Goal: Task Accomplishment & Management: Manage account settings

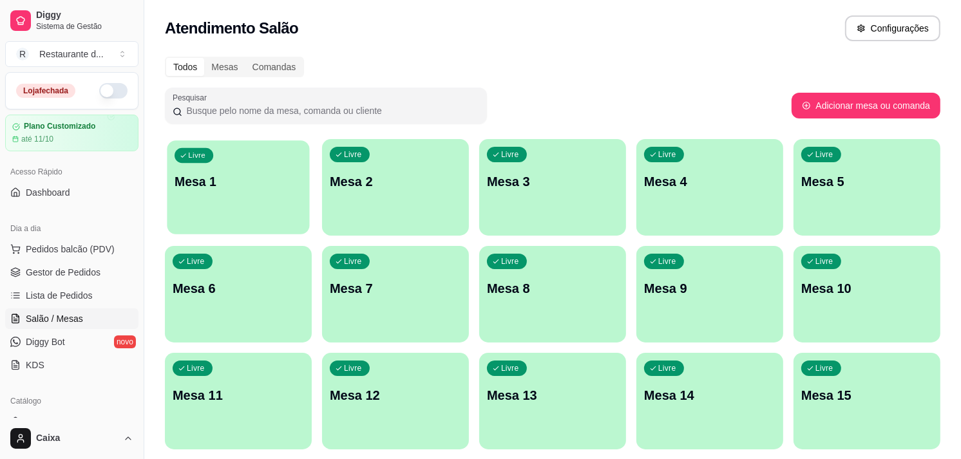
click at [256, 193] on div "Livre Mesa 1" at bounding box center [238, 179] width 142 height 79
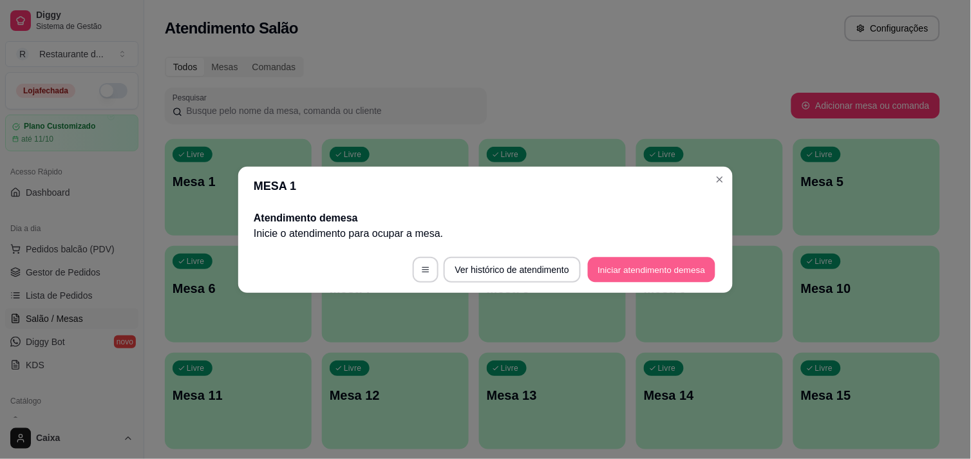
click at [662, 272] on button "Iniciar atendimento de mesa" at bounding box center [652, 269] width 128 height 25
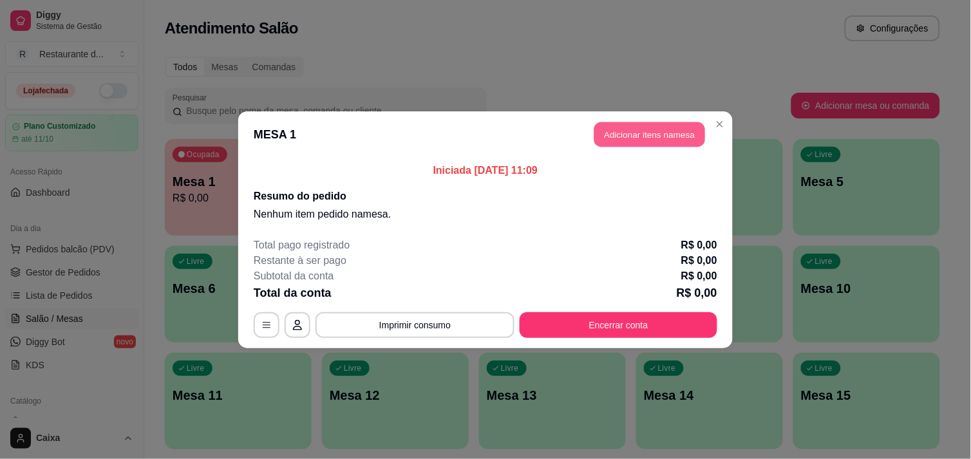
click at [658, 133] on button "Adicionar itens na mesa" at bounding box center [649, 134] width 111 height 25
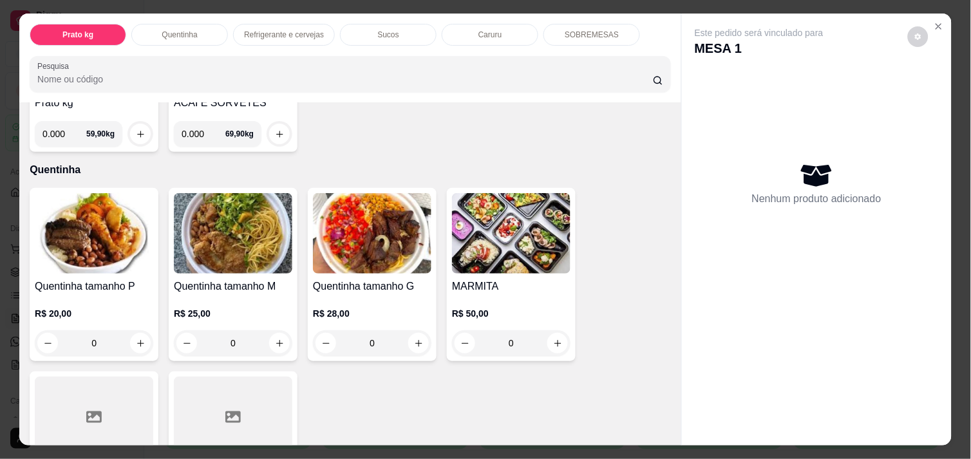
scroll to position [200, 0]
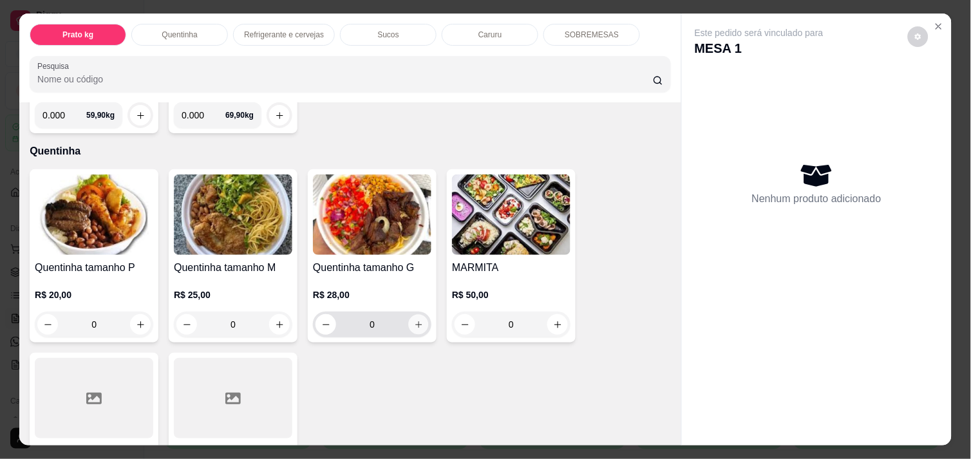
click at [414, 320] on icon "increase-product-quantity" at bounding box center [419, 325] width 10 height 10
type input "1"
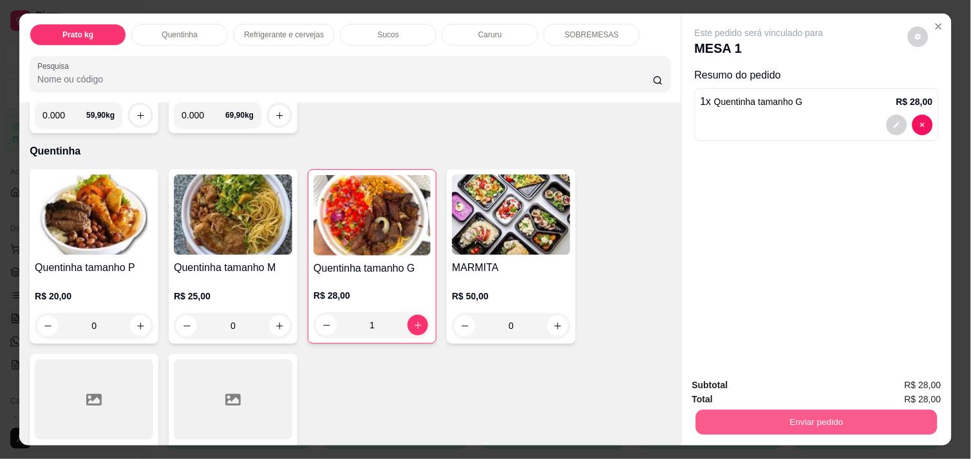
click at [813, 410] on button "Enviar pedido" at bounding box center [817, 422] width 242 height 25
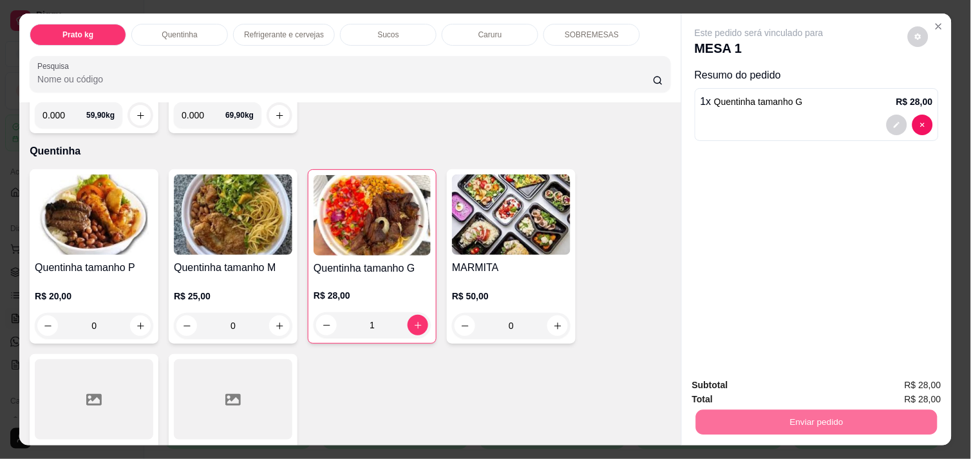
click at [781, 388] on button "Não registrar e enviar pedido" at bounding box center [774, 386] width 130 height 24
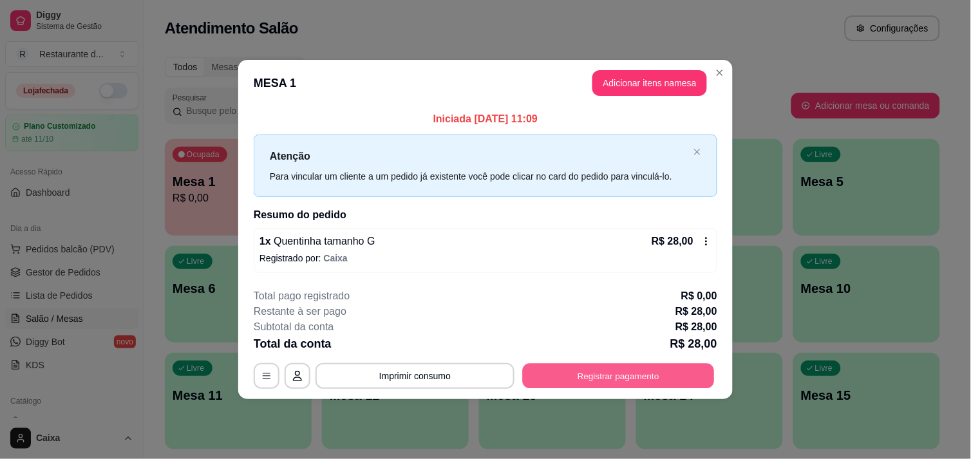
click at [663, 381] on button "Registrar pagamento" at bounding box center [619, 376] width 192 height 25
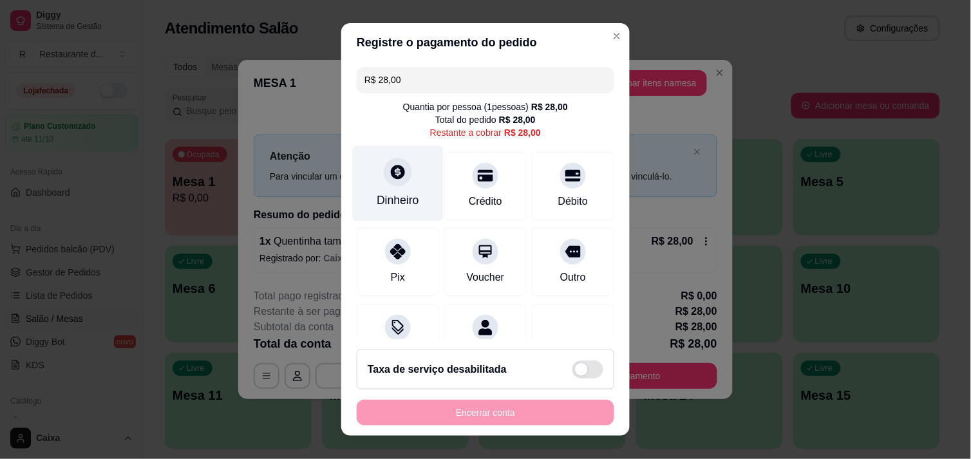
click at [384, 176] on div at bounding box center [398, 172] width 28 height 28
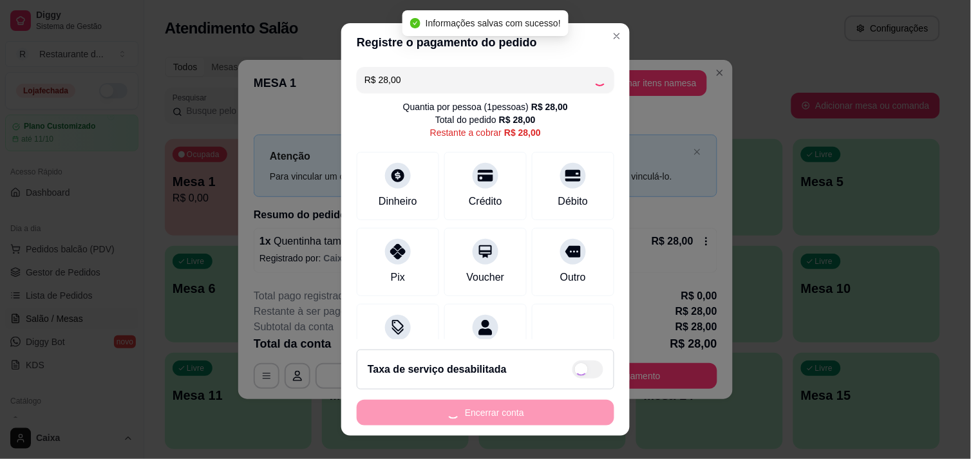
type input "R$ 0,00"
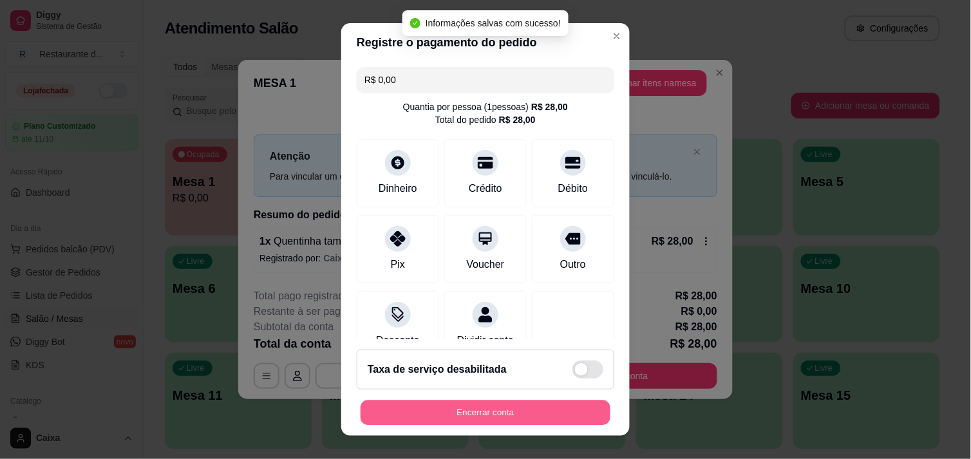
click at [523, 409] on button "Encerrar conta" at bounding box center [486, 413] width 250 height 25
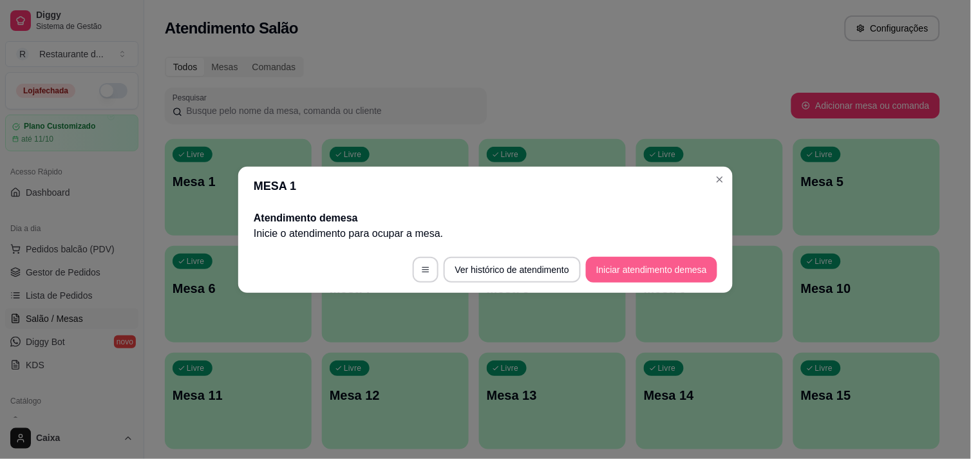
click at [645, 272] on button "Iniciar atendimento de mesa" at bounding box center [651, 270] width 131 height 26
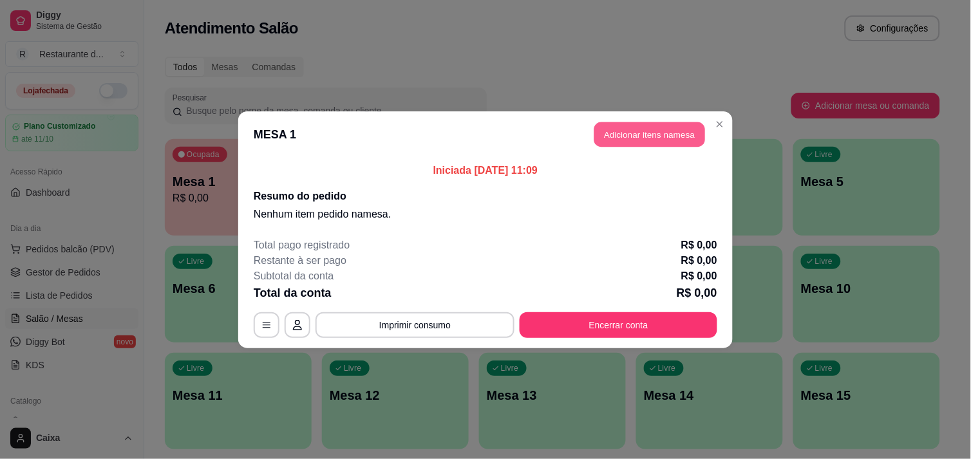
click at [639, 124] on button "Adicionar itens na mesa" at bounding box center [649, 134] width 111 height 25
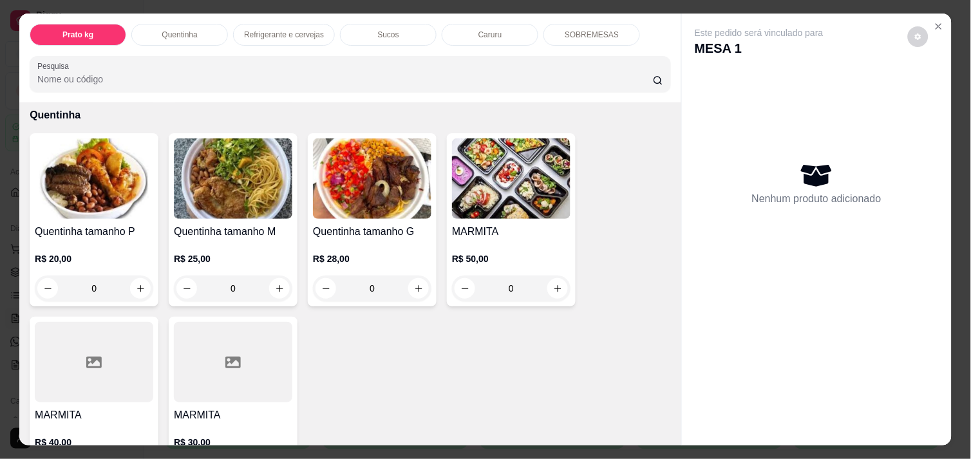
scroll to position [286, 0]
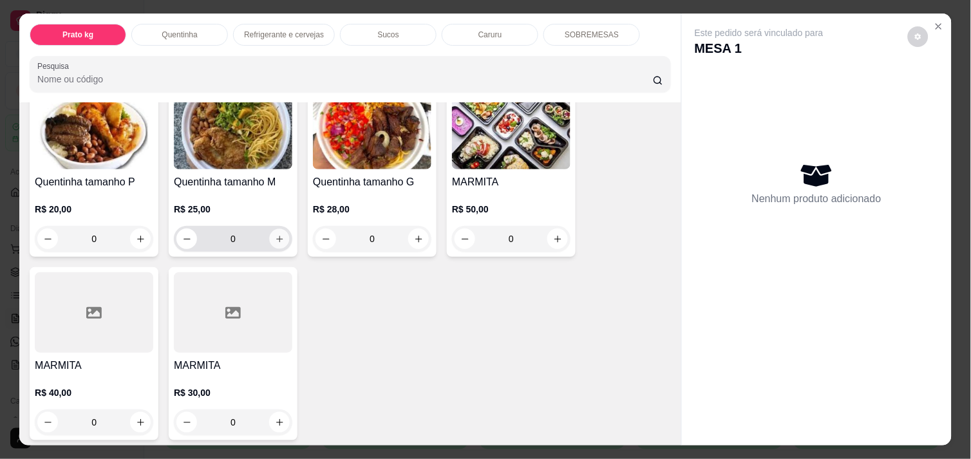
click at [276, 236] on icon "increase-product-quantity" at bounding box center [279, 239] width 6 height 6
type input "1"
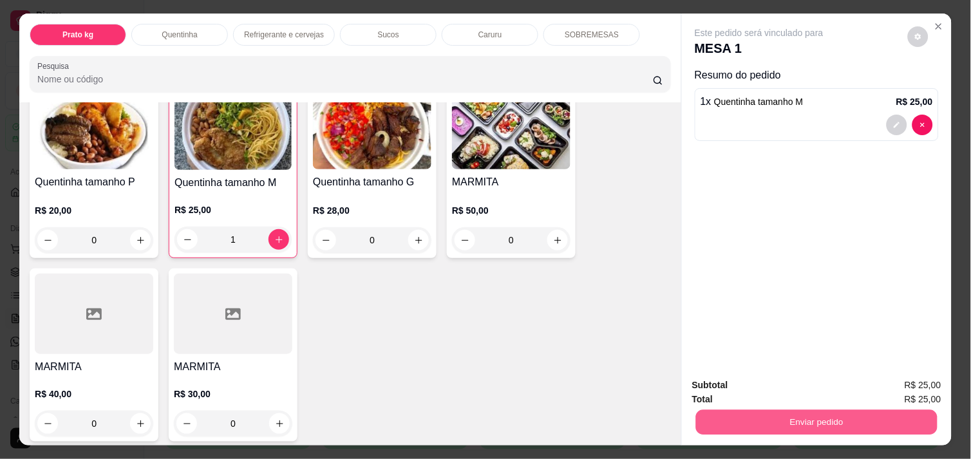
click at [773, 411] on button "Enviar pedido" at bounding box center [817, 422] width 242 height 25
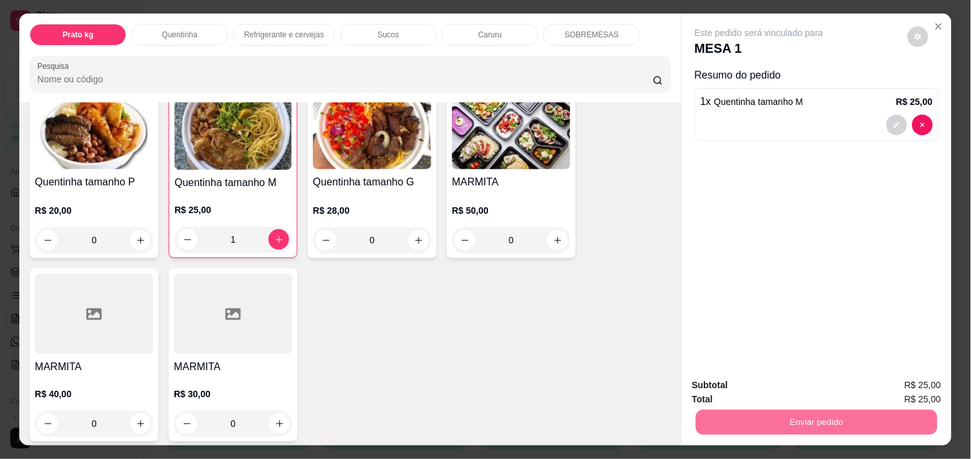
click at [758, 392] on button "Não registrar e enviar pedido" at bounding box center [774, 386] width 130 height 24
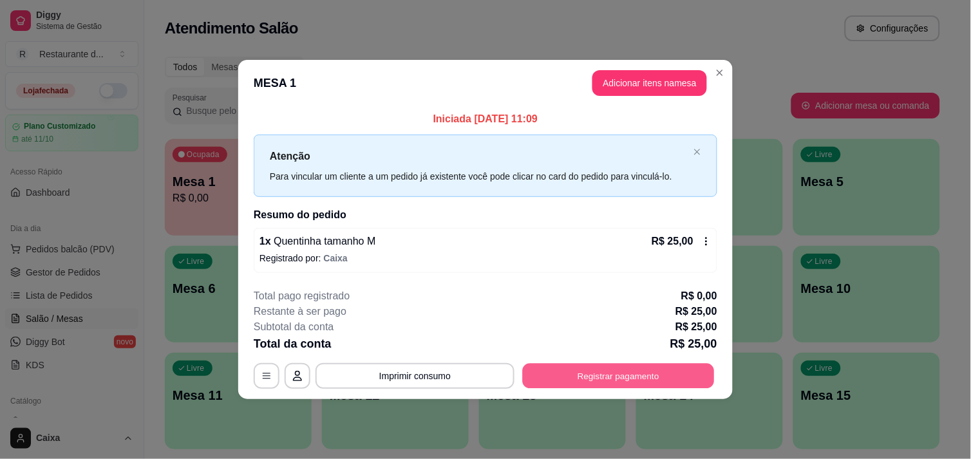
click at [647, 374] on button "Registrar pagamento" at bounding box center [619, 376] width 192 height 25
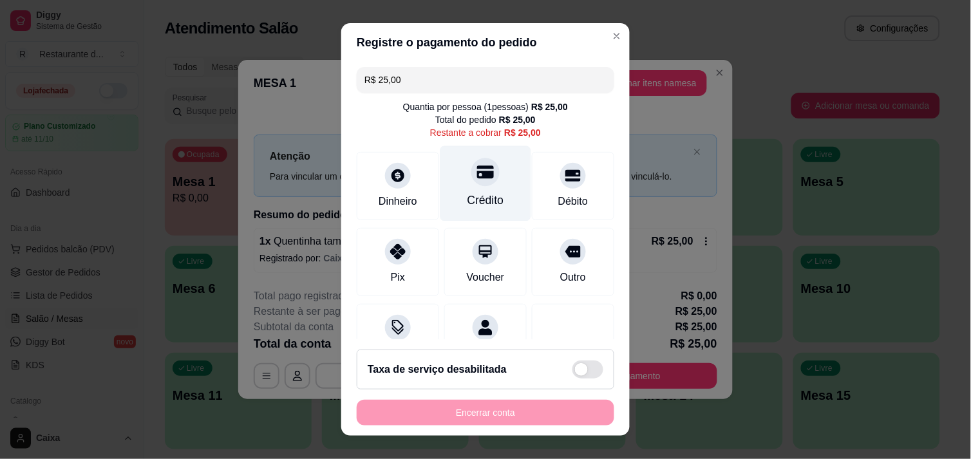
click at [471, 171] on div at bounding box center [485, 172] width 28 height 28
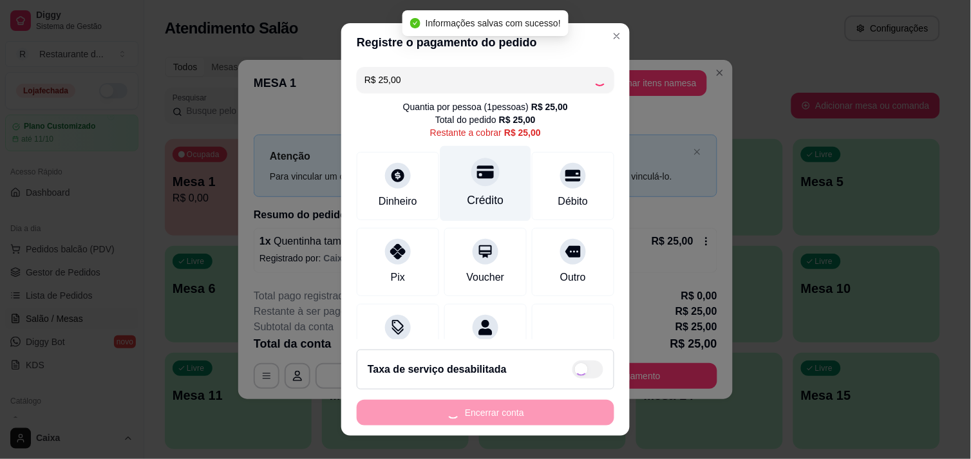
type input "R$ 0,00"
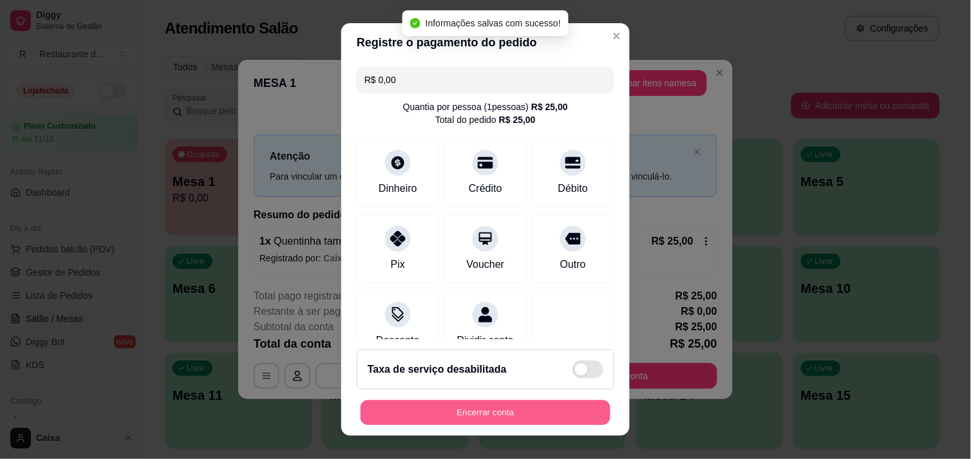
click at [498, 404] on button "Encerrar conta" at bounding box center [486, 413] width 250 height 25
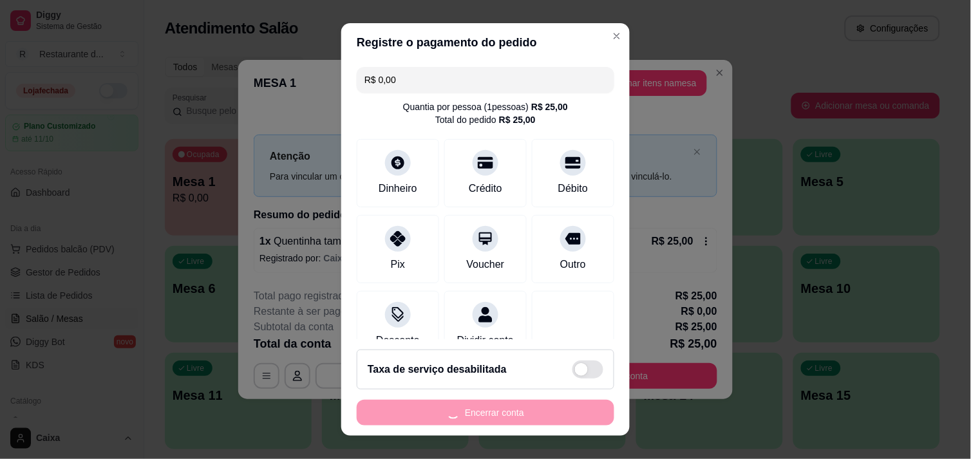
click at [498, 404] on div "Encerrar conta" at bounding box center [486, 413] width 258 height 26
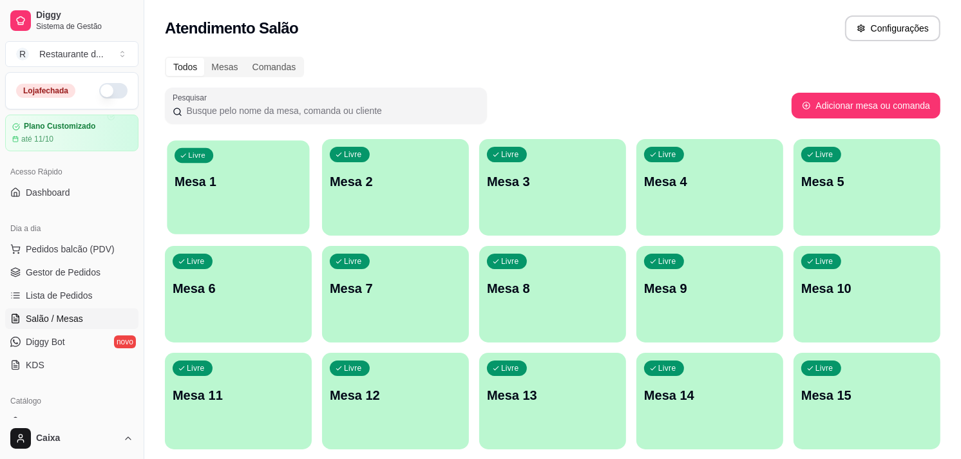
click at [260, 187] on p "Mesa 1" at bounding box center [239, 181] width 128 height 17
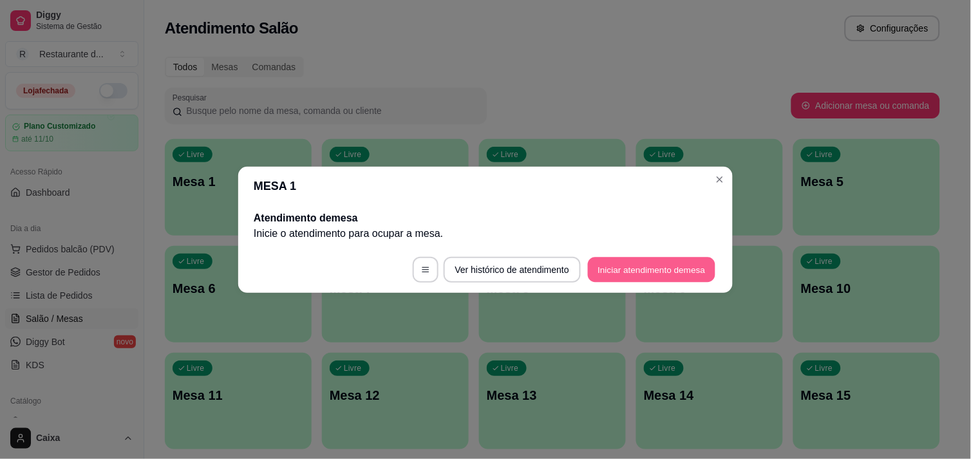
click at [661, 264] on button "Iniciar atendimento de mesa" at bounding box center [652, 269] width 128 height 25
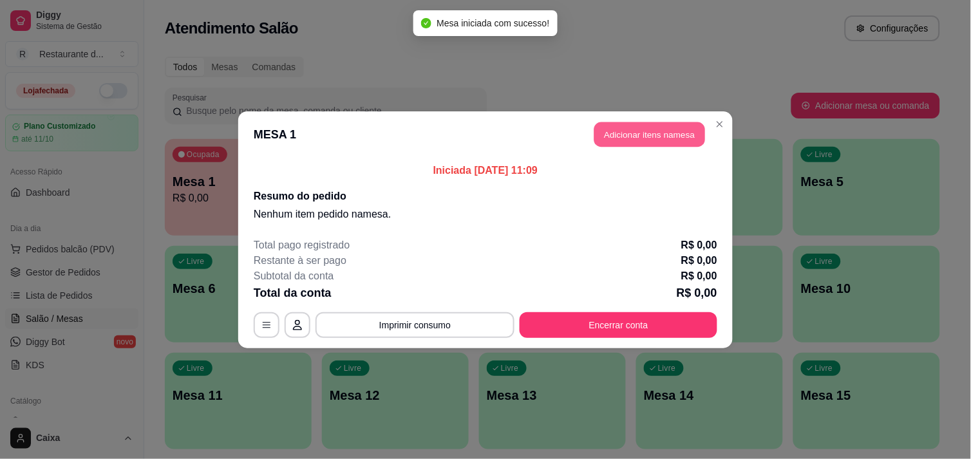
click at [644, 131] on button "Adicionar itens na mesa" at bounding box center [649, 134] width 111 height 25
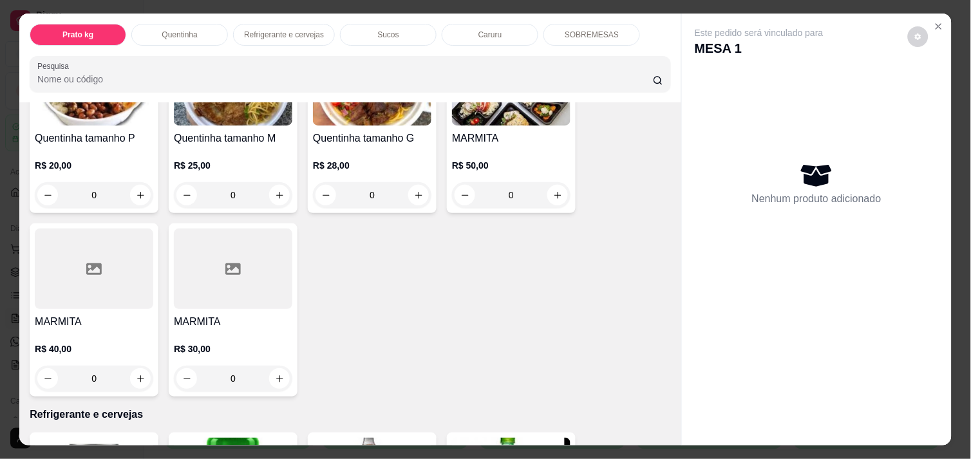
scroll to position [343, 0]
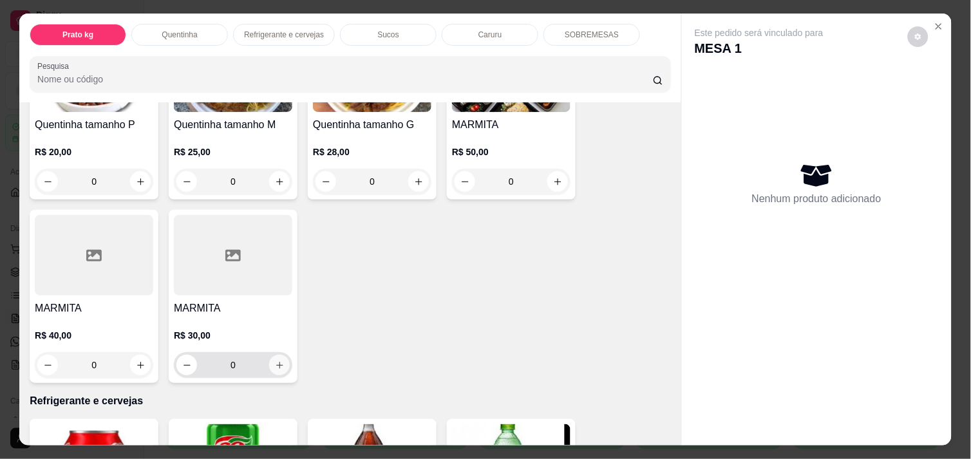
click at [278, 361] on icon "increase-product-quantity" at bounding box center [280, 366] width 10 height 10
type input "1"
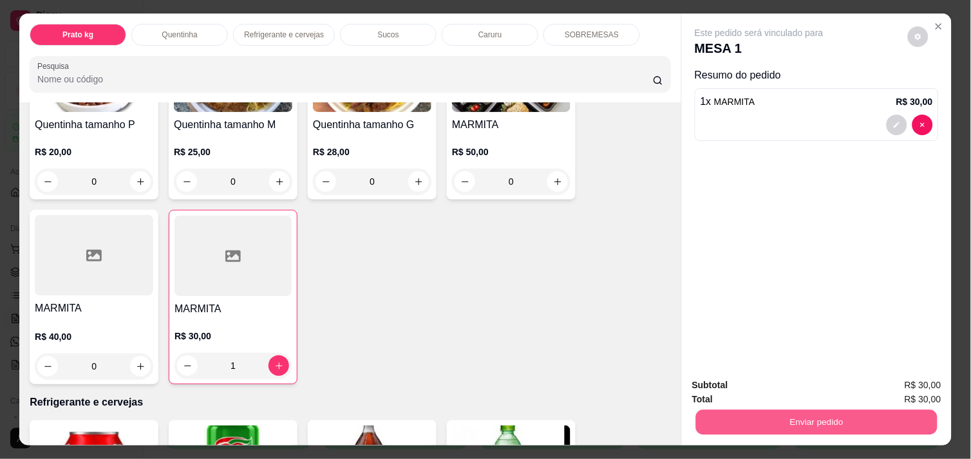
click at [822, 410] on button "Enviar pedido" at bounding box center [817, 422] width 242 height 25
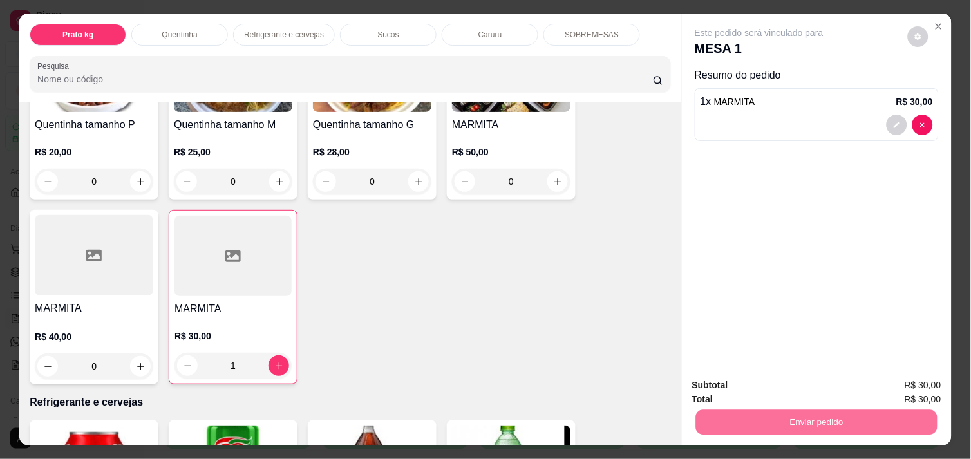
click at [788, 376] on button "Não registrar e enviar pedido" at bounding box center [774, 386] width 130 height 24
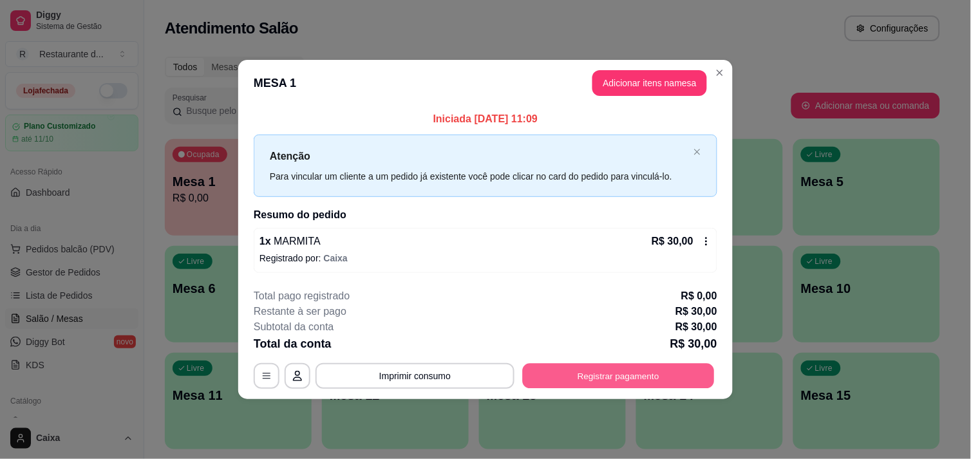
click at [591, 377] on button "Registrar pagamento" at bounding box center [619, 376] width 192 height 25
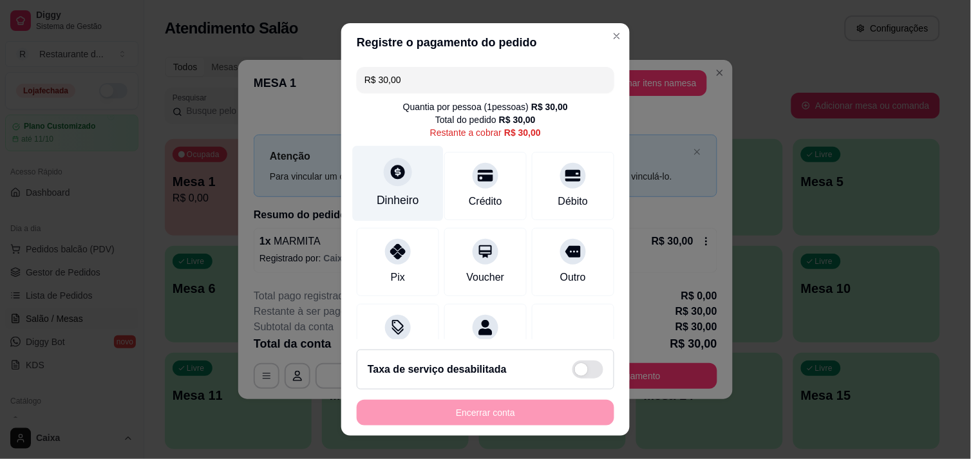
click at [385, 189] on div "Dinheiro" at bounding box center [398, 183] width 91 height 75
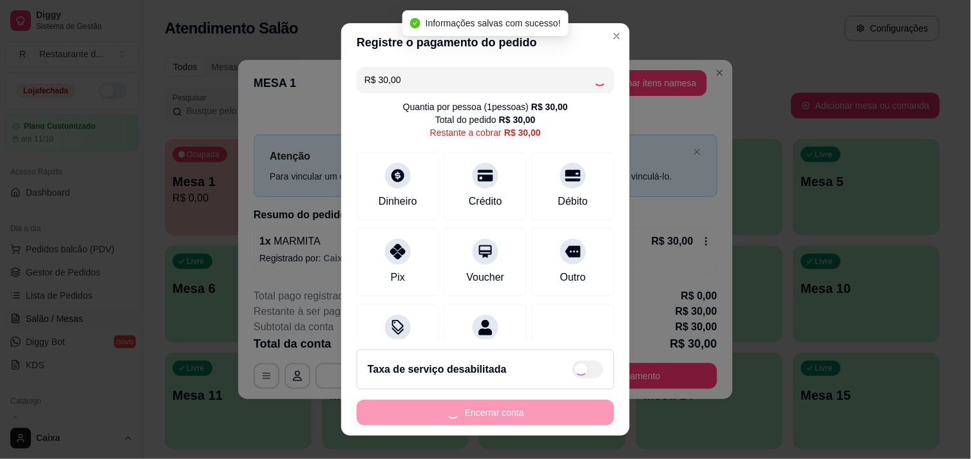
type input "R$ 0,00"
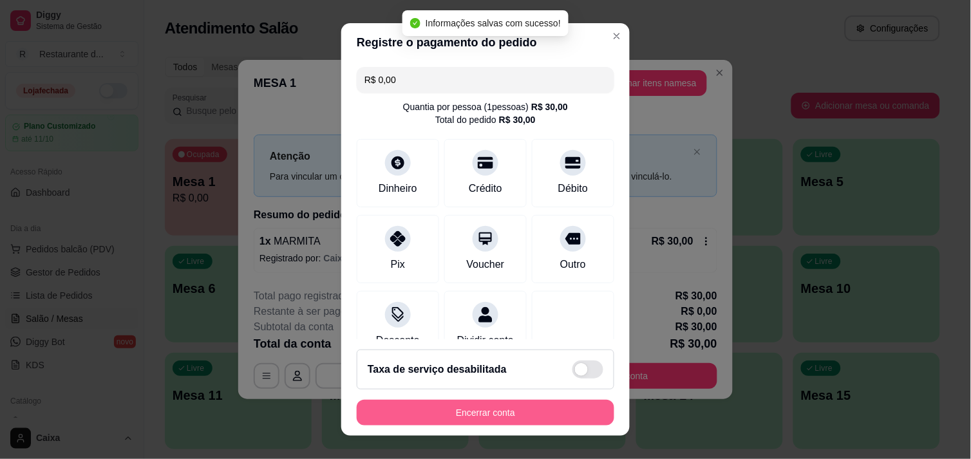
click at [518, 413] on button "Encerrar conta" at bounding box center [486, 413] width 258 height 26
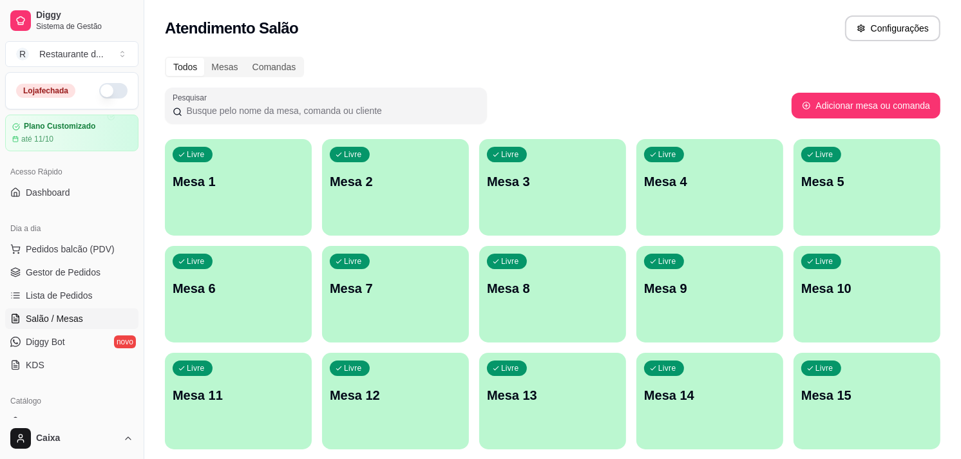
drag, startPoint x: 719, startPoint y: 79, endPoint x: 709, endPoint y: 78, distance: 10.4
click at [375, 62] on div "Todos Mesas Comandas" at bounding box center [552, 67] width 775 height 21
click at [260, 204] on div "Livre Mesa 1" at bounding box center [238, 179] width 142 height 79
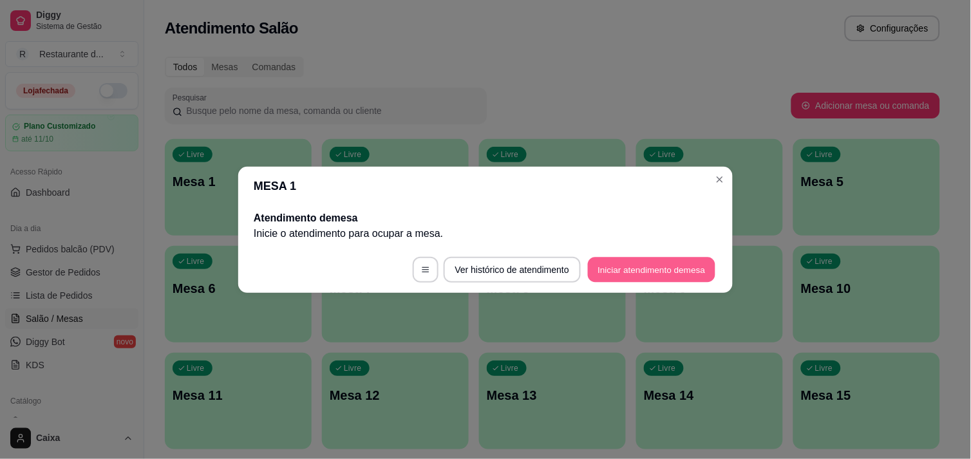
click at [636, 263] on button "Iniciar atendimento de mesa" at bounding box center [652, 269] width 128 height 25
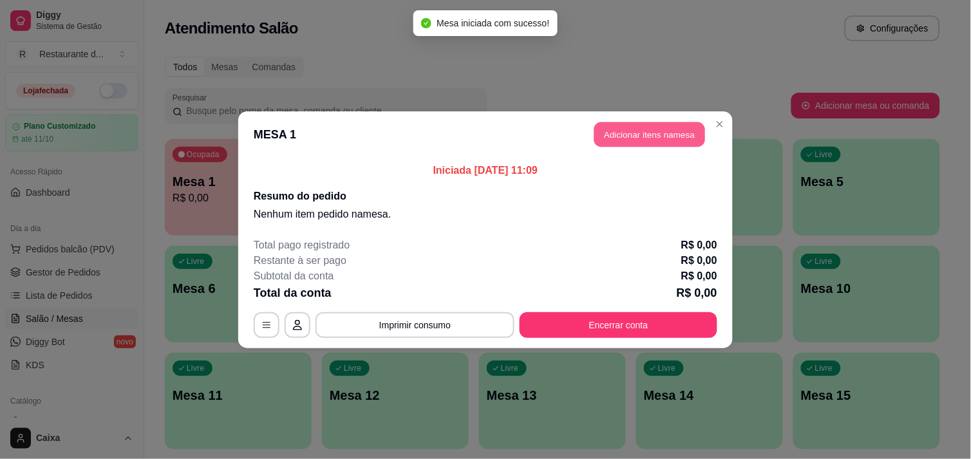
click at [638, 138] on button "Adicionar itens na mesa" at bounding box center [649, 134] width 111 height 25
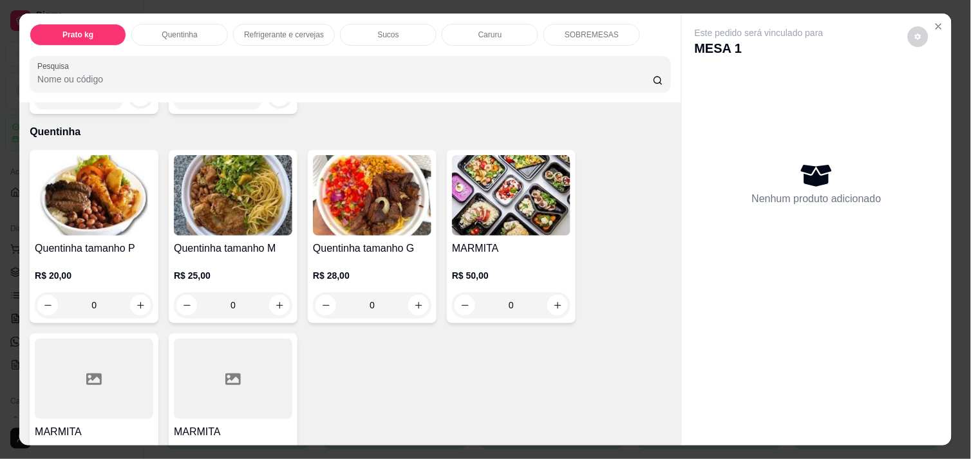
scroll to position [229, 0]
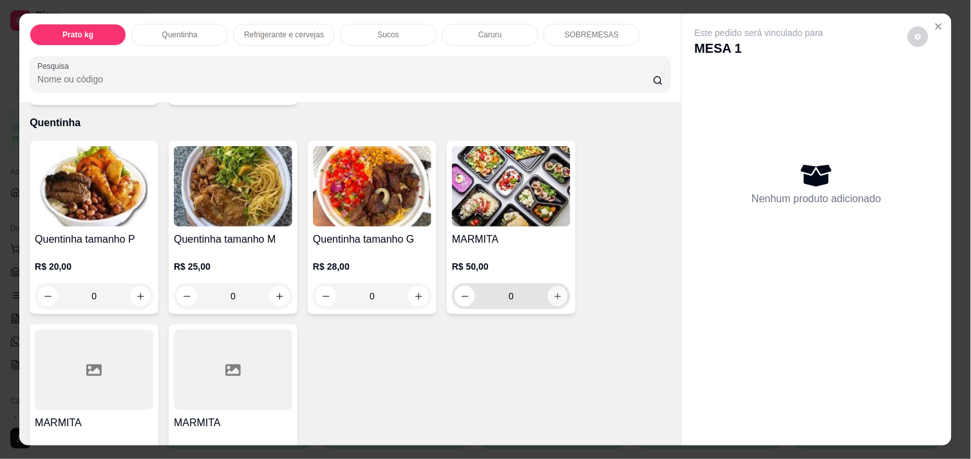
click at [555, 292] on icon "increase-product-quantity" at bounding box center [558, 297] width 10 height 10
type input "1"
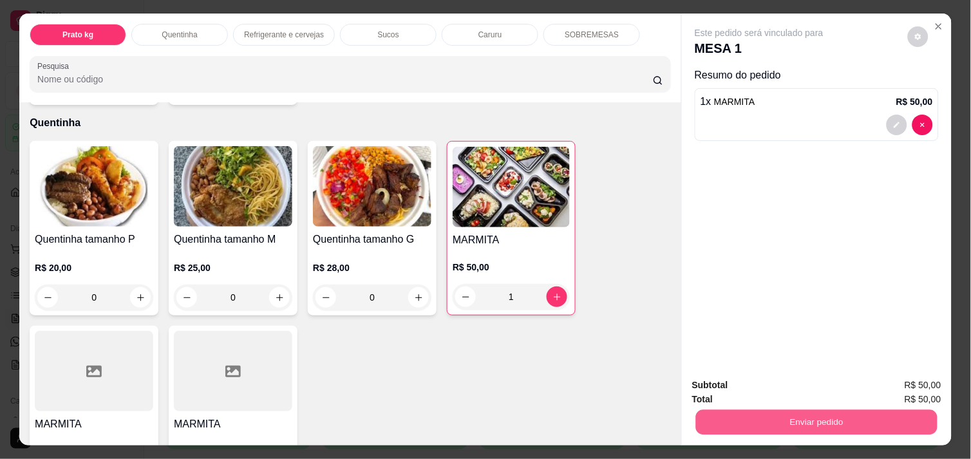
click at [743, 410] on button "Enviar pedido" at bounding box center [817, 422] width 242 height 25
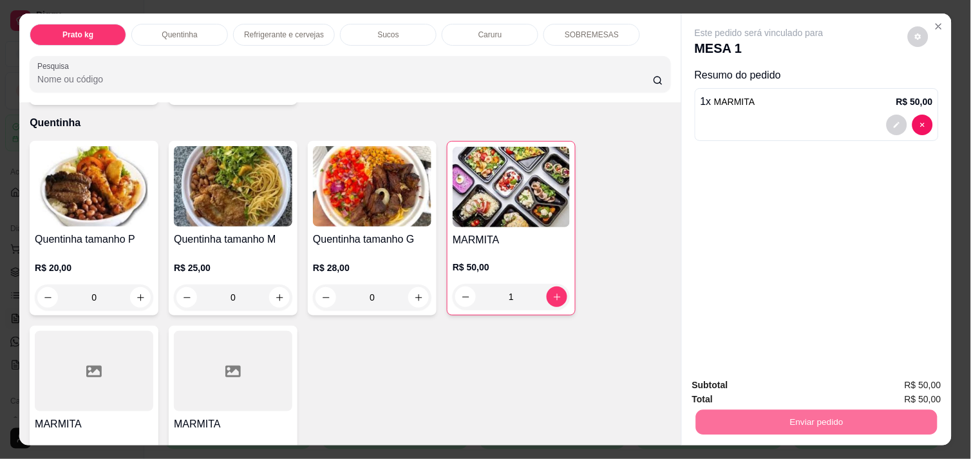
click at [741, 387] on button "Não registrar e enviar pedido" at bounding box center [774, 386] width 130 height 24
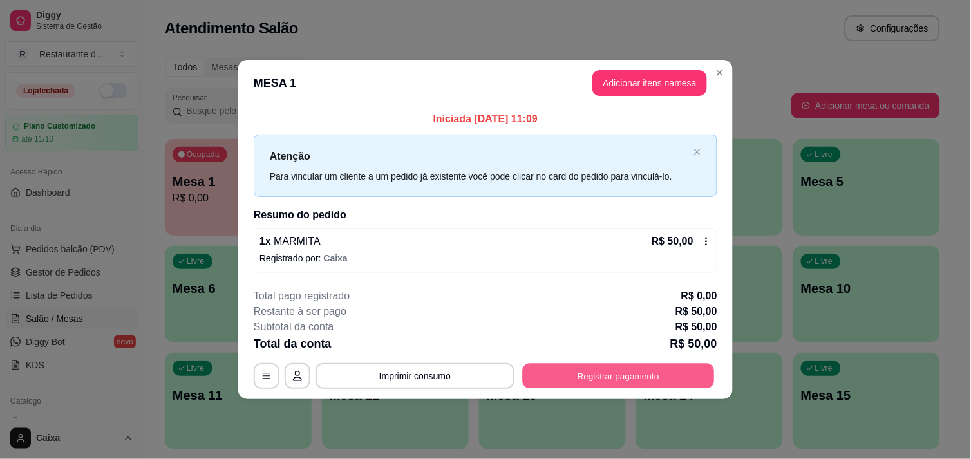
click at [607, 374] on button "Registrar pagamento" at bounding box center [619, 376] width 192 height 25
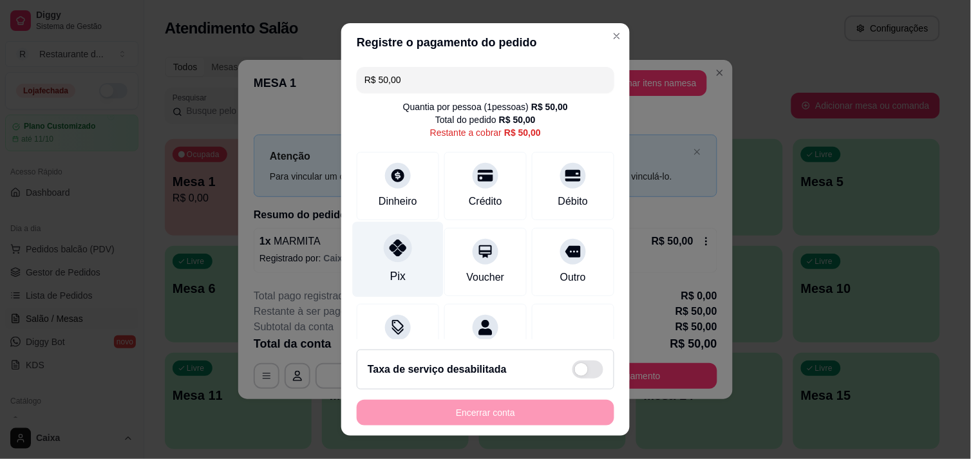
click at [400, 256] on div at bounding box center [398, 248] width 28 height 28
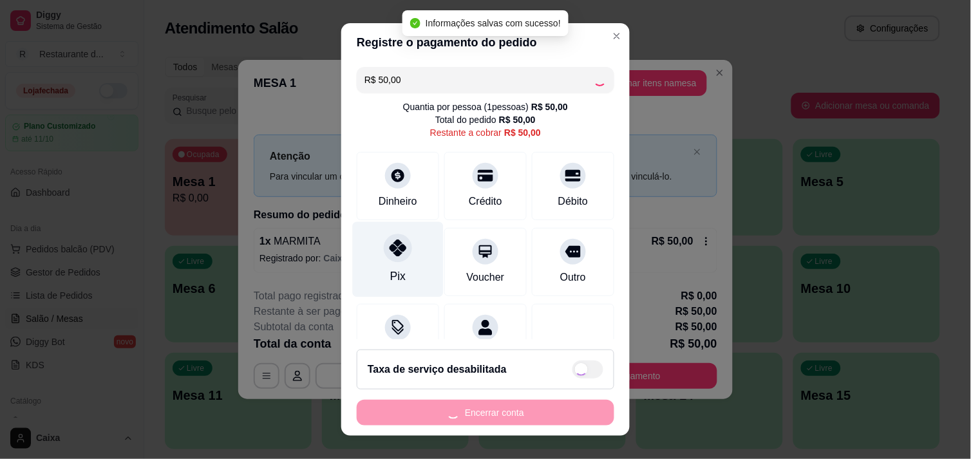
type input "R$ 0,00"
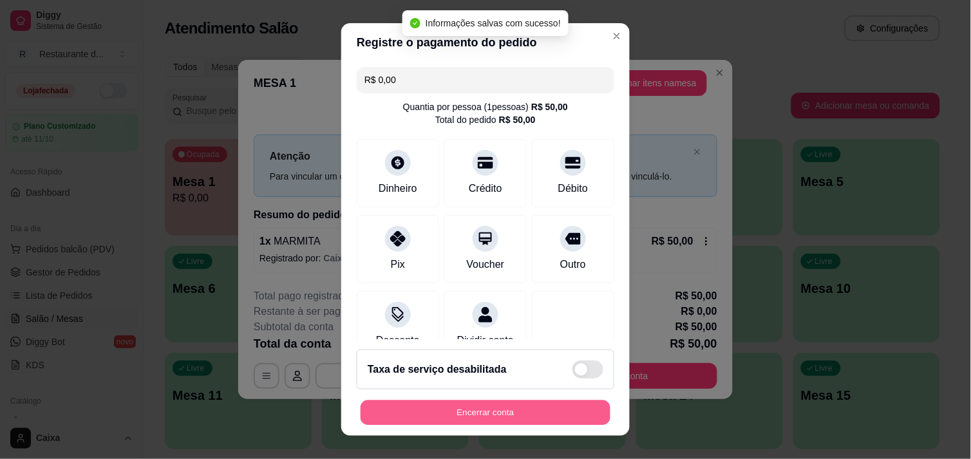
click at [482, 404] on button "Encerrar conta" at bounding box center [486, 413] width 250 height 25
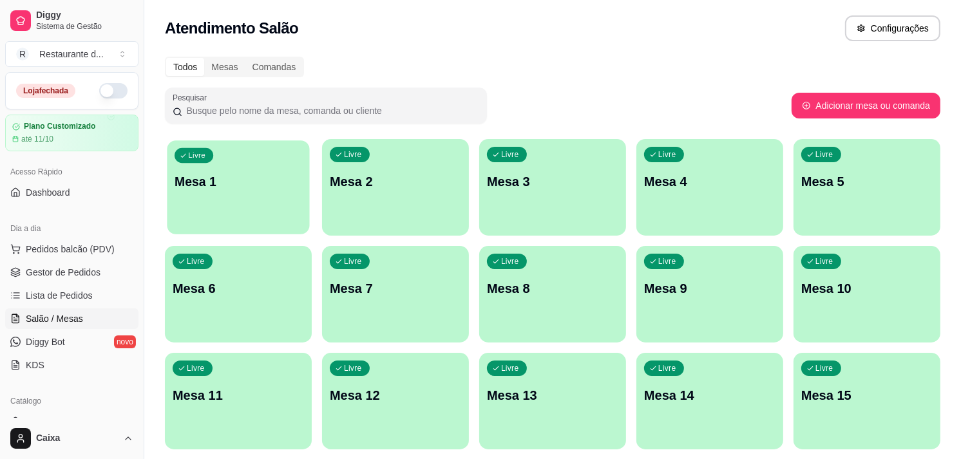
click at [250, 174] on p "Mesa 1" at bounding box center [239, 181] width 128 height 17
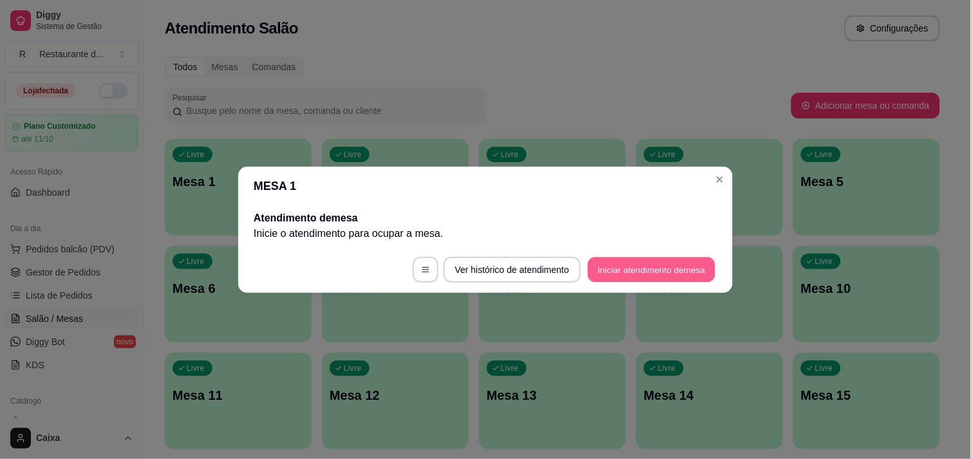
click at [649, 263] on button "Iniciar atendimento de mesa" at bounding box center [652, 269] width 128 height 25
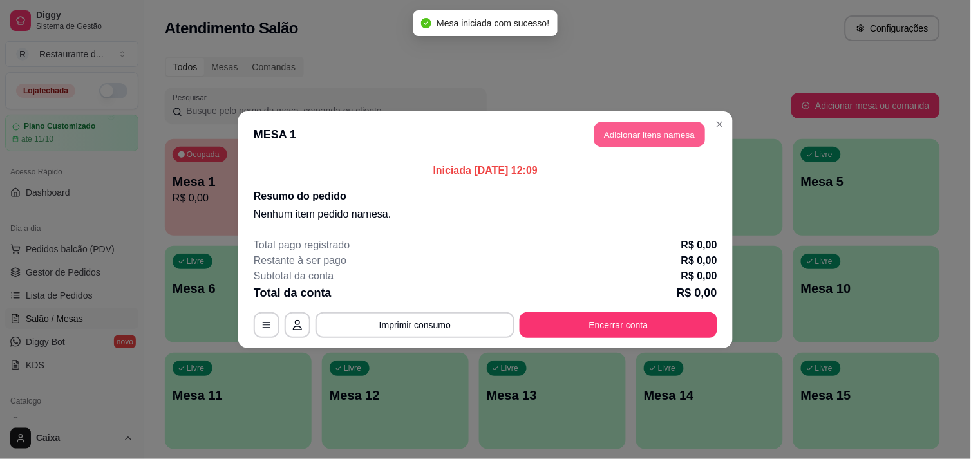
click at [638, 138] on button "Adicionar itens na mesa" at bounding box center [649, 134] width 111 height 25
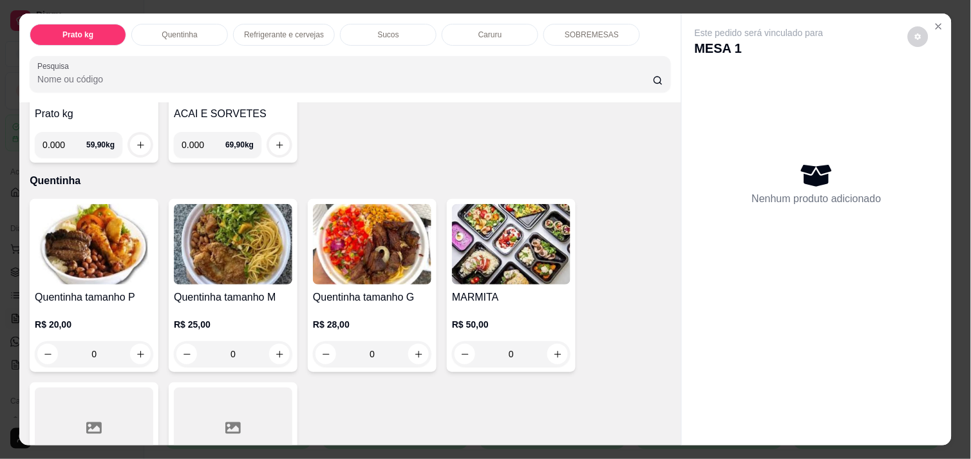
scroll to position [200, 0]
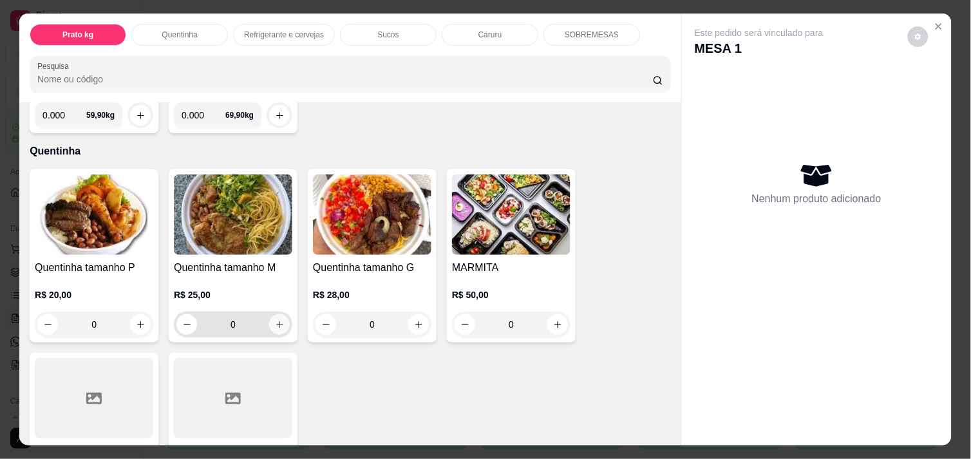
click at [275, 323] on icon "increase-product-quantity" at bounding box center [280, 325] width 10 height 10
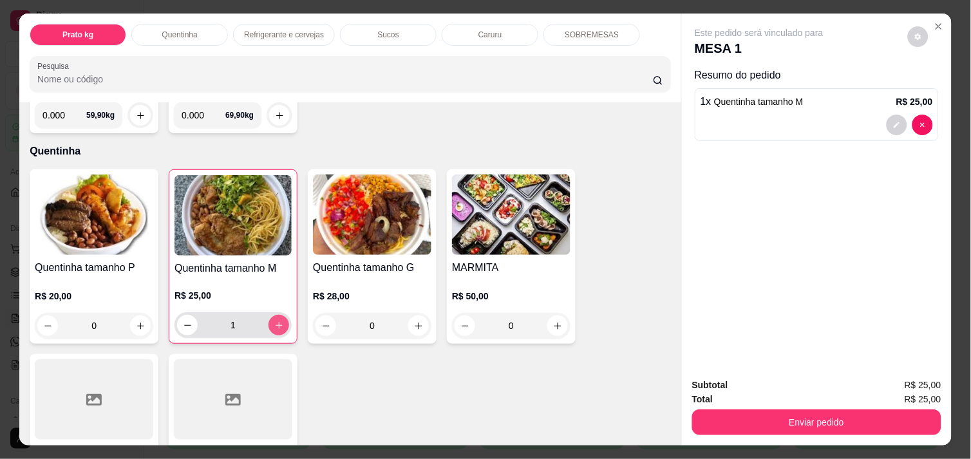
type input "1"
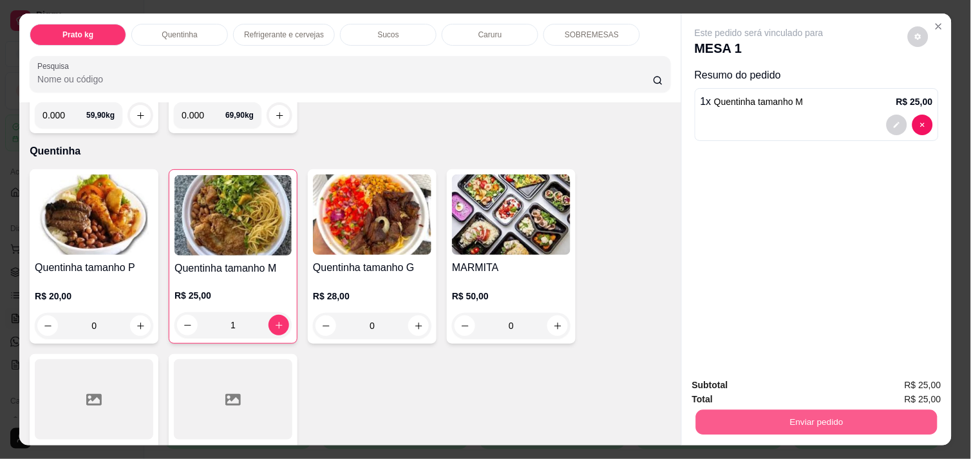
click at [820, 410] on button "Enviar pedido" at bounding box center [817, 422] width 242 height 25
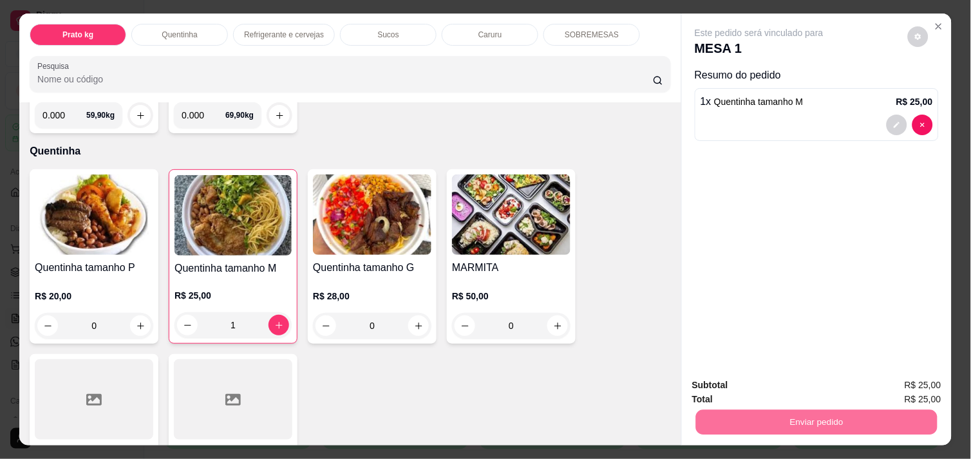
click at [787, 391] on button "Não registrar e enviar pedido" at bounding box center [774, 386] width 130 height 24
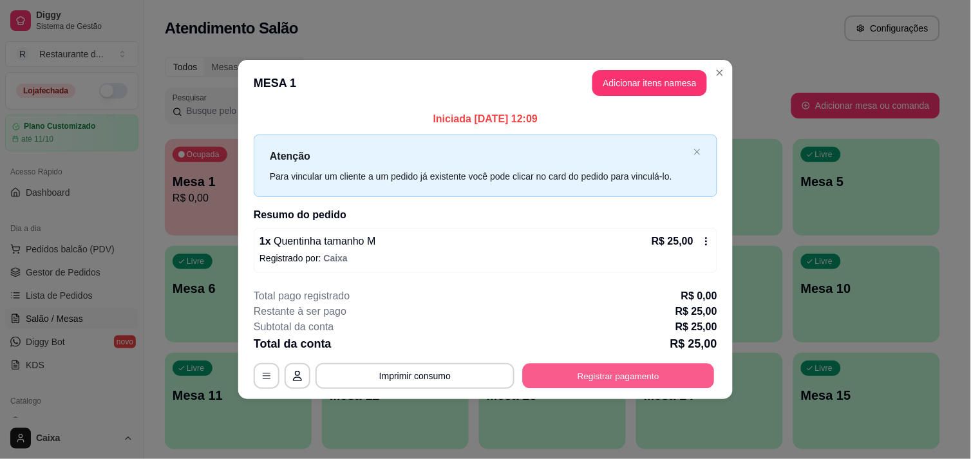
click at [634, 385] on button "Registrar pagamento" at bounding box center [619, 376] width 192 height 25
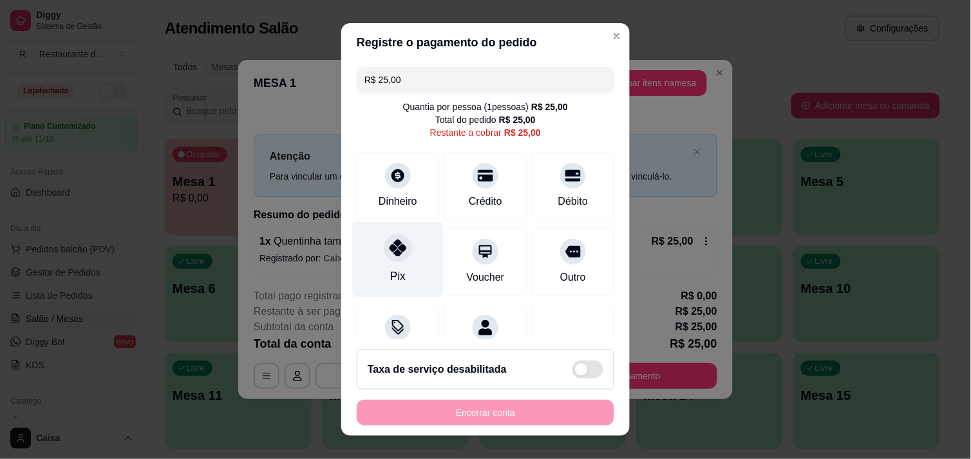
click at [408, 252] on div "Pix" at bounding box center [398, 259] width 91 height 75
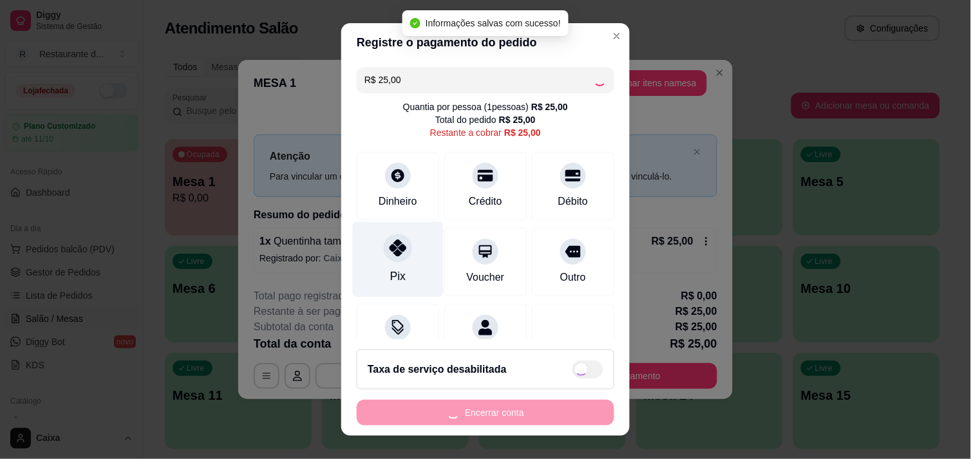
type input "R$ 0,00"
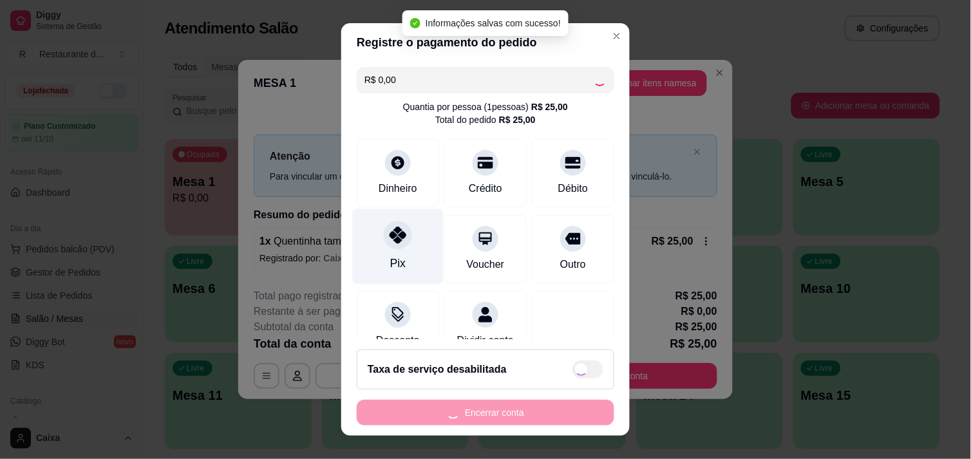
click at [391, 247] on div at bounding box center [398, 235] width 28 height 28
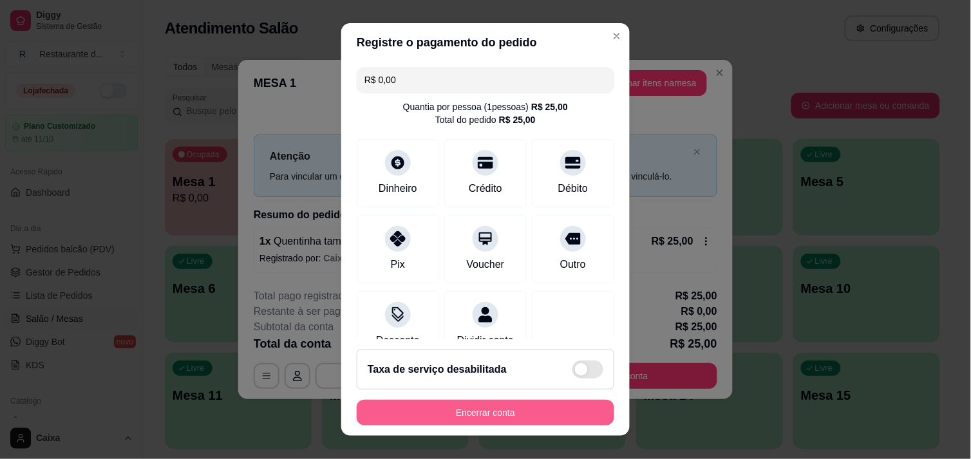
click at [475, 406] on button "Encerrar conta" at bounding box center [486, 413] width 258 height 26
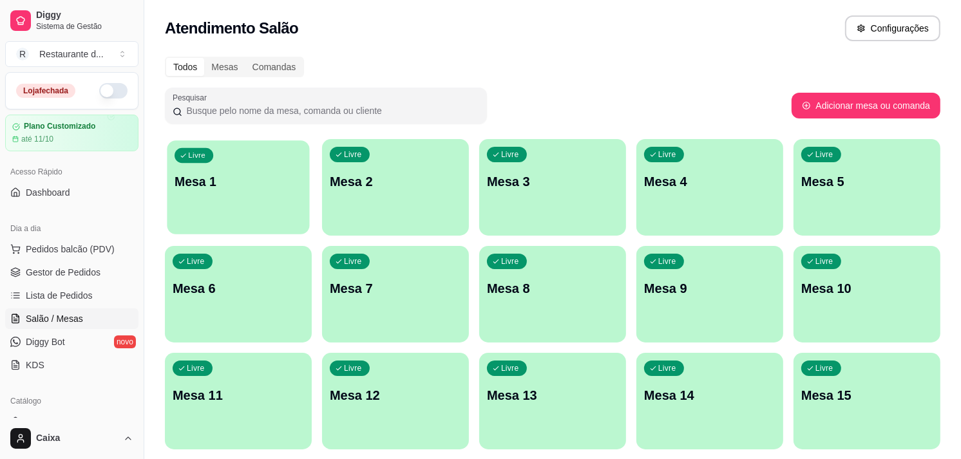
click at [231, 178] on p "Mesa 1" at bounding box center [239, 181] width 128 height 17
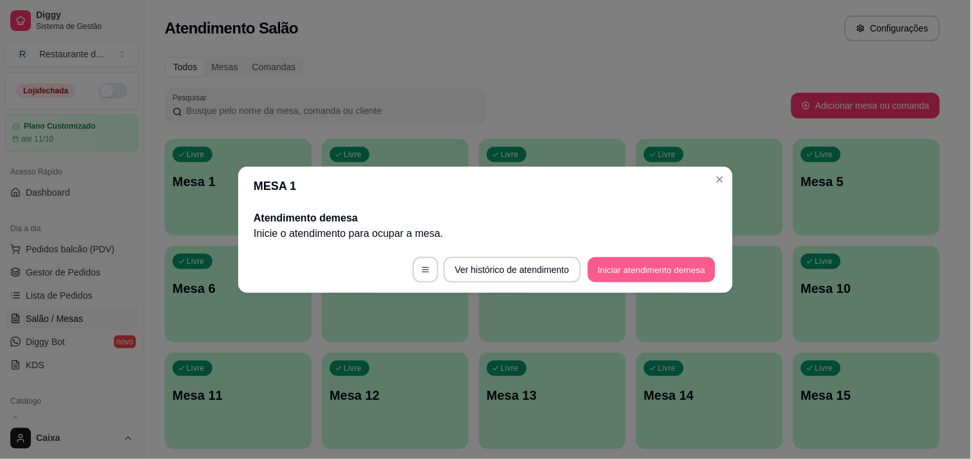
click at [629, 263] on button "Iniciar atendimento de mesa" at bounding box center [652, 269] width 128 height 25
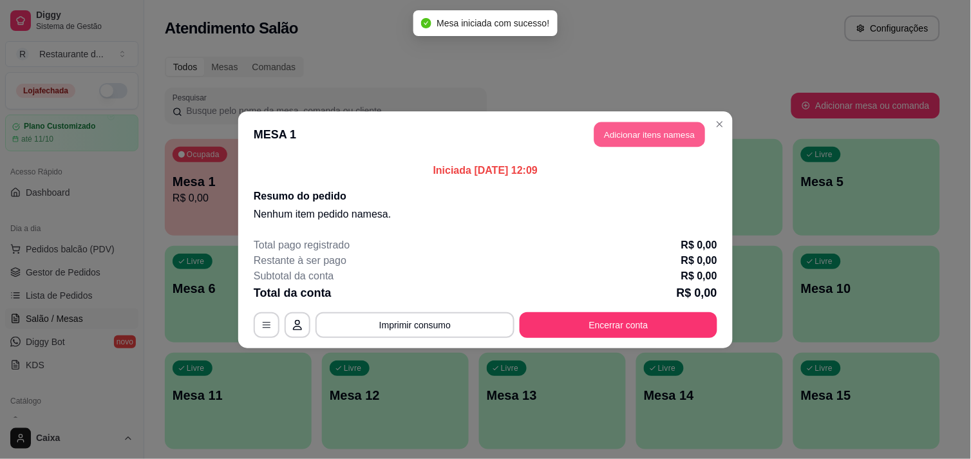
click at [648, 137] on button "Adicionar itens na mesa" at bounding box center [649, 134] width 111 height 25
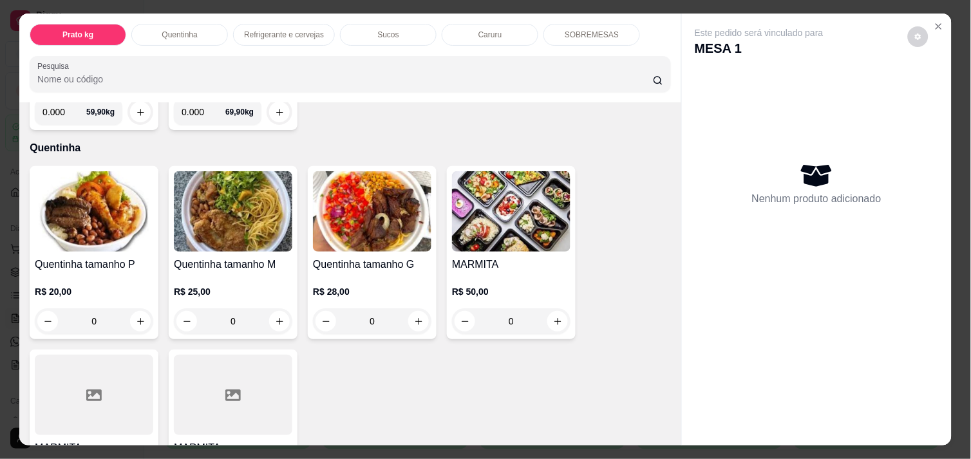
scroll to position [213, 0]
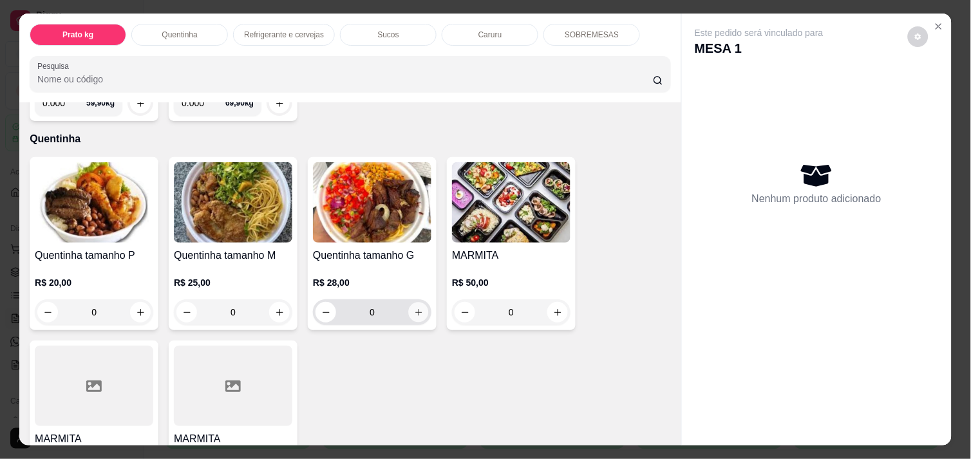
click at [414, 308] on icon "increase-product-quantity" at bounding box center [419, 313] width 10 height 10
type input "1"
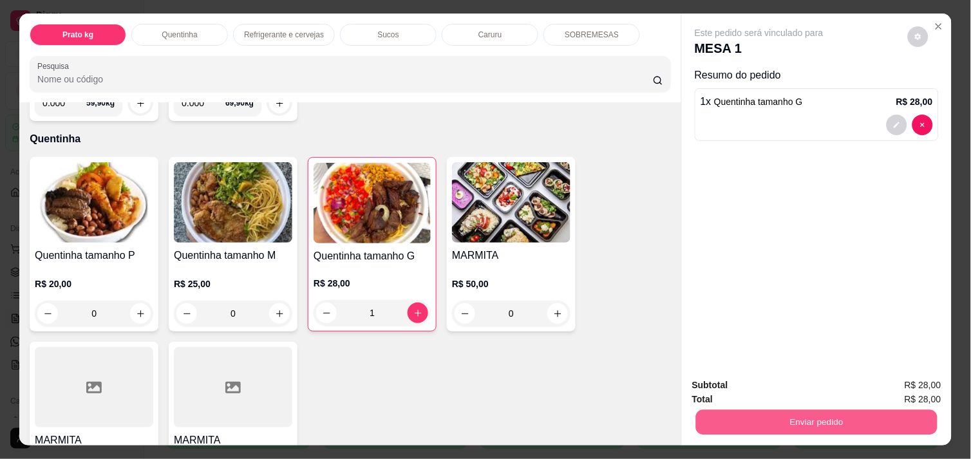
click at [744, 410] on button "Enviar pedido" at bounding box center [817, 422] width 242 height 25
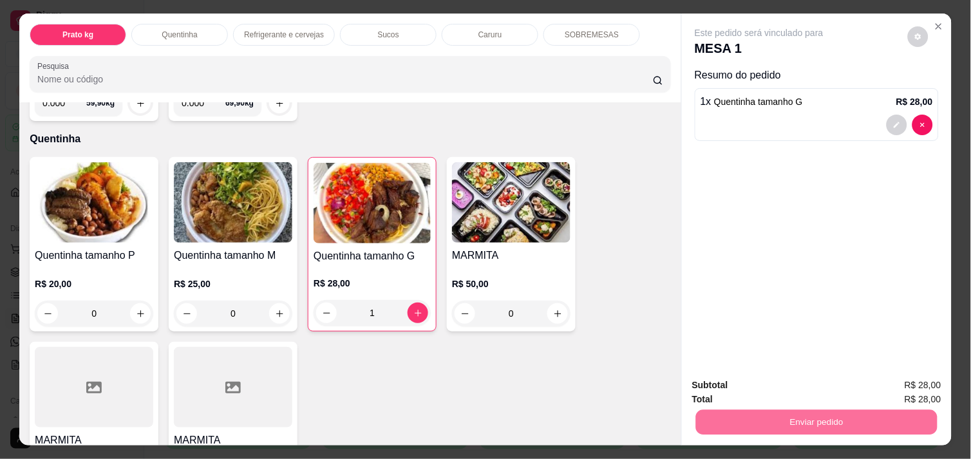
click at [816, 388] on button "Não registrar e enviar pedido" at bounding box center [774, 386] width 130 height 24
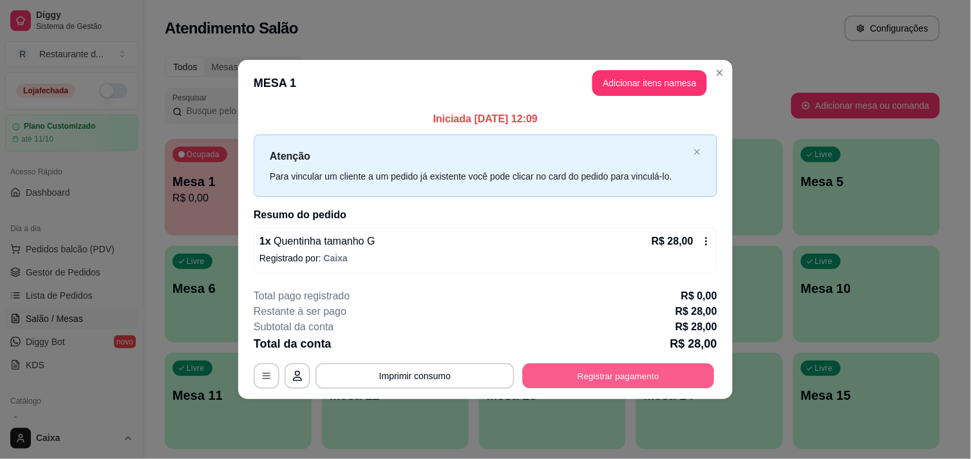
click at [662, 376] on button "Registrar pagamento" at bounding box center [619, 376] width 192 height 25
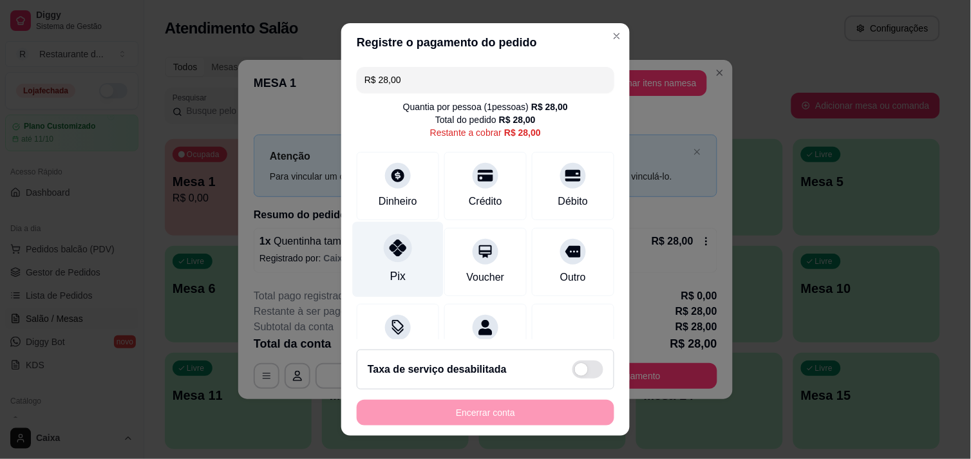
click at [399, 259] on div "Pix" at bounding box center [398, 259] width 91 height 75
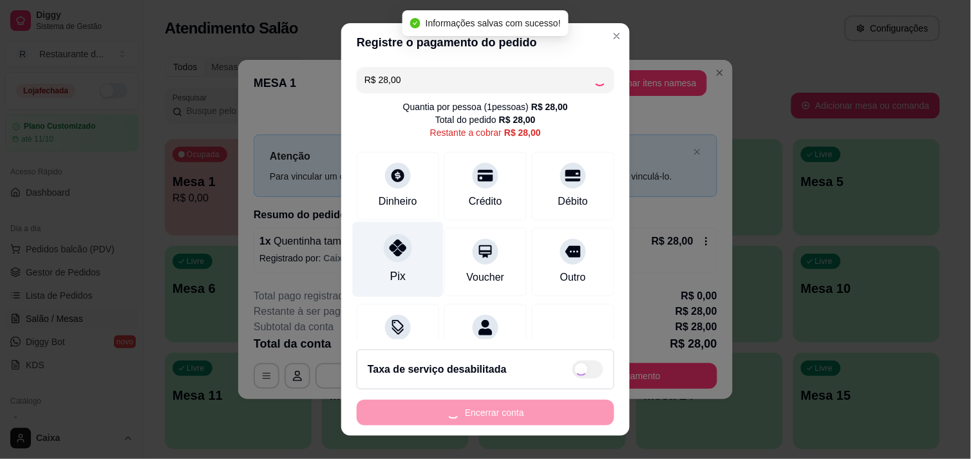
type input "R$ 0,00"
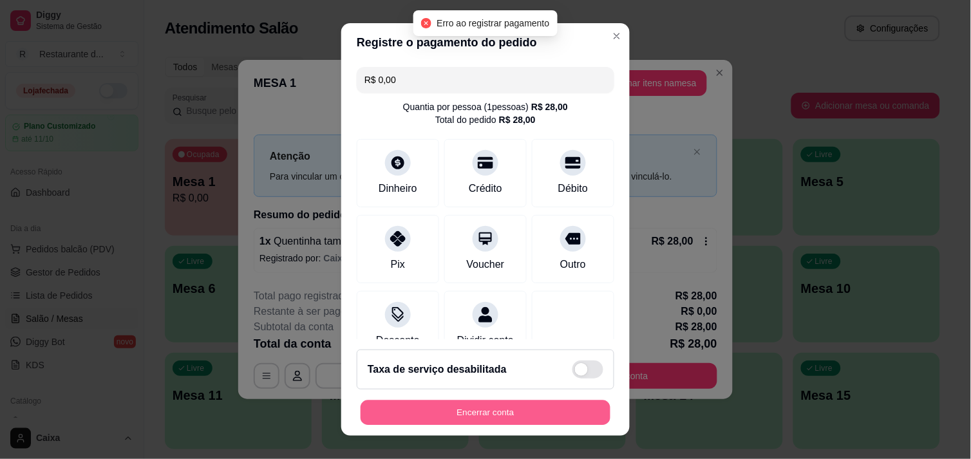
click at [549, 417] on button "Encerrar conta" at bounding box center [486, 413] width 250 height 25
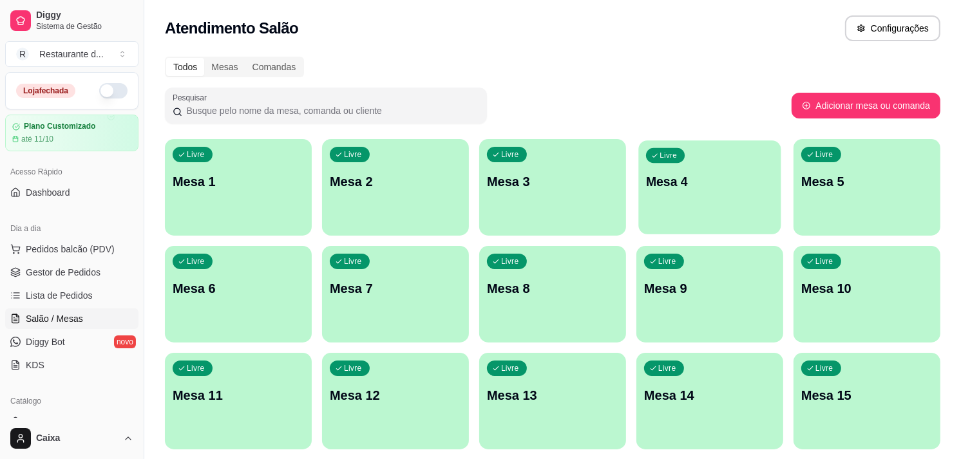
click at [717, 182] on p "Mesa 4" at bounding box center [710, 181] width 128 height 17
click at [541, 189] on p "Mesa 3" at bounding box center [553, 181] width 128 height 17
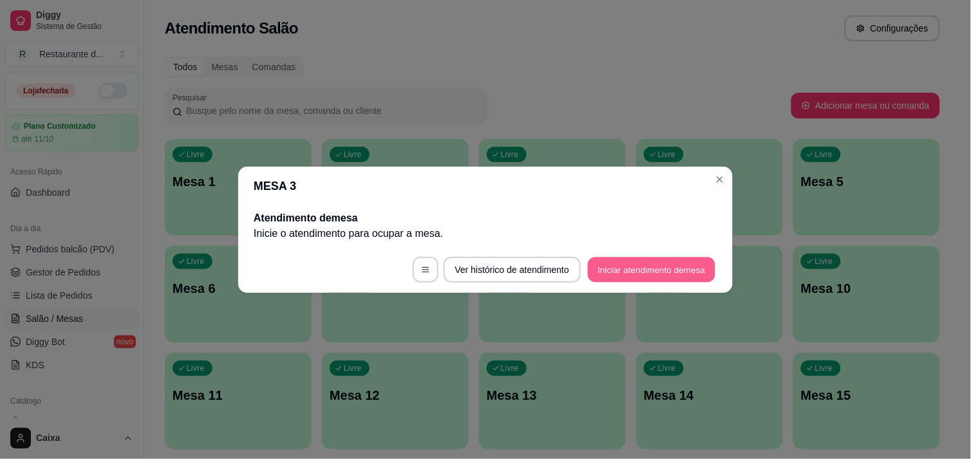
click at [629, 278] on button "Iniciar atendimento de mesa" at bounding box center [652, 269] width 128 height 25
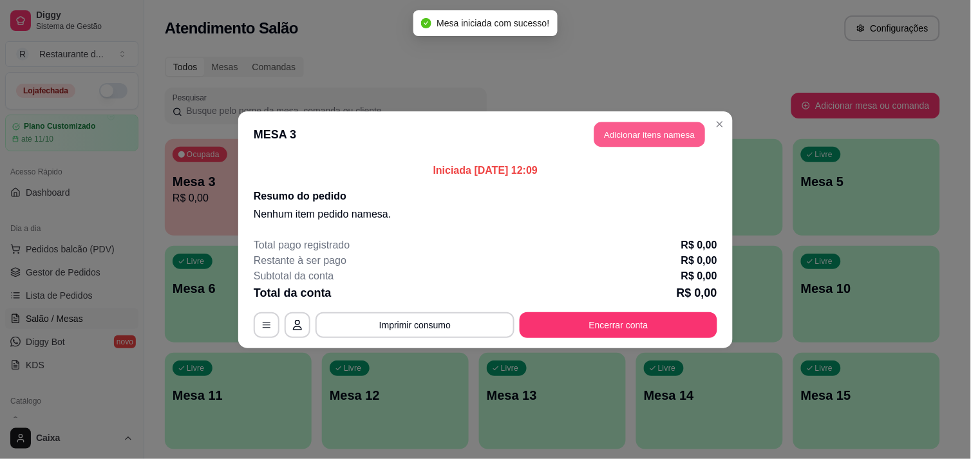
click at [652, 146] on button "Adicionar itens na mesa" at bounding box center [649, 134] width 111 height 25
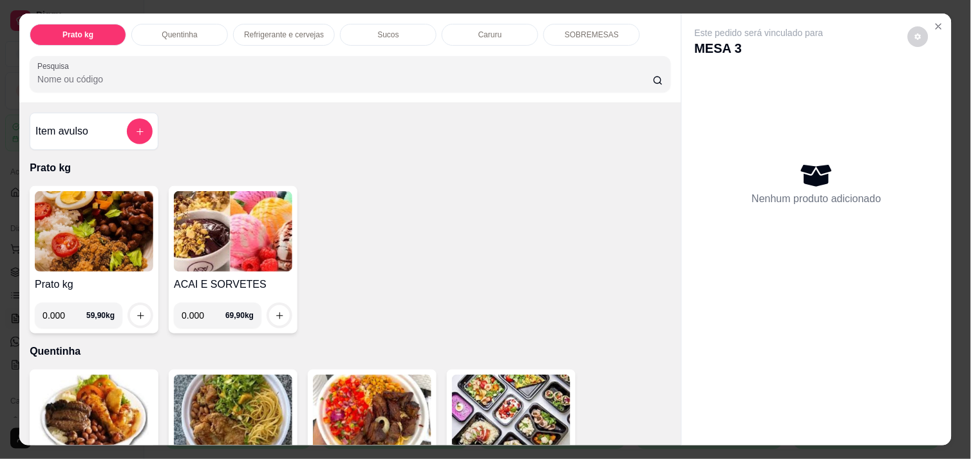
click at [107, 228] on img at bounding box center [94, 231] width 118 height 81
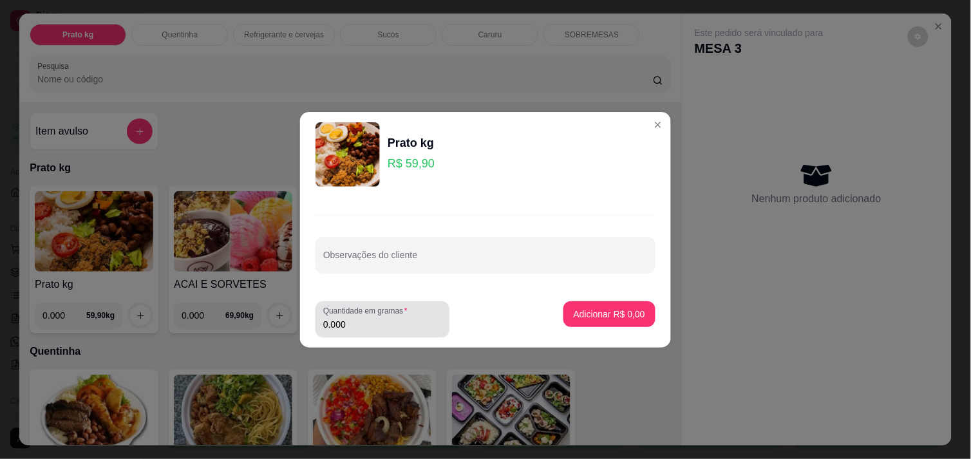
click at [370, 319] on input "0.000" at bounding box center [382, 324] width 118 height 13
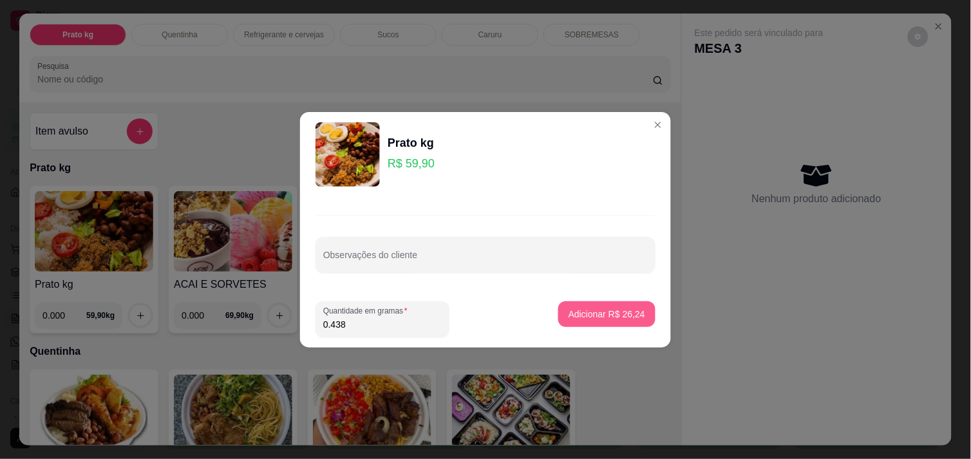
type input "0.438"
click at [587, 314] on p "Adicionar R$ 26,24" at bounding box center [607, 314] width 75 height 12
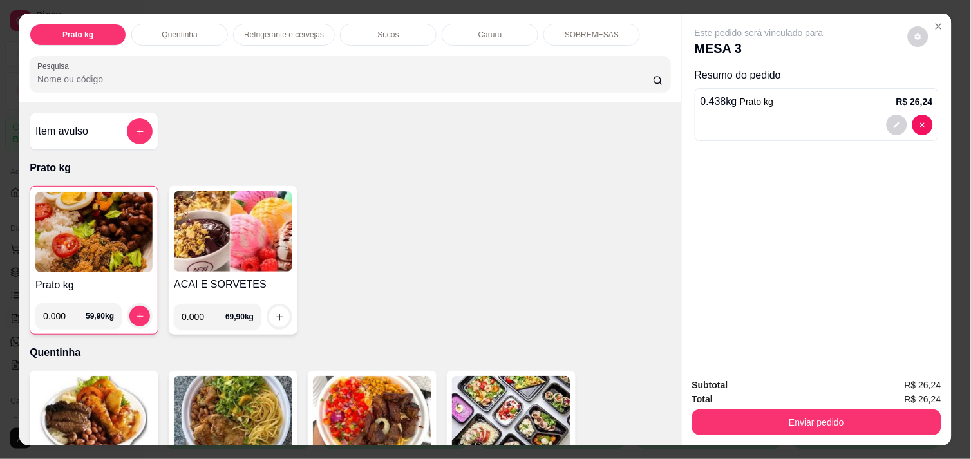
click at [93, 239] on img at bounding box center [93, 232] width 117 height 81
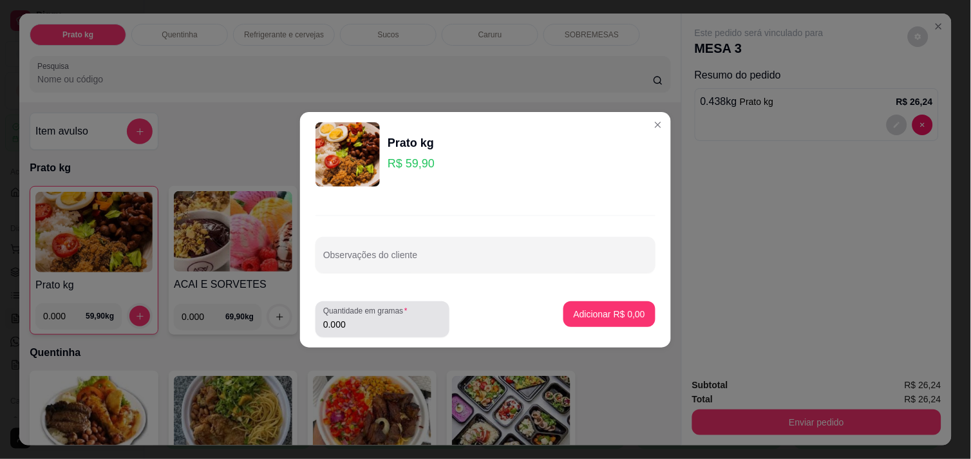
click at [356, 334] on div "Quantidade em gramas 0.000" at bounding box center [383, 319] width 134 height 36
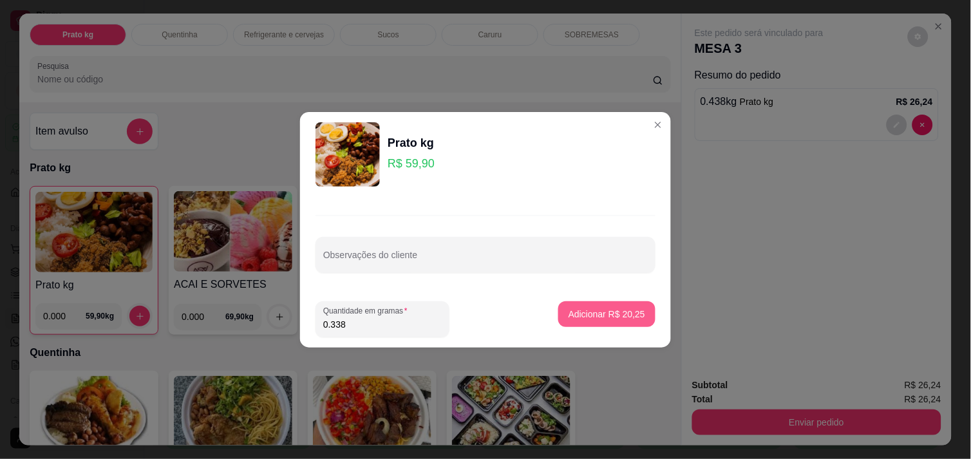
type input "0.338"
click at [605, 310] on p "Adicionar R$ 20,25" at bounding box center [607, 314] width 75 height 12
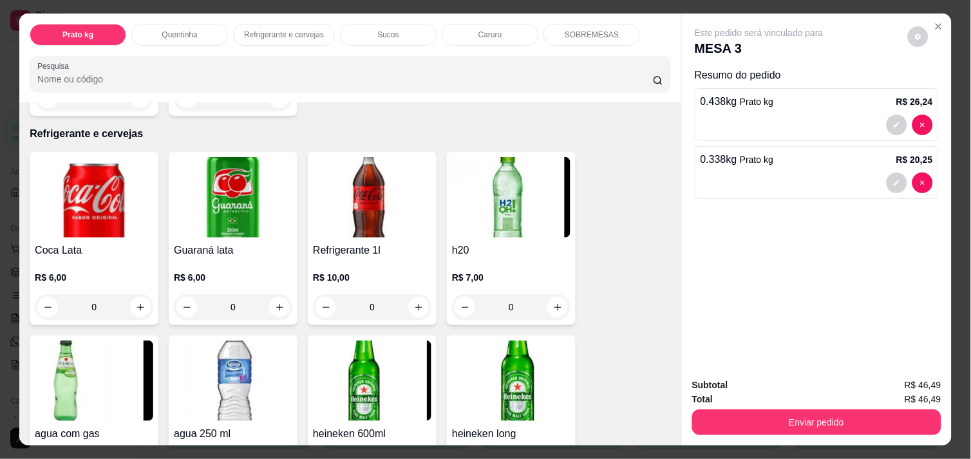
scroll to position [587, 0]
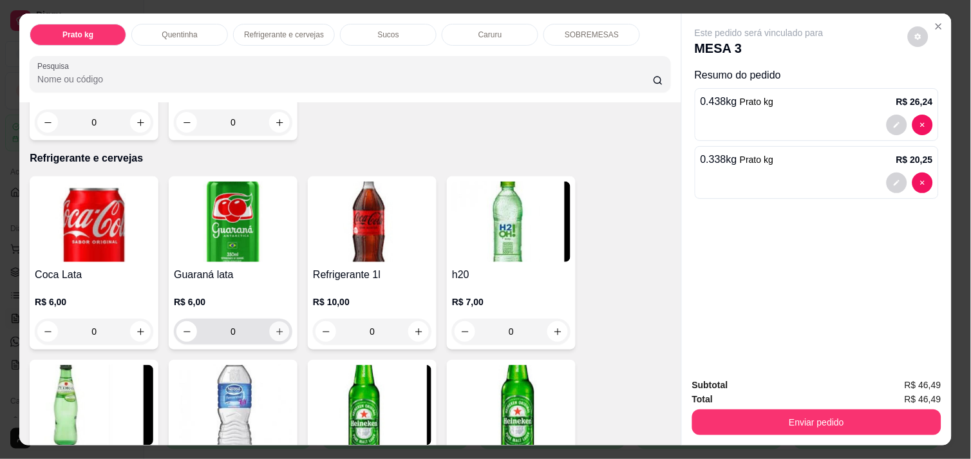
click at [277, 327] on icon "increase-product-quantity" at bounding box center [280, 332] width 10 height 10
type input "1"
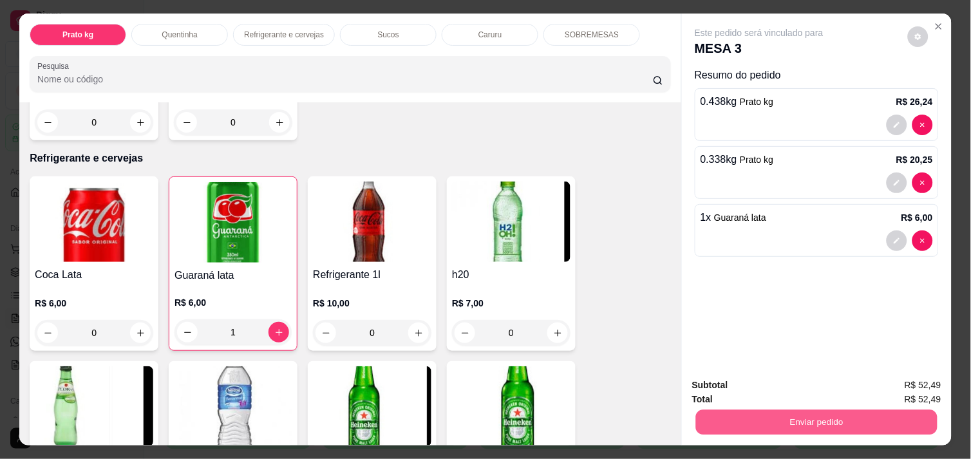
click at [808, 416] on button "Enviar pedido" at bounding box center [817, 422] width 242 height 25
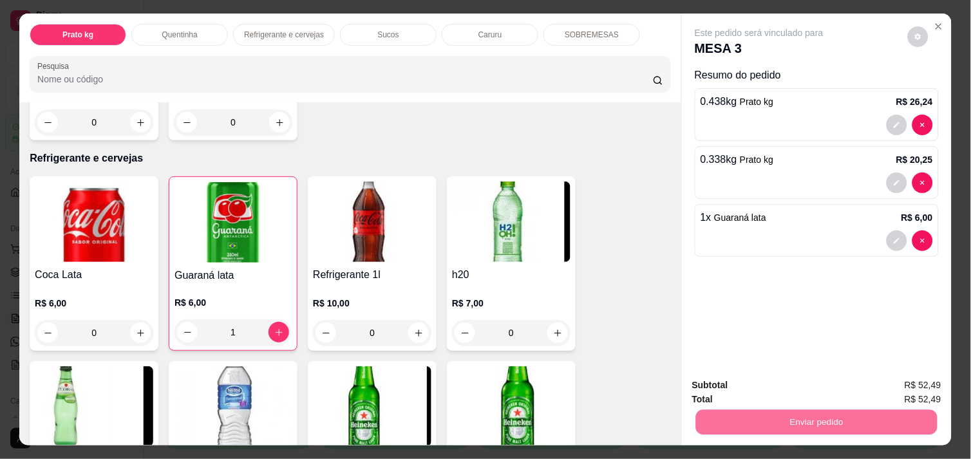
click at [802, 386] on button "Não registrar e enviar pedido" at bounding box center [774, 386] width 130 height 24
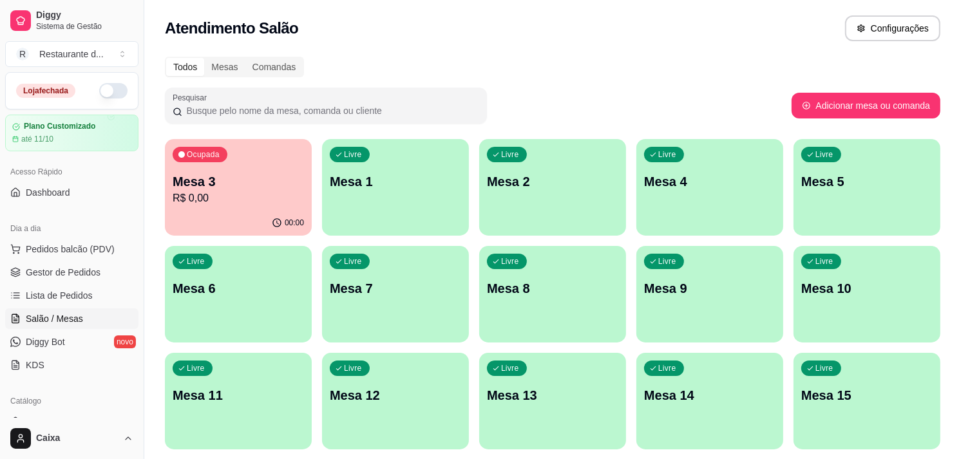
click at [451, 181] on p "Mesa 1" at bounding box center [395, 182] width 131 height 18
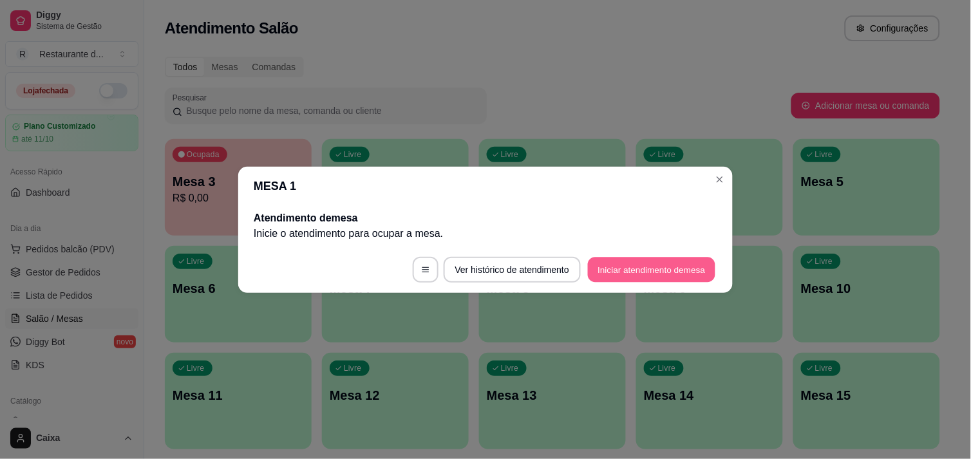
click at [659, 267] on button "Iniciar atendimento de mesa" at bounding box center [652, 269] width 128 height 25
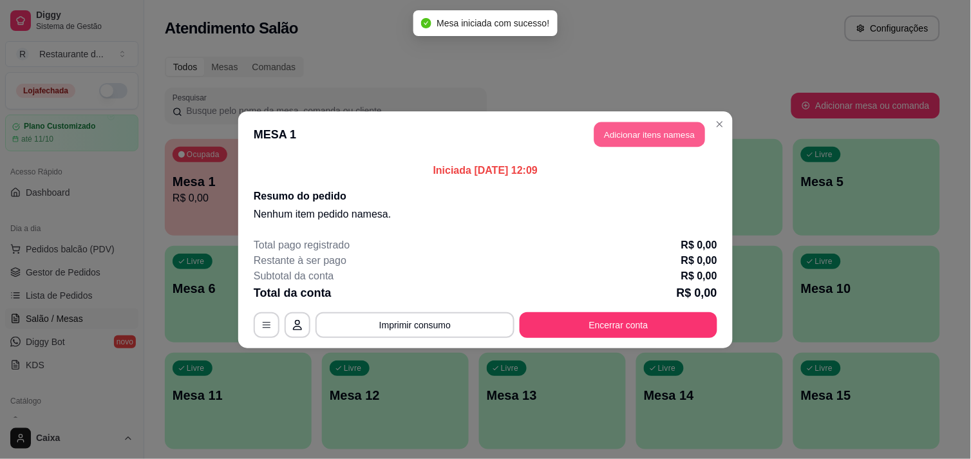
click at [667, 140] on button "Adicionar itens na mesa" at bounding box center [649, 134] width 111 height 25
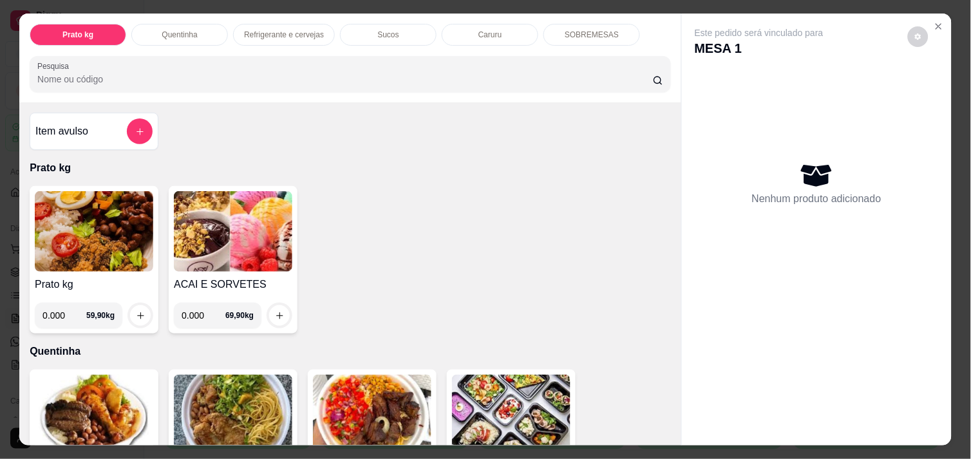
click at [104, 236] on img at bounding box center [94, 231] width 118 height 81
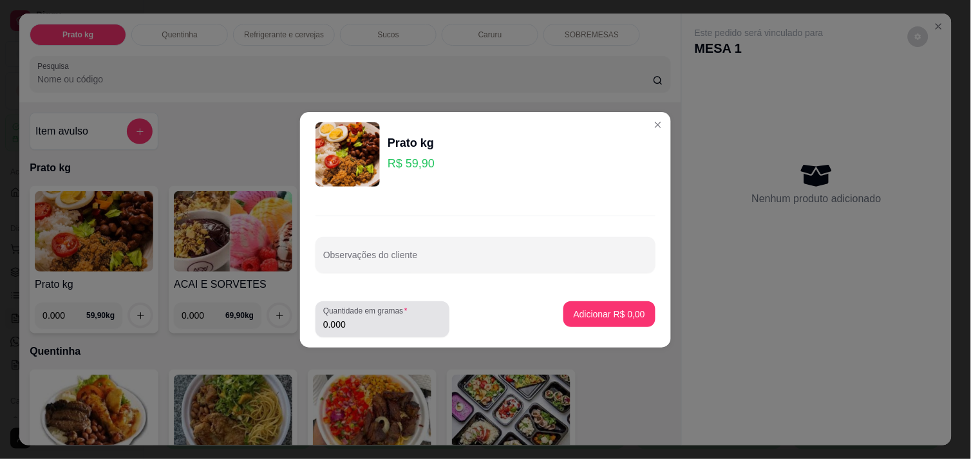
click at [421, 321] on input "0.000" at bounding box center [382, 324] width 118 height 13
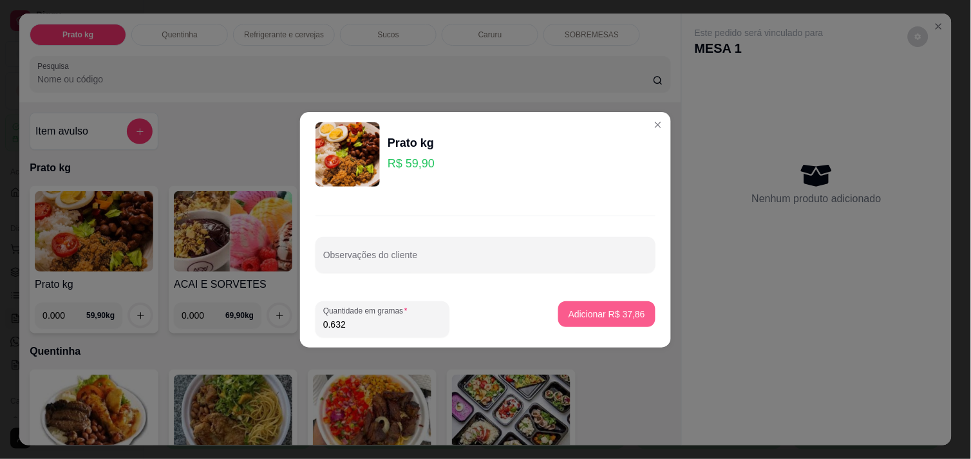
type input "0.632"
click at [597, 314] on p "Adicionar R$ 37,86" at bounding box center [607, 314] width 75 height 12
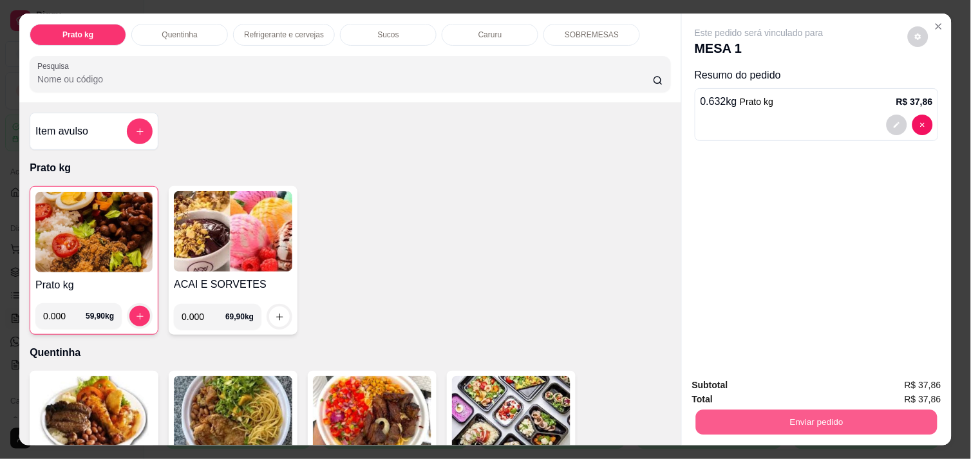
click at [796, 410] on button "Enviar pedido" at bounding box center [817, 422] width 242 height 25
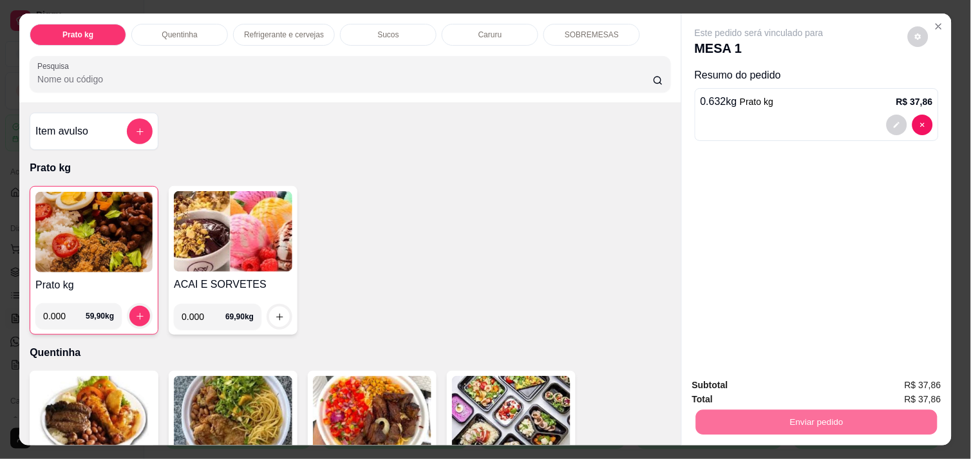
click at [806, 383] on button "Não registrar e enviar pedido" at bounding box center [774, 386] width 130 height 24
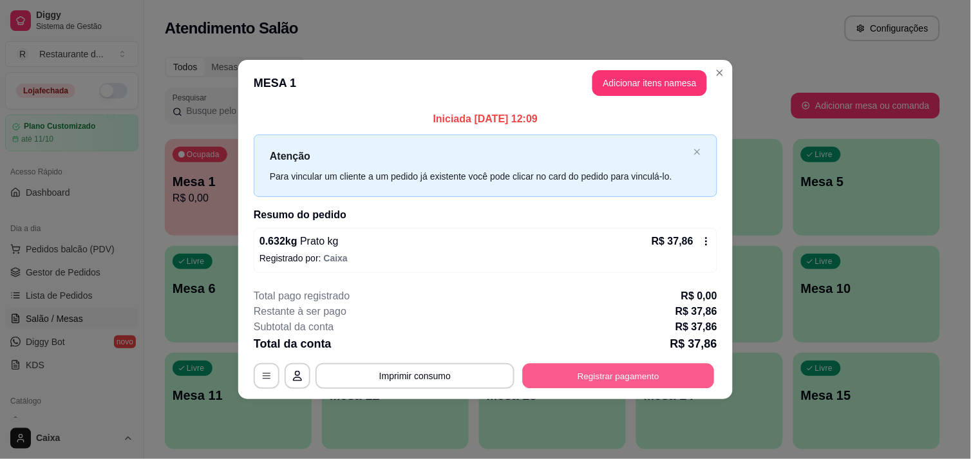
click at [651, 377] on button "Registrar pagamento" at bounding box center [619, 376] width 192 height 25
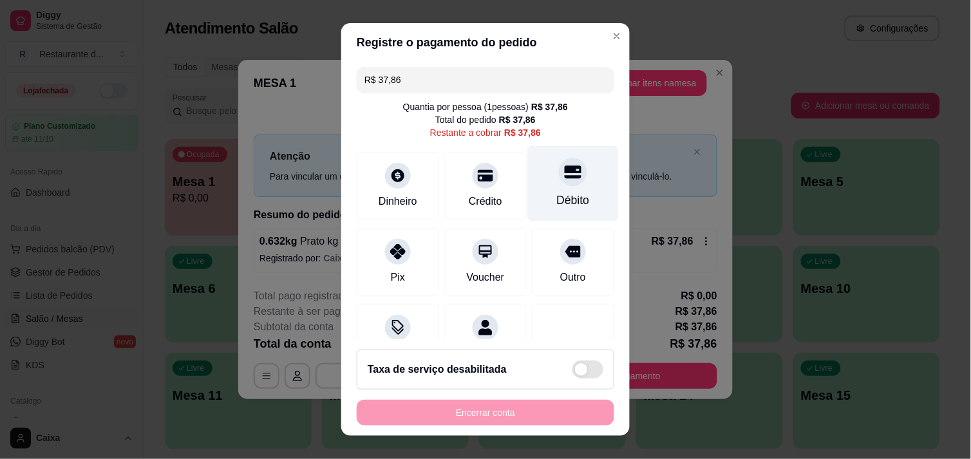
click at [565, 176] on icon at bounding box center [573, 172] width 17 height 13
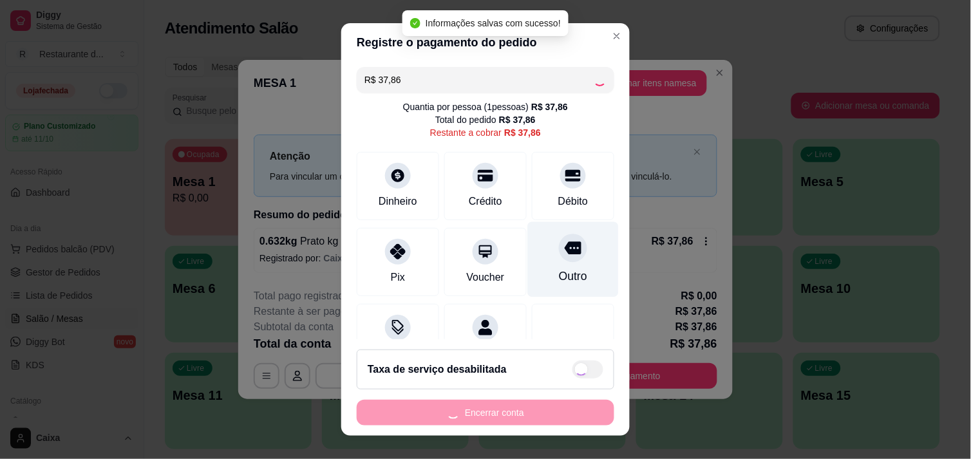
type input "R$ 0,00"
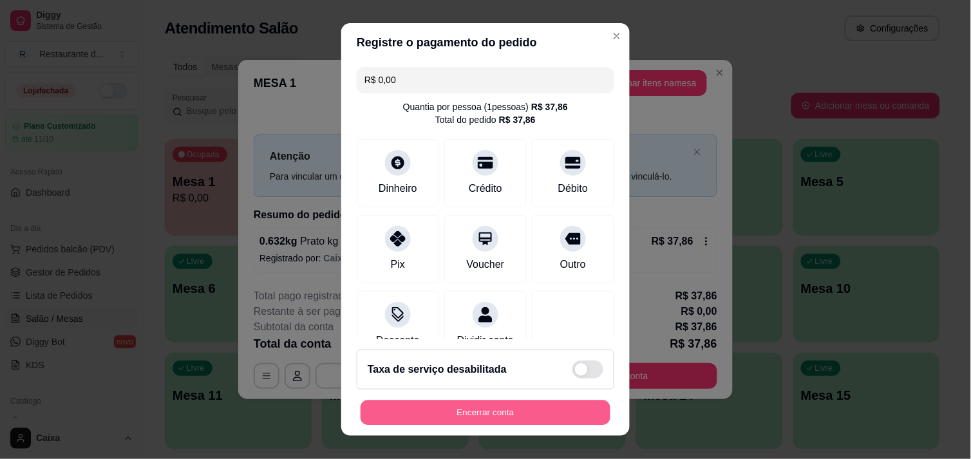
click at [491, 409] on button "Encerrar conta" at bounding box center [486, 413] width 250 height 25
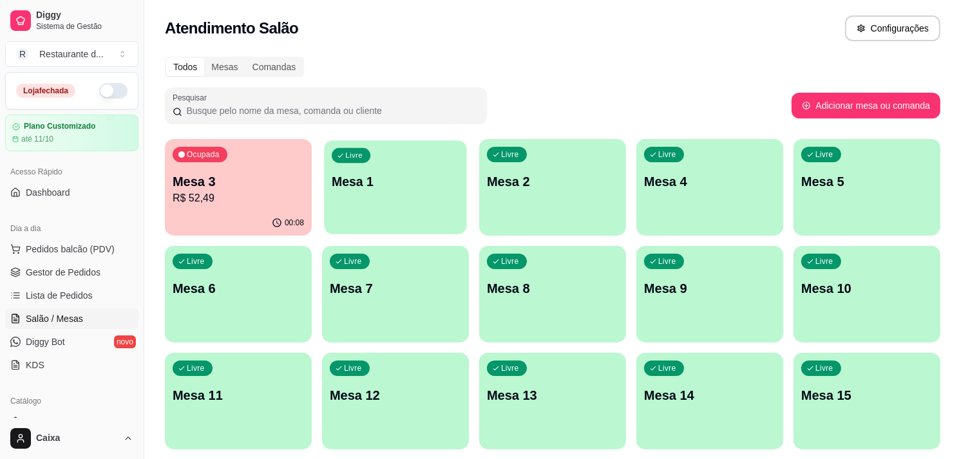
click at [451, 169] on div "Livre Mesa 1" at bounding box center [395, 179] width 142 height 79
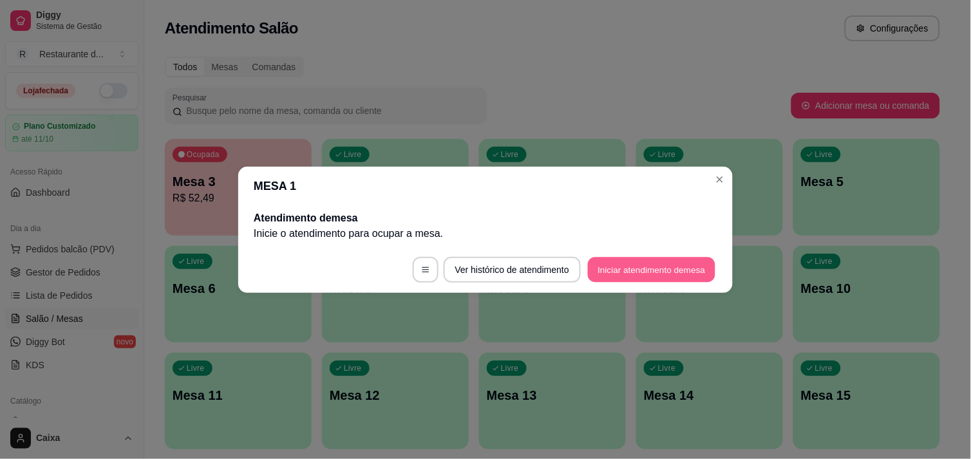
click at [694, 275] on button "Iniciar atendimento de mesa" at bounding box center [652, 269] width 128 height 25
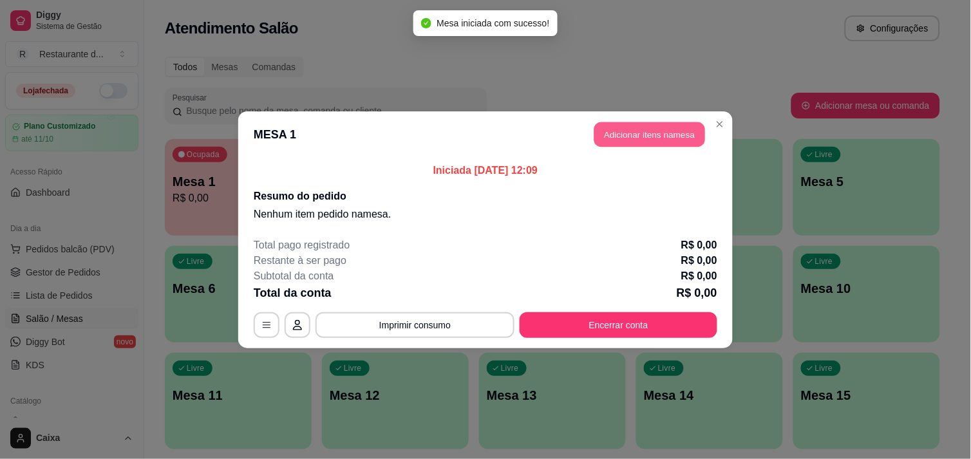
click at [655, 126] on button "Adicionar itens na mesa" at bounding box center [649, 134] width 111 height 25
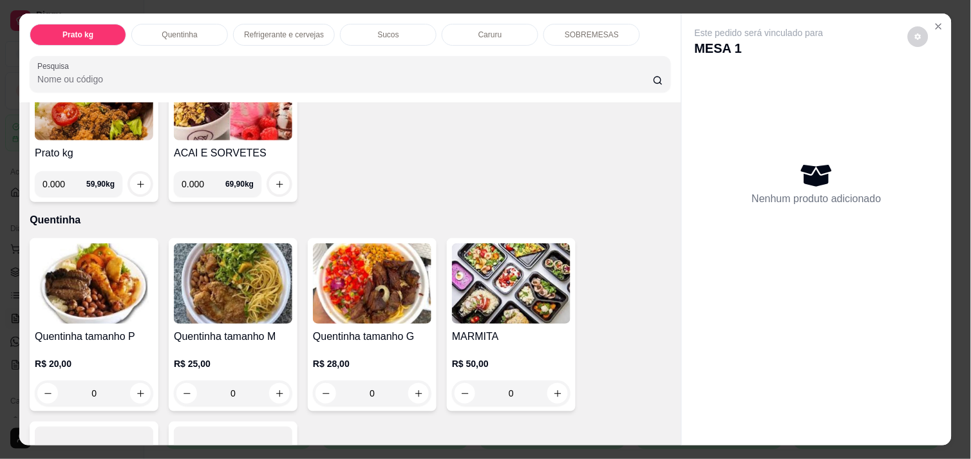
scroll to position [140, 0]
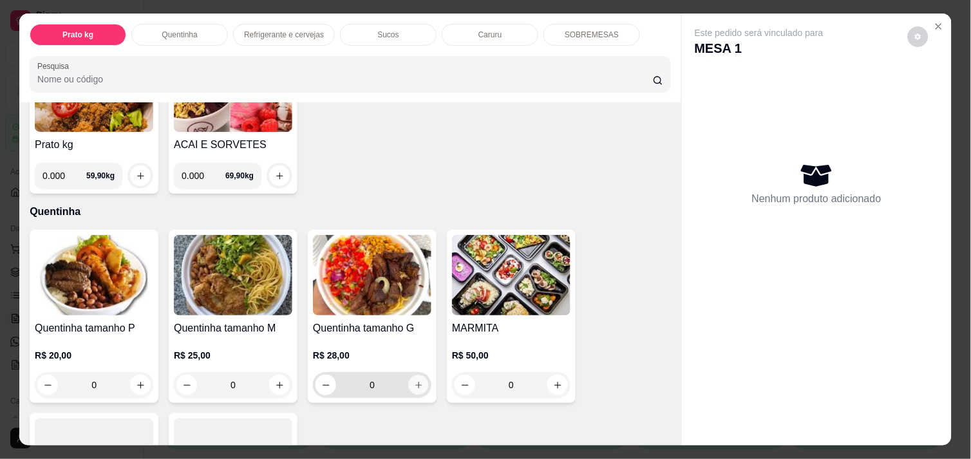
click at [414, 381] on icon "increase-product-quantity" at bounding box center [419, 386] width 10 height 10
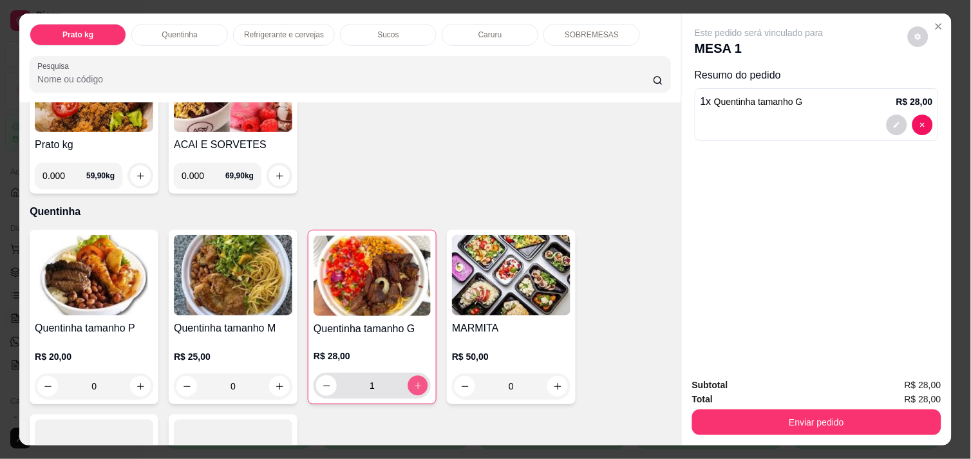
click at [414, 381] on icon "increase-product-quantity" at bounding box center [418, 386] width 10 height 10
type input "2"
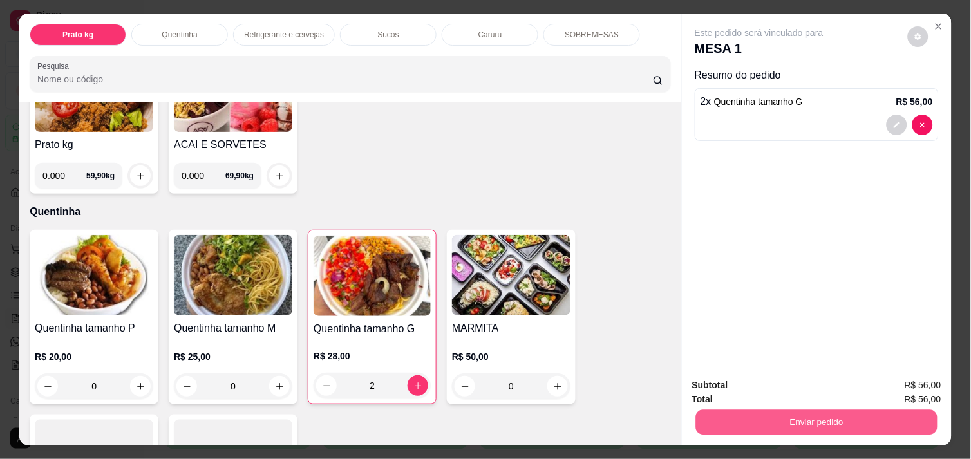
click at [808, 414] on button "Enviar pedido" at bounding box center [817, 422] width 242 height 25
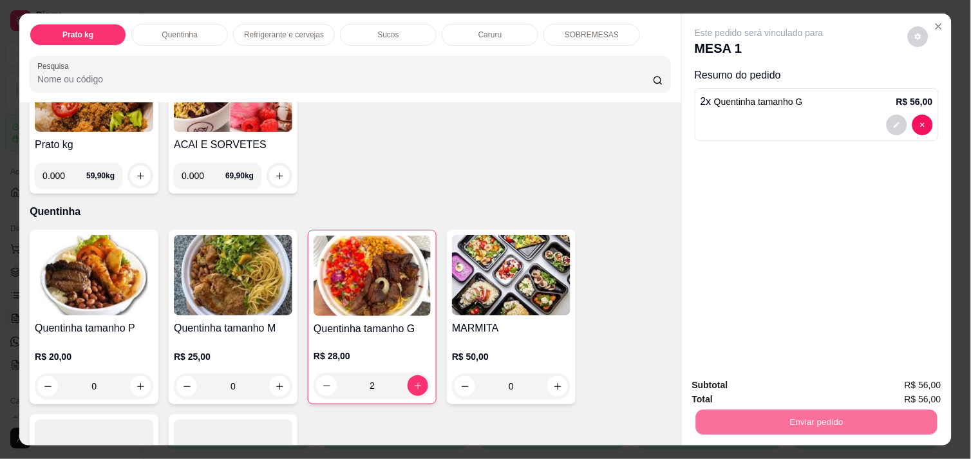
click at [826, 384] on button "Não registrar e enviar pedido" at bounding box center [774, 386] width 130 height 24
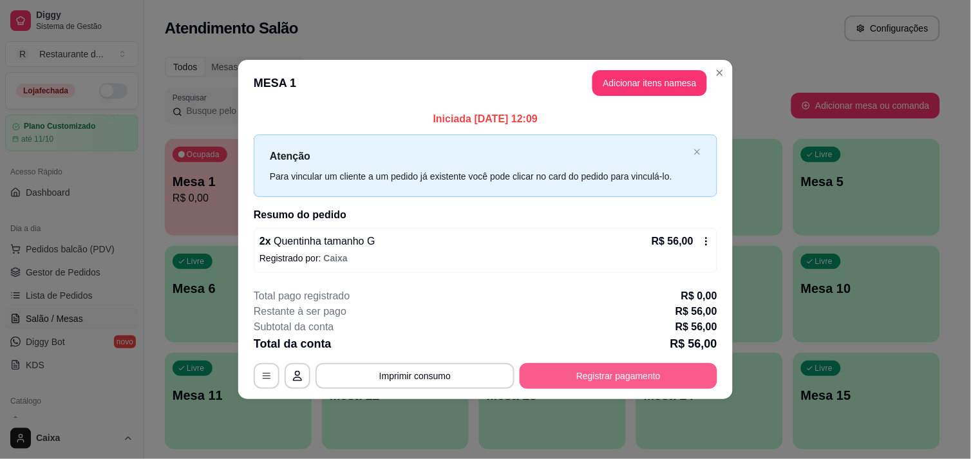
click at [640, 381] on button "Registrar pagamento" at bounding box center [619, 376] width 198 height 26
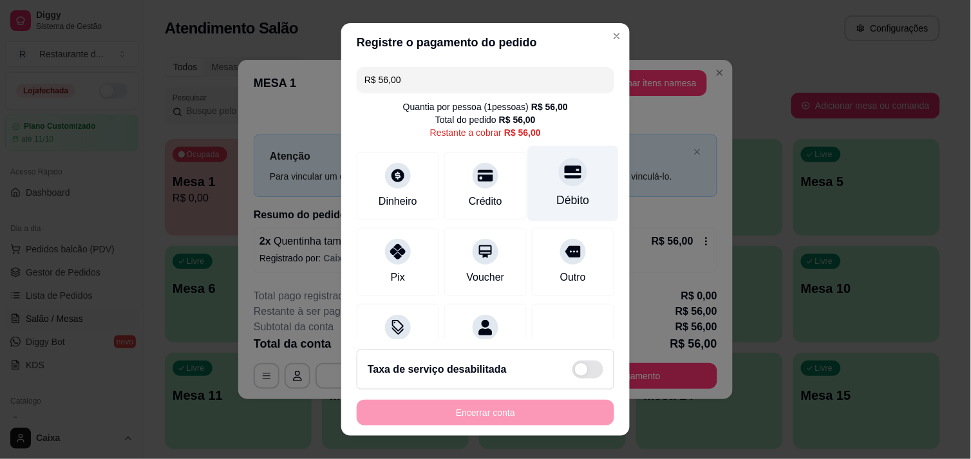
click at [540, 189] on div "Débito" at bounding box center [573, 183] width 91 height 75
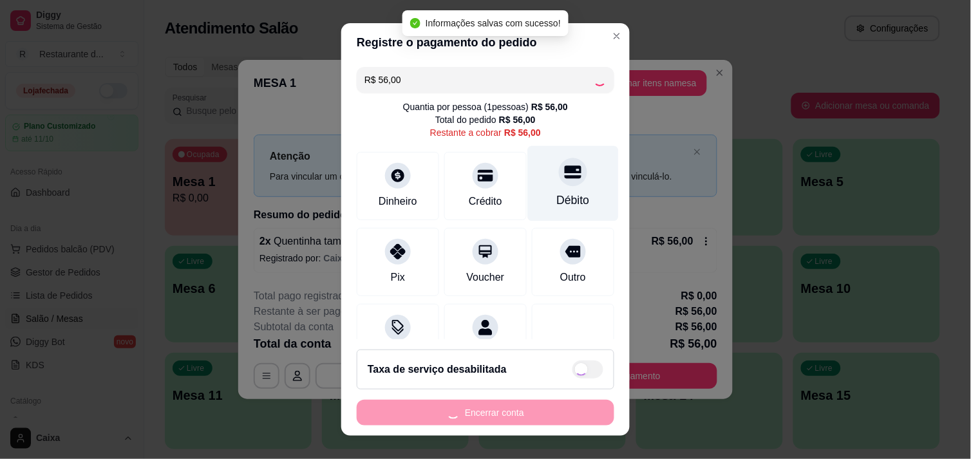
type input "R$ 0,00"
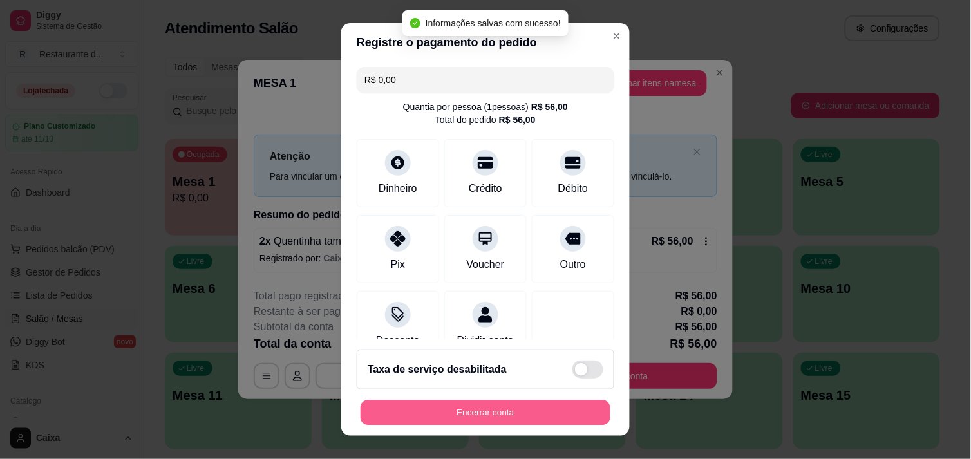
click at [496, 417] on button "Encerrar conta" at bounding box center [486, 413] width 250 height 25
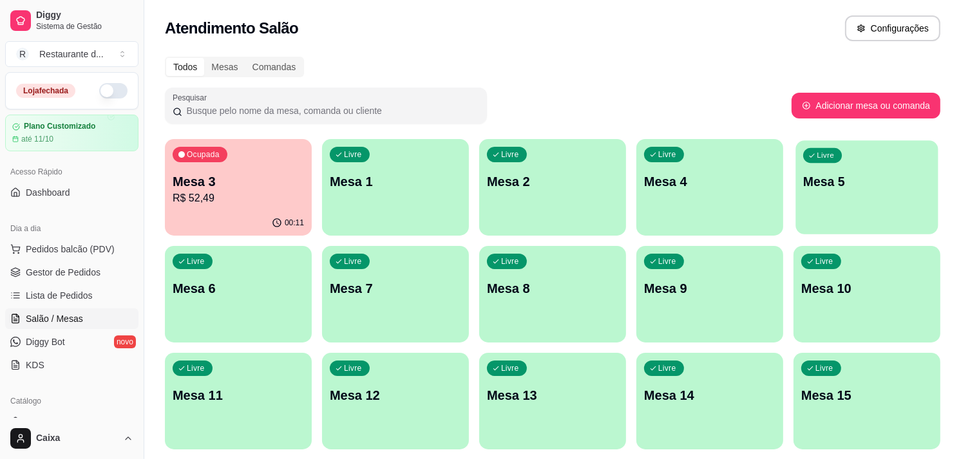
click at [813, 174] on p "Mesa 5" at bounding box center [867, 181] width 128 height 17
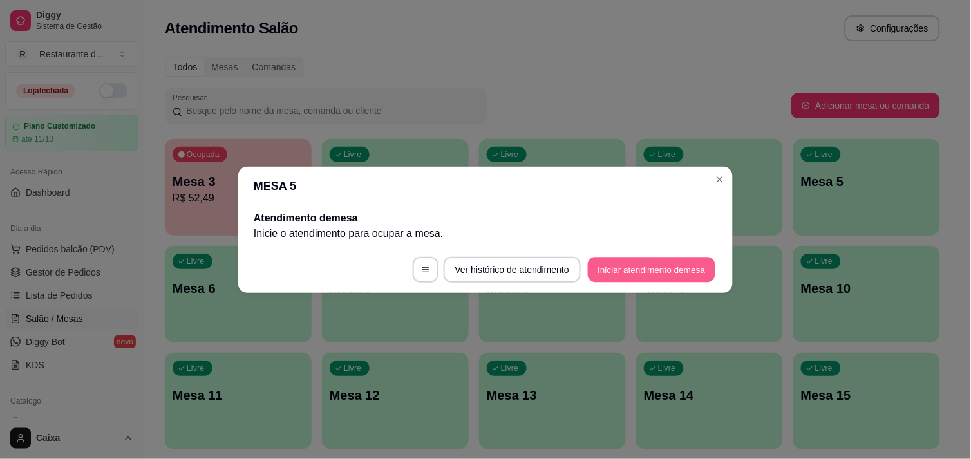
click at [650, 261] on button "Iniciar atendimento de mesa" at bounding box center [652, 269] width 128 height 25
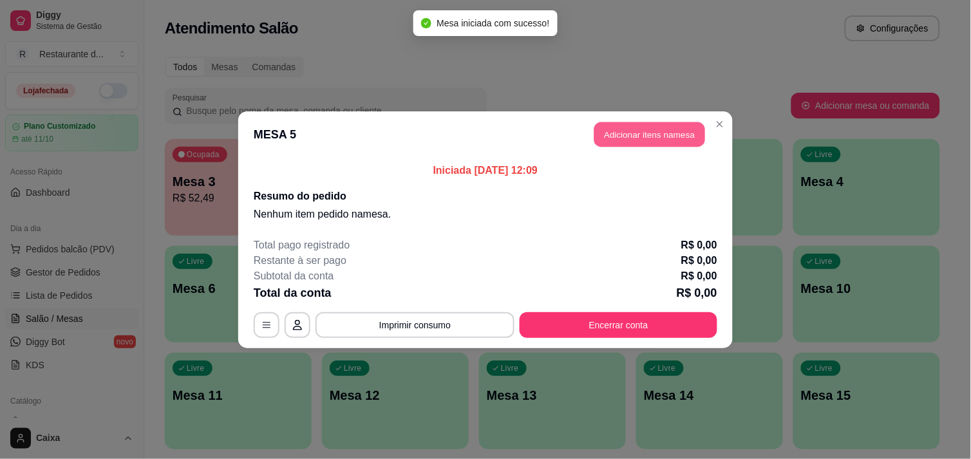
click at [654, 128] on button "Adicionar itens na mesa" at bounding box center [649, 134] width 111 height 25
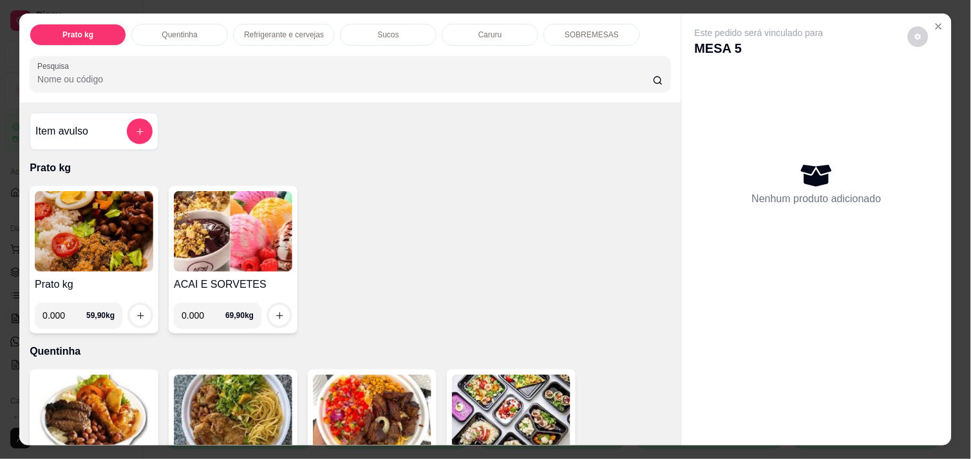
click at [94, 226] on img at bounding box center [94, 231] width 118 height 81
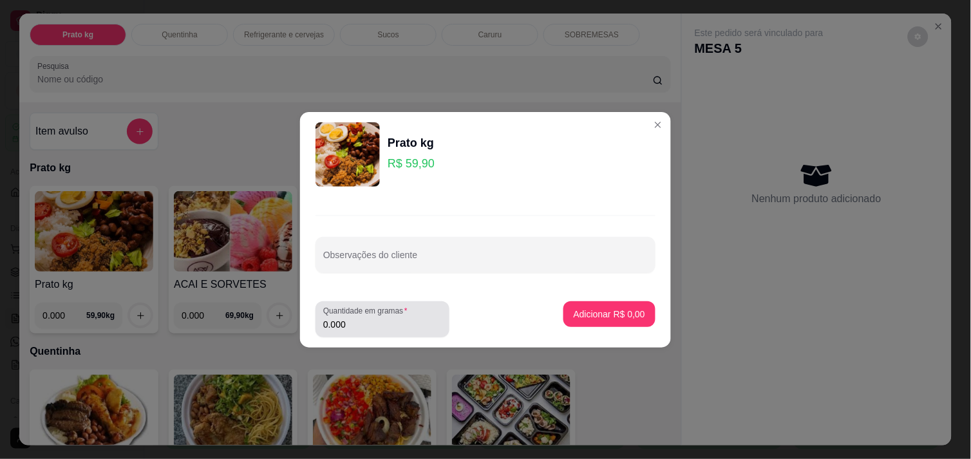
click at [382, 323] on input "0.000" at bounding box center [382, 324] width 118 height 13
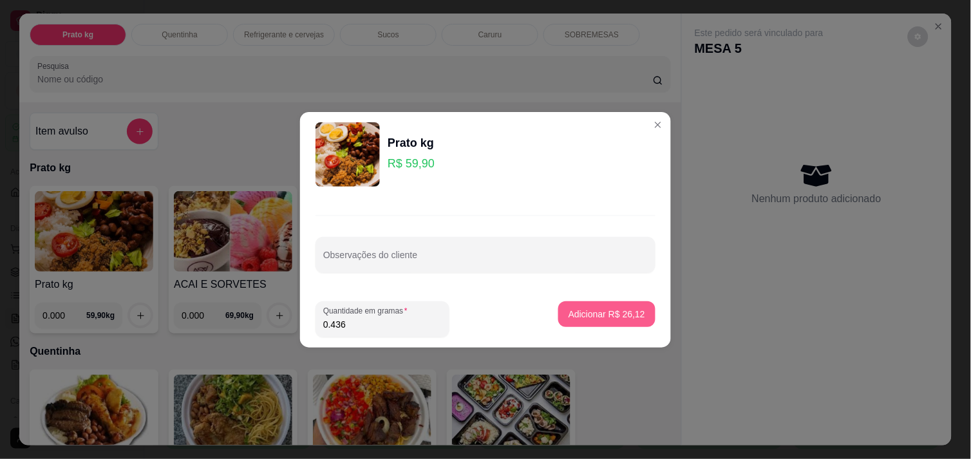
type input "0.436"
click at [620, 308] on p "Adicionar R$ 26,12" at bounding box center [607, 314] width 77 height 13
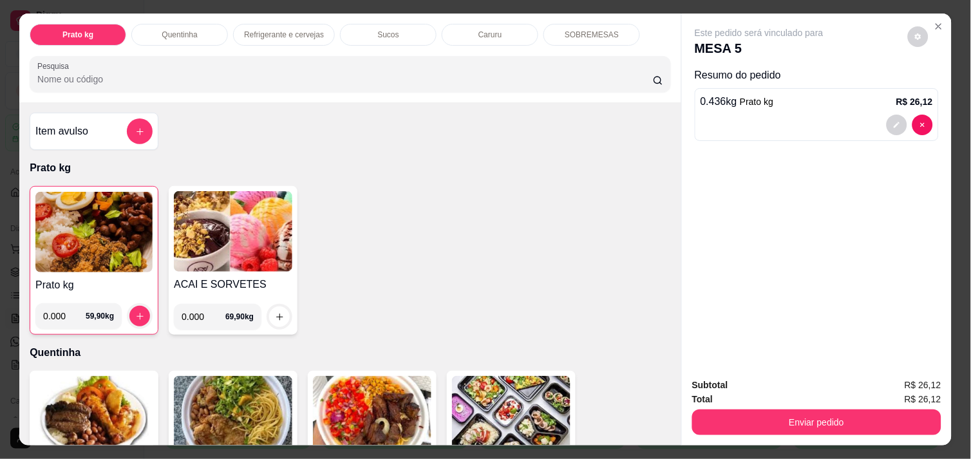
click at [139, 265] on img at bounding box center [93, 232] width 117 height 81
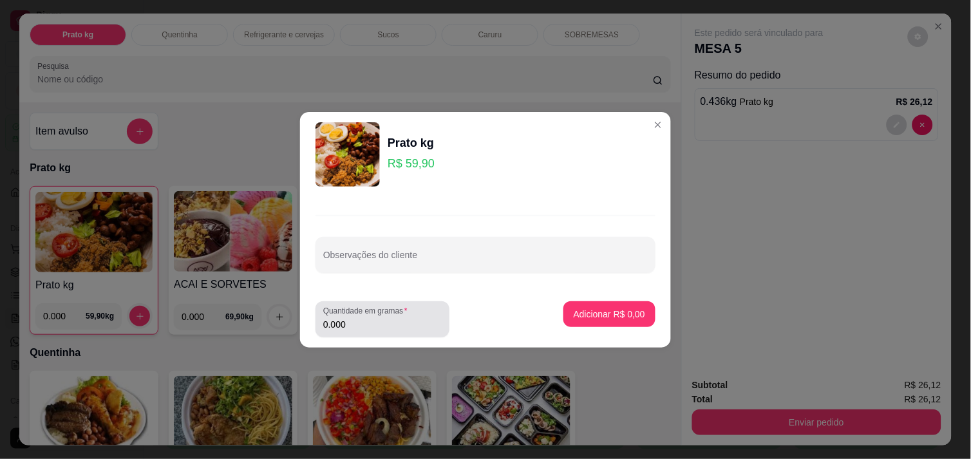
click at [374, 332] on div "Quantidade em gramas 0.000" at bounding box center [383, 319] width 134 height 36
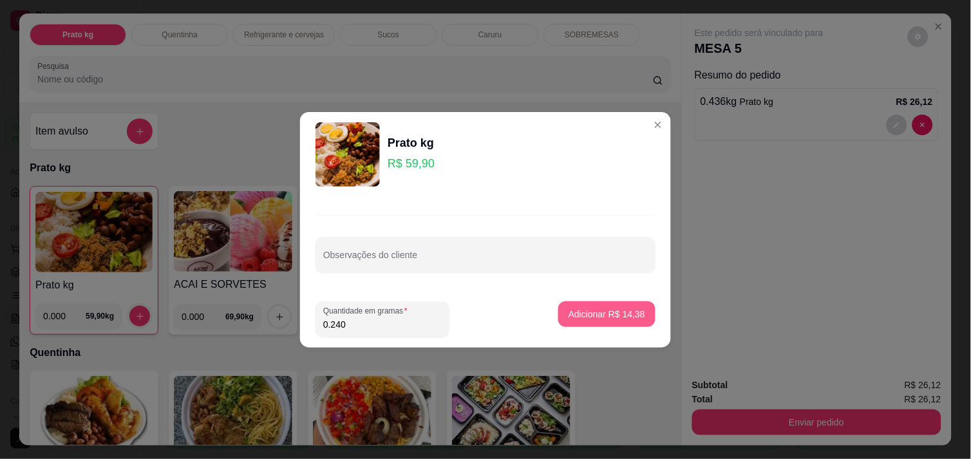
type input "0.240"
click at [612, 319] on p "Adicionar R$ 14,38" at bounding box center [607, 314] width 75 height 12
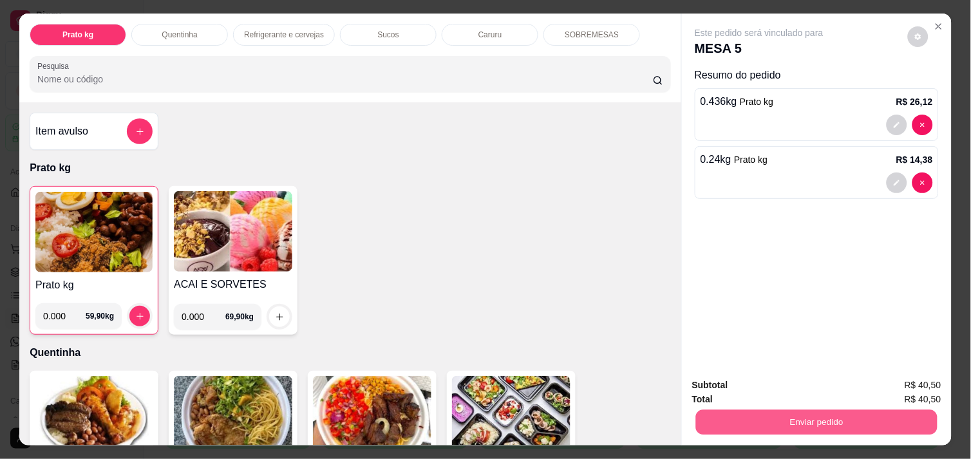
click at [776, 413] on button "Enviar pedido" at bounding box center [817, 422] width 242 height 25
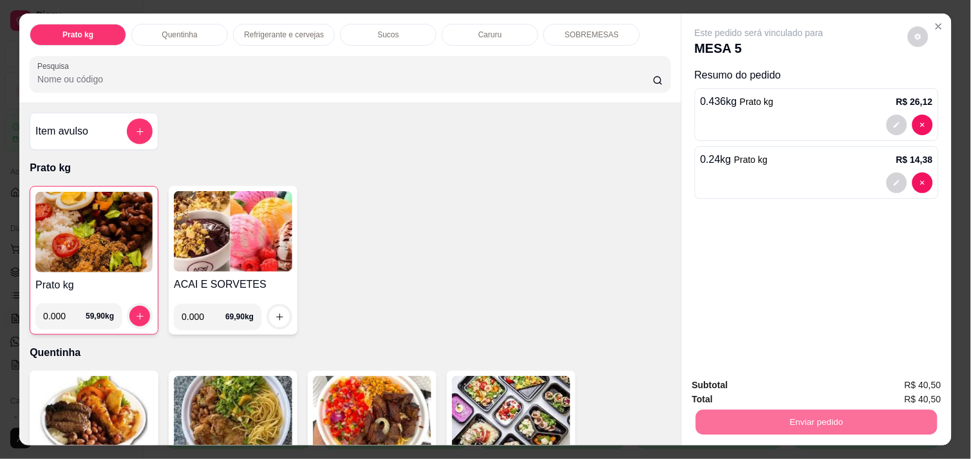
click at [813, 384] on button "Não registrar e enviar pedido" at bounding box center [774, 386] width 130 height 24
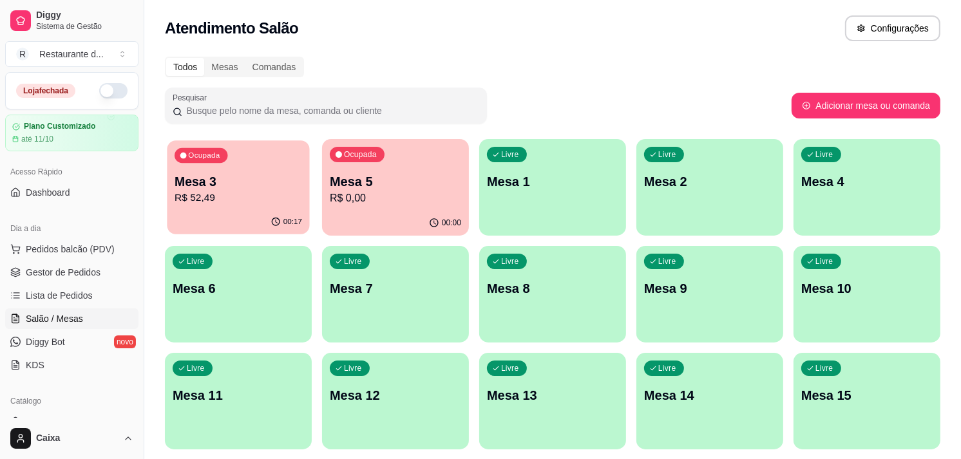
click at [266, 201] on p "R$ 52,49" at bounding box center [239, 198] width 128 height 15
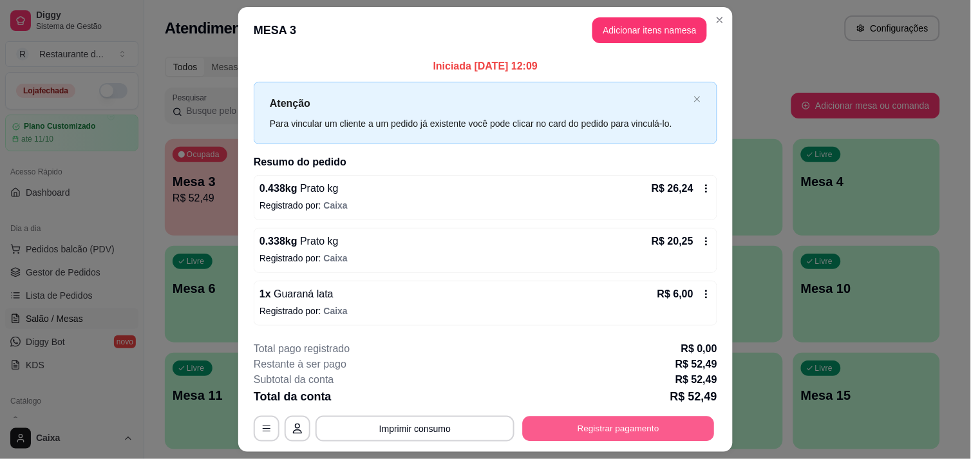
click at [614, 424] on button "Registrar pagamento" at bounding box center [619, 429] width 192 height 25
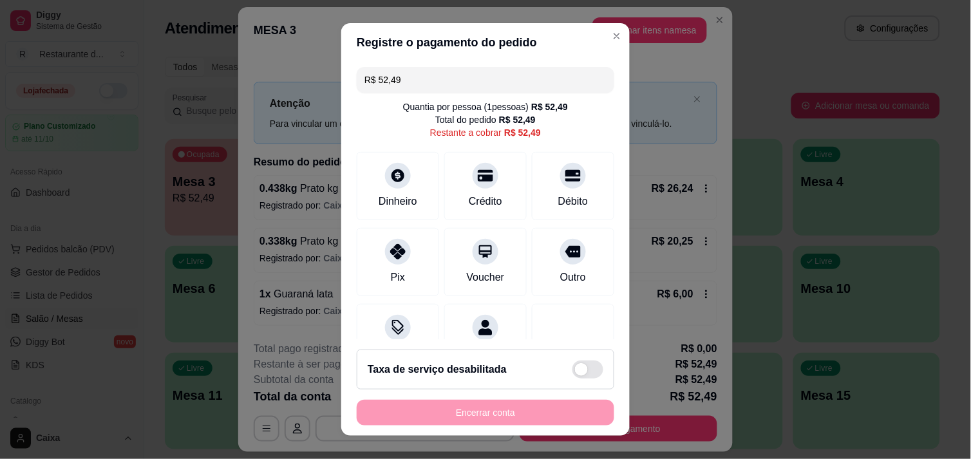
scroll to position [53, 0]
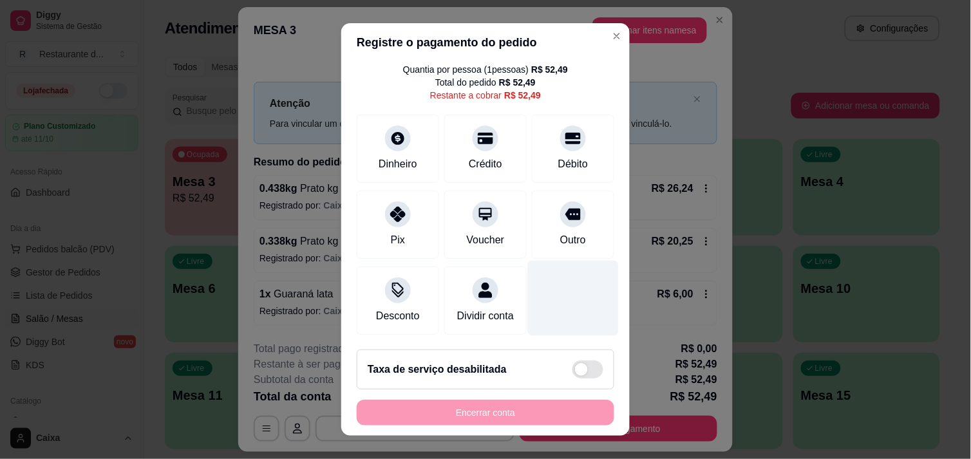
click at [554, 332] on div at bounding box center [573, 297] width 91 height 75
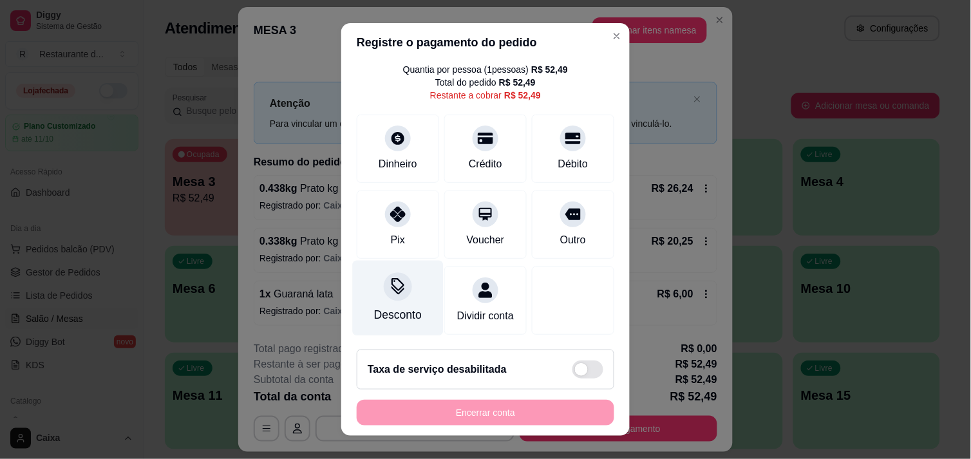
click at [384, 280] on div at bounding box center [398, 286] width 28 height 28
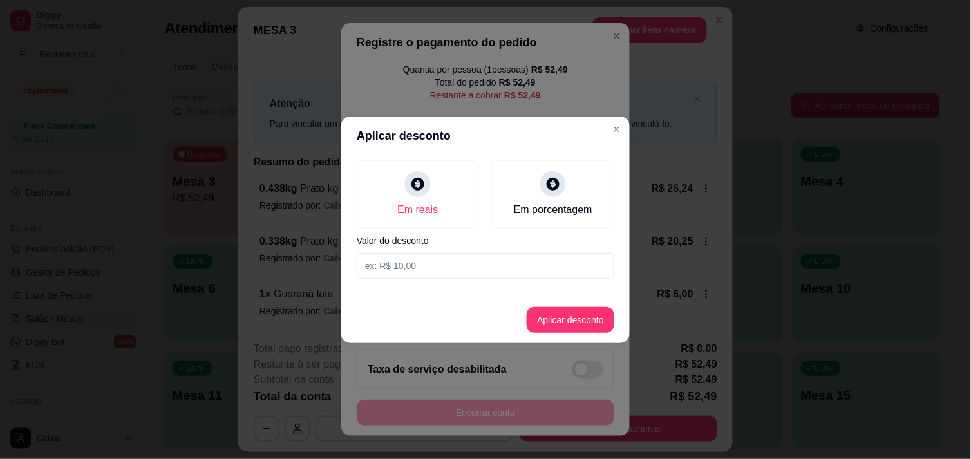
click at [453, 265] on input at bounding box center [486, 266] width 258 height 26
type input "0,49"
click at [571, 319] on button "Aplicar desconto" at bounding box center [571, 319] width 84 height 25
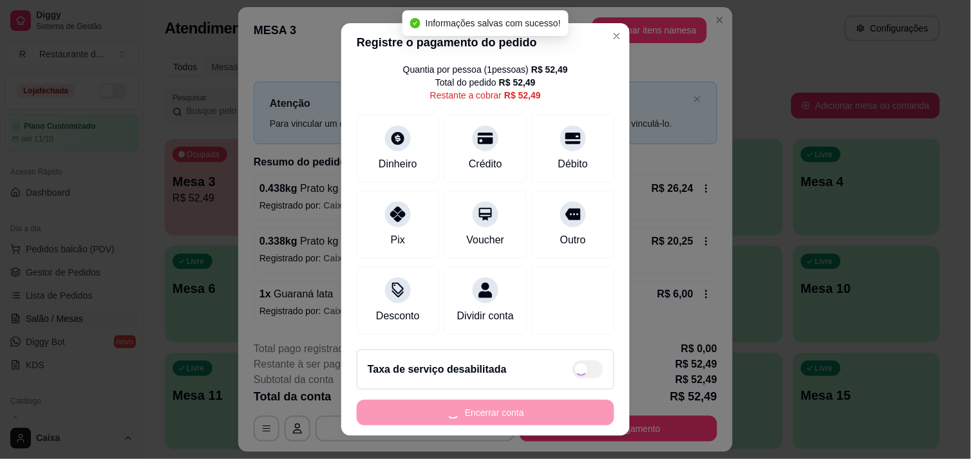
type input "R$ 52,00"
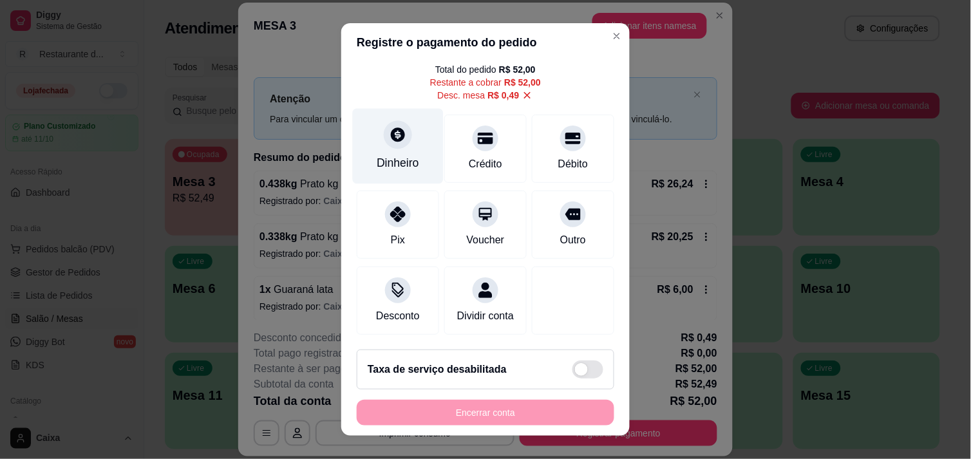
click at [394, 162] on div "Dinheiro" at bounding box center [398, 163] width 43 height 17
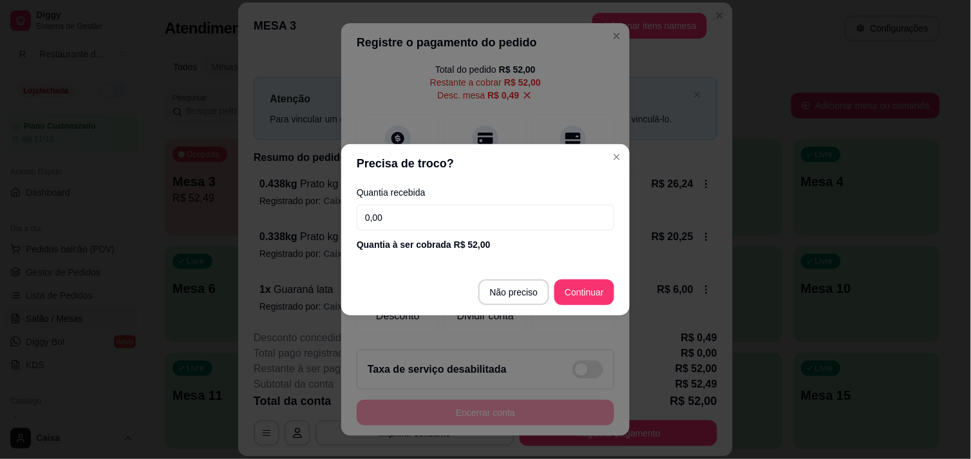
click at [503, 219] on input "0,00" at bounding box center [486, 218] width 258 height 26
type input "52,00"
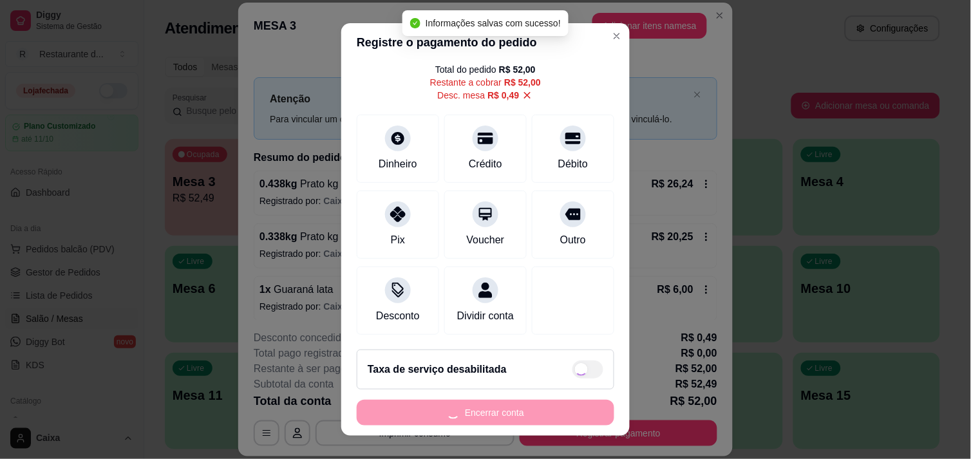
type input "R$ 0,00"
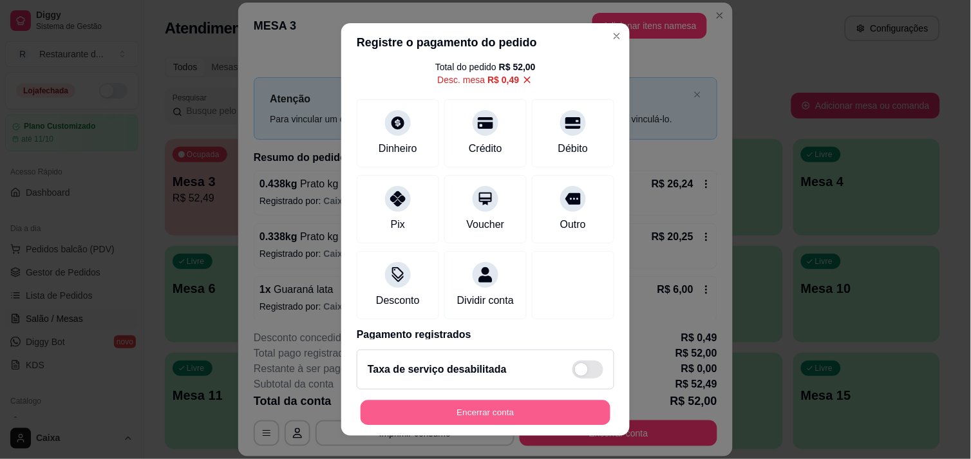
click at [497, 413] on button "Encerrar conta" at bounding box center [486, 413] width 250 height 25
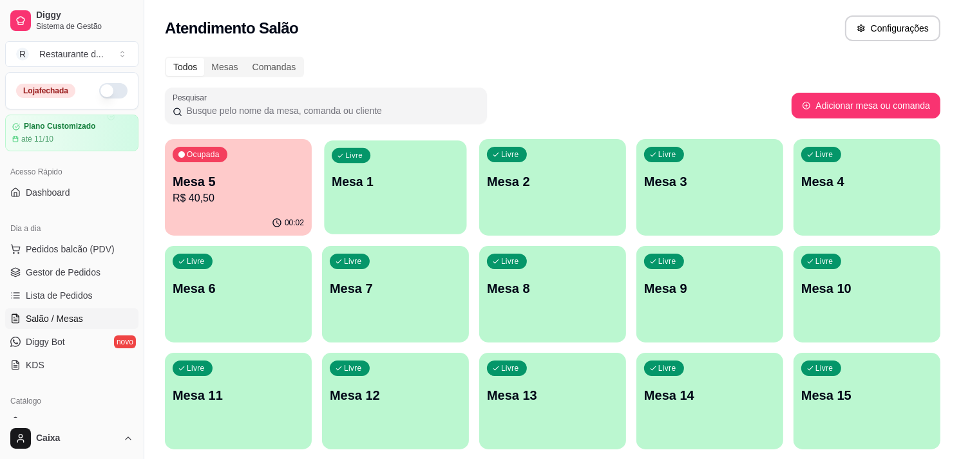
click at [359, 183] on p "Mesa 1" at bounding box center [396, 181] width 128 height 17
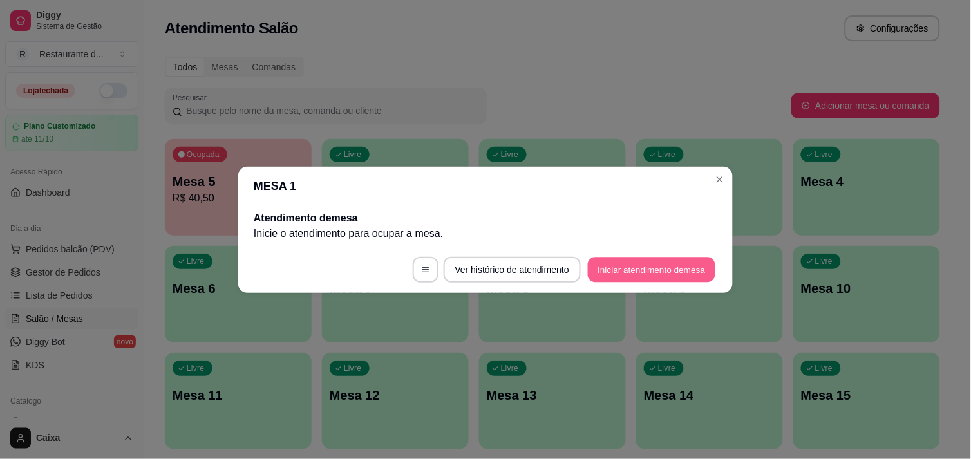
click at [666, 272] on button "Iniciar atendimento de mesa" at bounding box center [652, 269] width 128 height 25
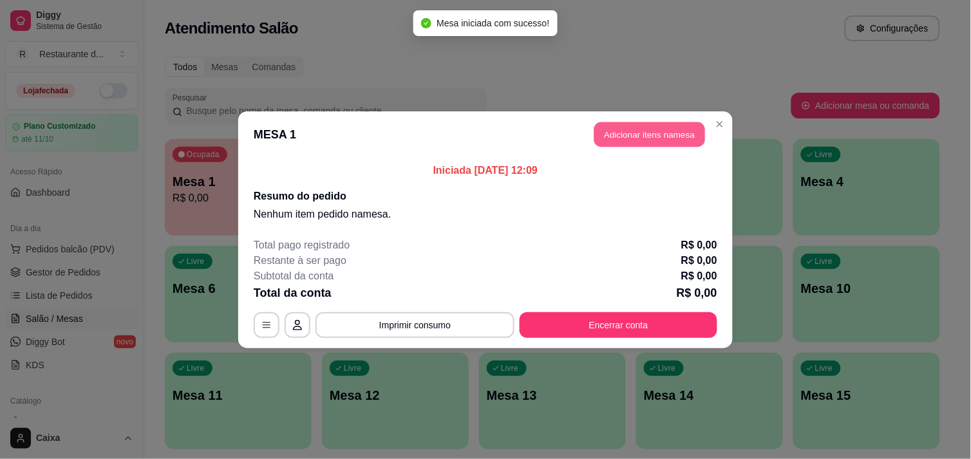
click at [654, 126] on button "Adicionar itens na mesa" at bounding box center [649, 134] width 111 height 25
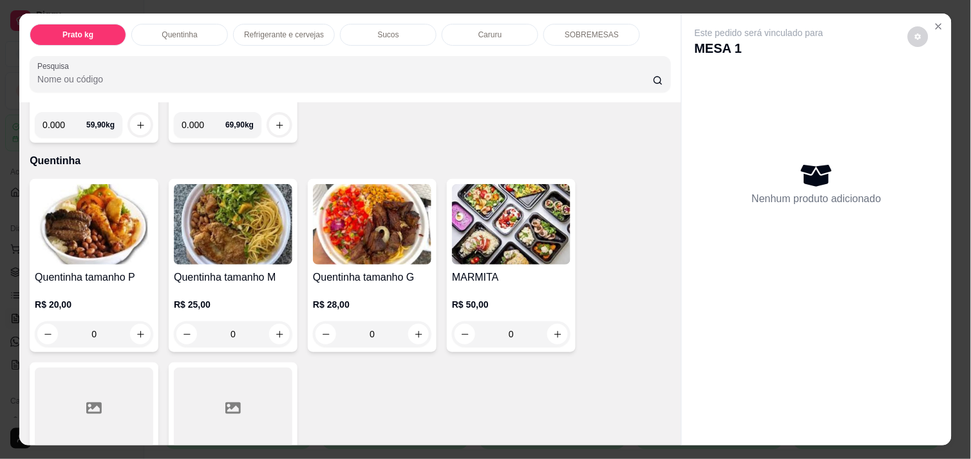
scroll to position [216, 0]
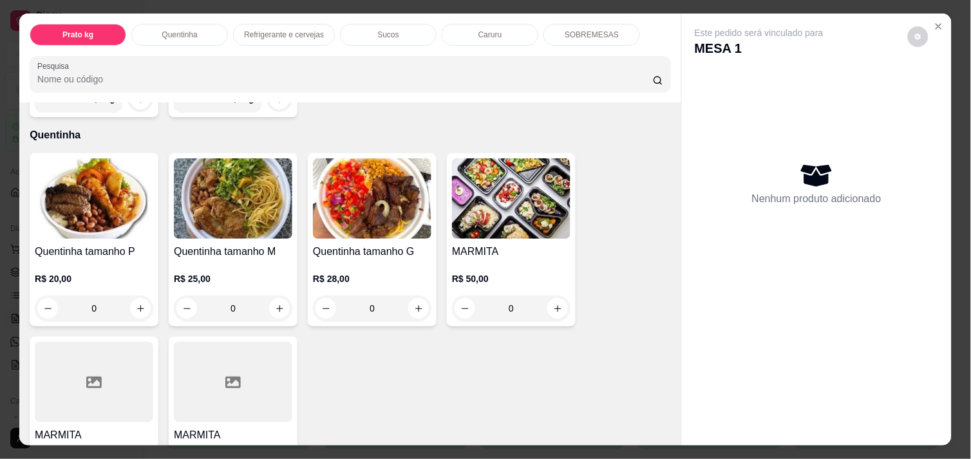
click at [389, 210] on img at bounding box center [372, 198] width 118 height 81
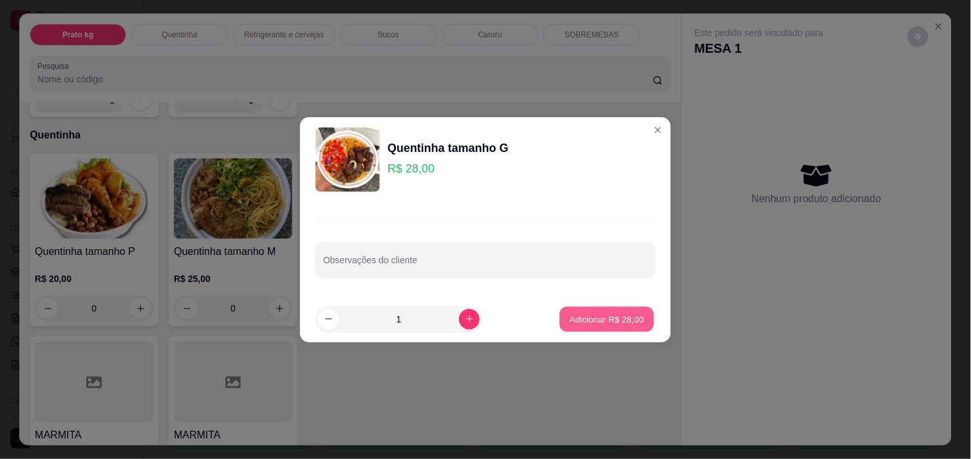
click at [582, 322] on p "Adicionar R$ 28,00" at bounding box center [607, 319] width 75 height 12
type input "1"
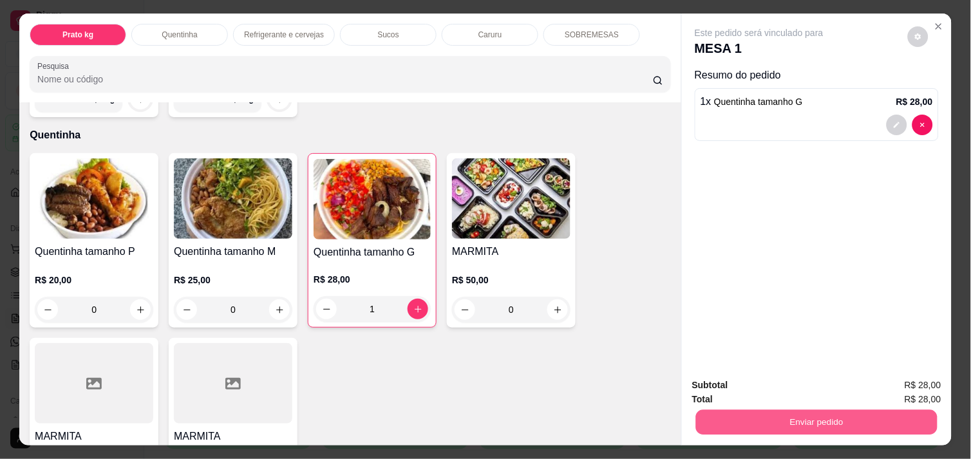
click at [799, 414] on button "Enviar pedido" at bounding box center [817, 422] width 242 height 25
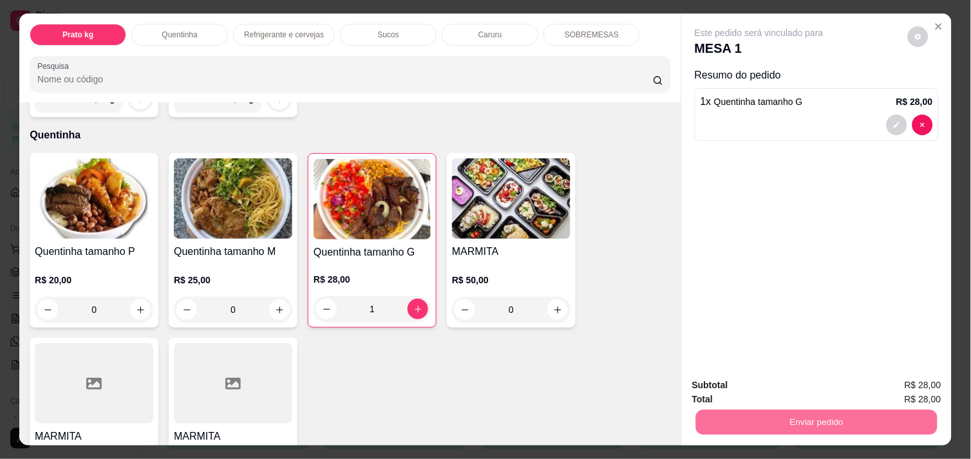
click at [806, 387] on button "Não registrar e enviar pedido" at bounding box center [774, 386] width 130 height 24
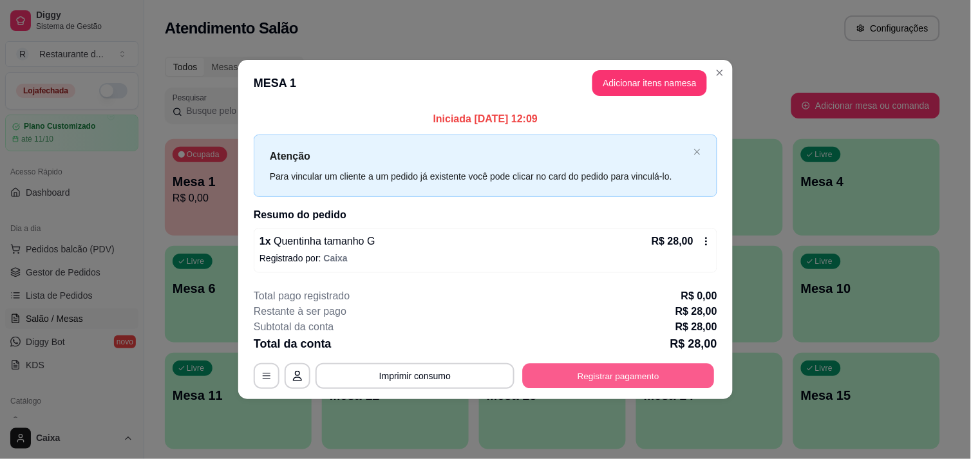
click at [621, 377] on button "Registrar pagamento" at bounding box center [619, 376] width 192 height 25
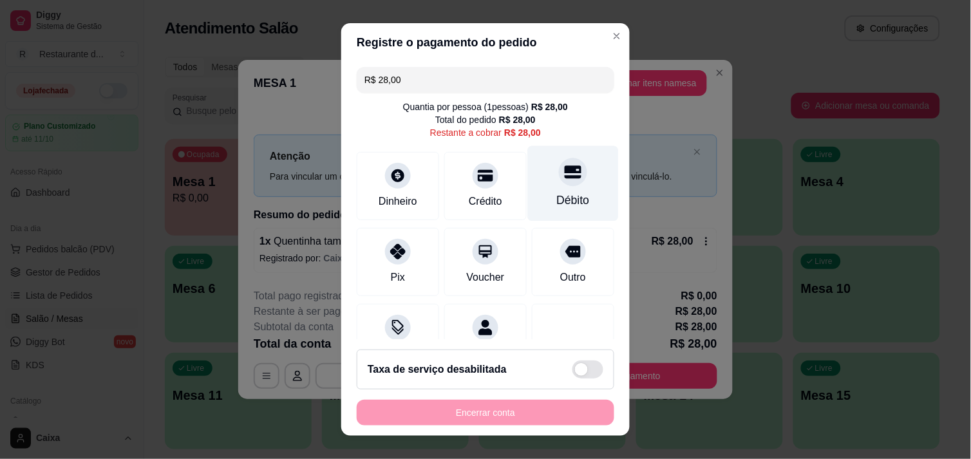
click at [529, 198] on div "Débito" at bounding box center [573, 183] width 91 height 75
type input "R$ 0,00"
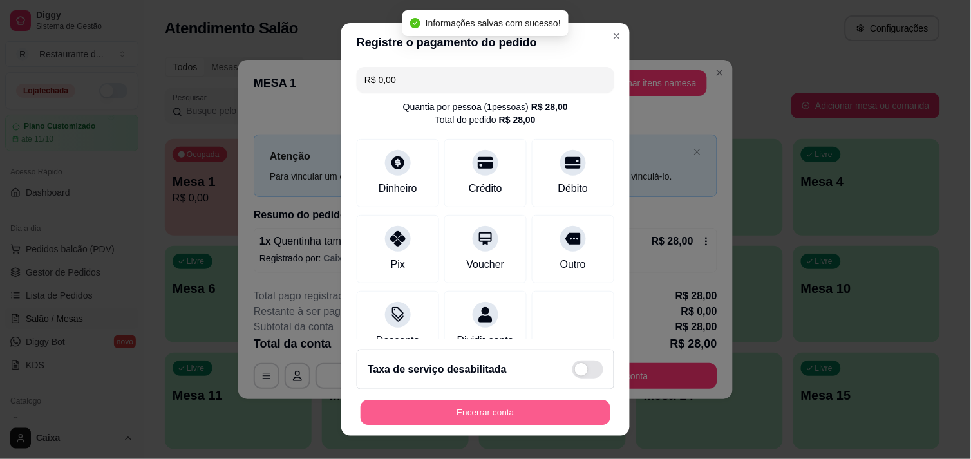
click at [474, 409] on button "Encerrar conta" at bounding box center [486, 413] width 250 height 25
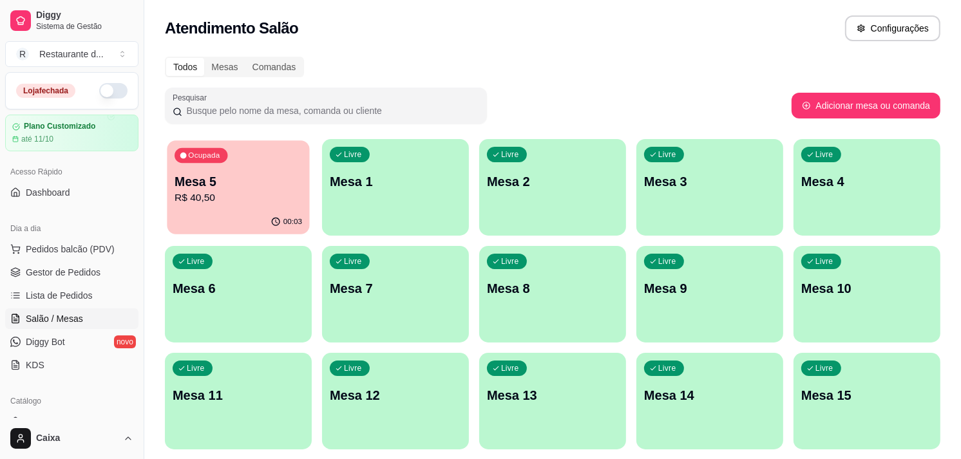
click at [234, 202] on p "R$ 40,50" at bounding box center [239, 198] width 128 height 15
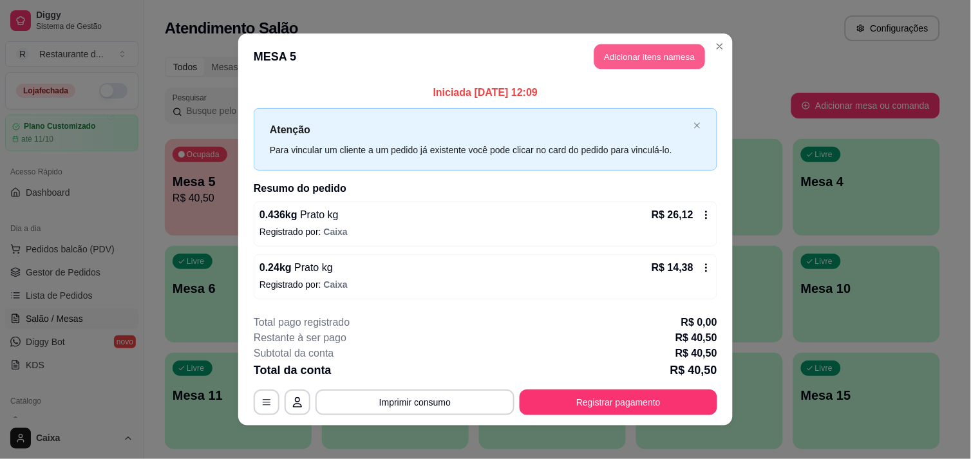
click at [616, 55] on button "Adicionar itens na mesa" at bounding box center [649, 56] width 111 height 25
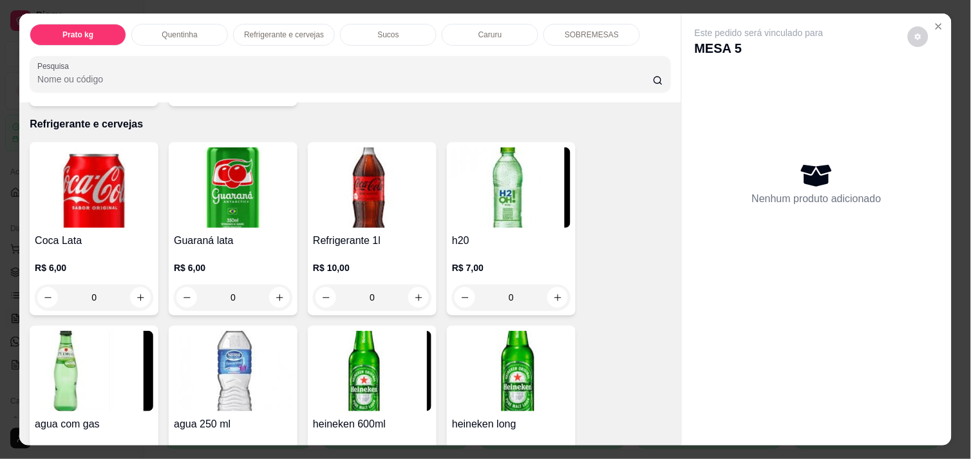
scroll to position [625, 0]
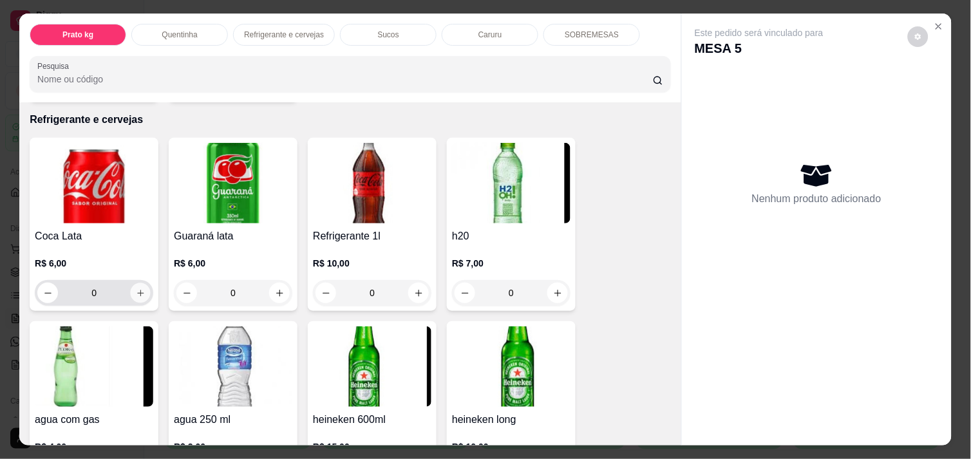
click at [140, 287] on button "increase-product-quantity" at bounding box center [141, 293] width 20 height 20
type input "1"
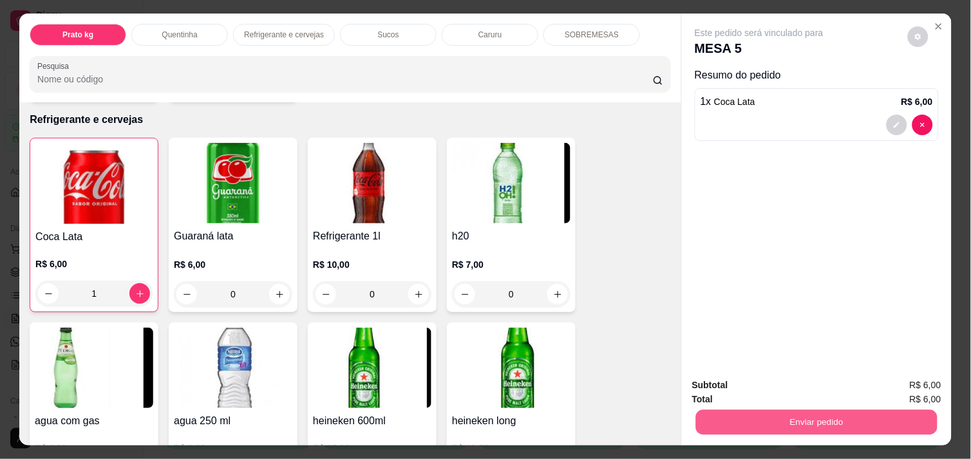
click at [757, 412] on button "Enviar pedido" at bounding box center [817, 422] width 242 height 25
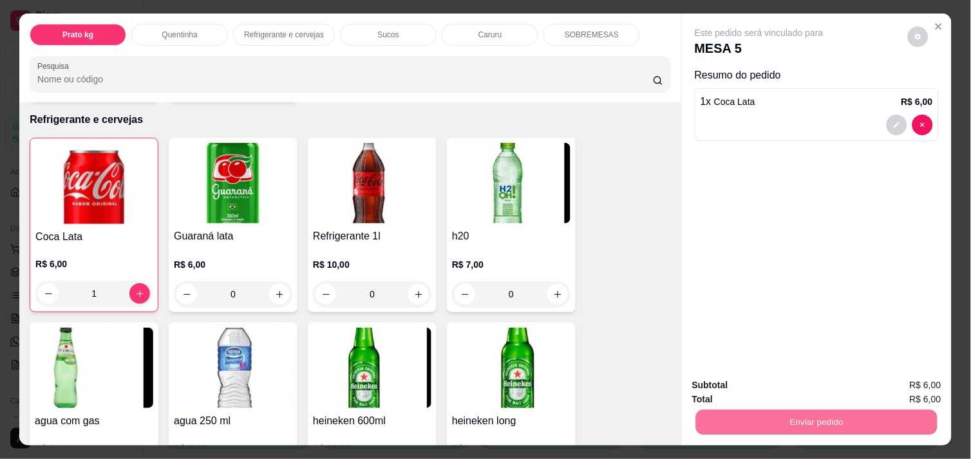
click at [801, 374] on button "Não registrar e enviar pedido" at bounding box center [774, 386] width 130 height 24
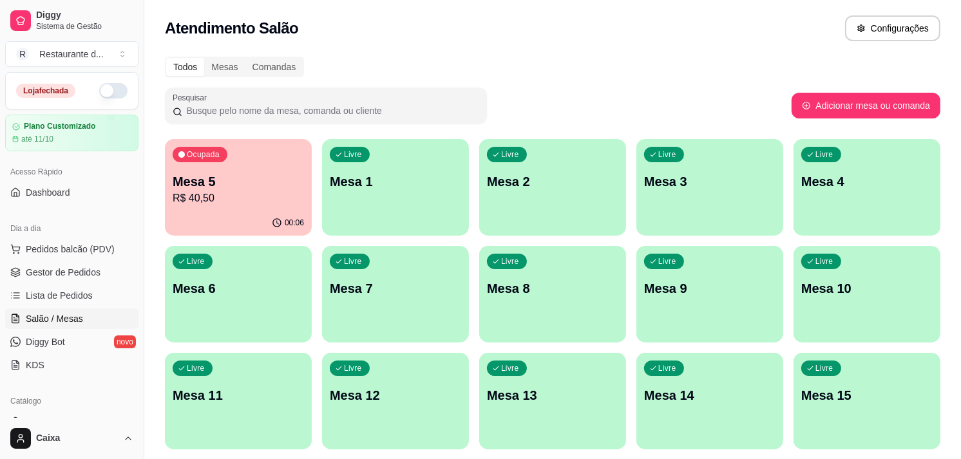
click at [715, 29] on div "Atendimento Salão Configurações" at bounding box center [552, 28] width 775 height 26
click at [715, 182] on p "Mesa 3" at bounding box center [709, 182] width 131 height 18
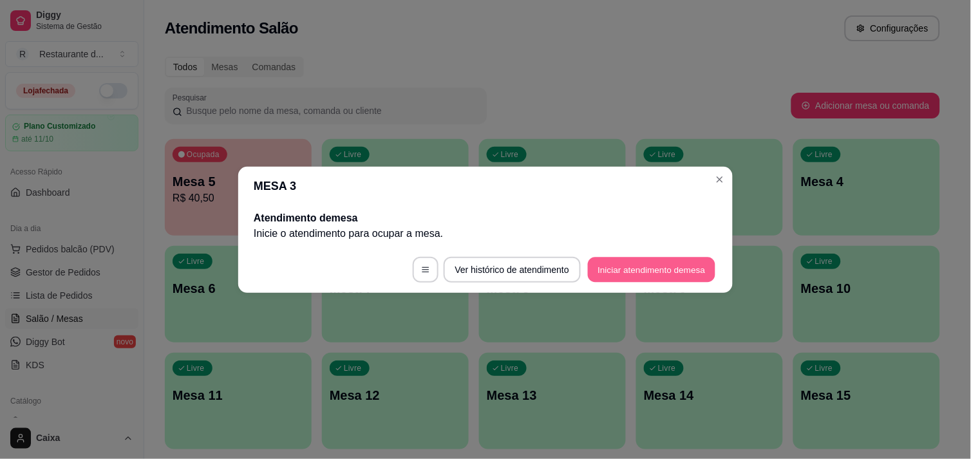
click at [689, 267] on button "Iniciar atendimento de mesa" at bounding box center [652, 269] width 128 height 25
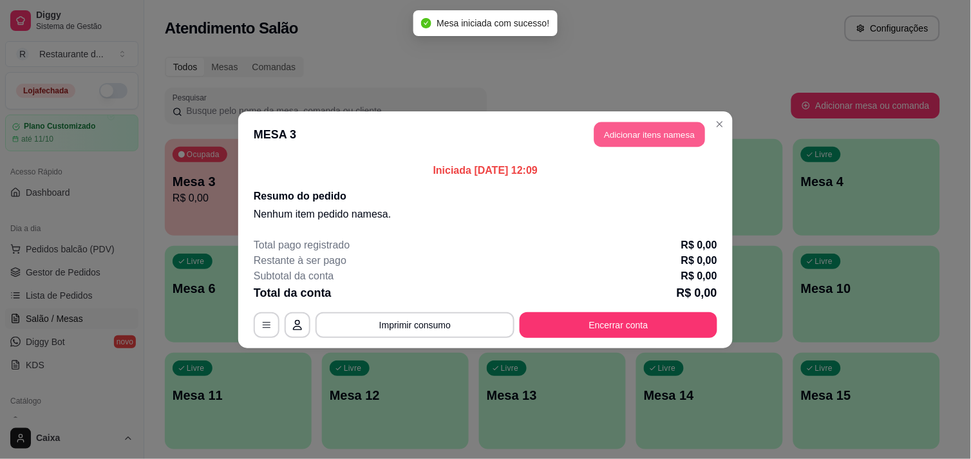
click at [639, 130] on button "Adicionar itens na mesa" at bounding box center [649, 134] width 111 height 25
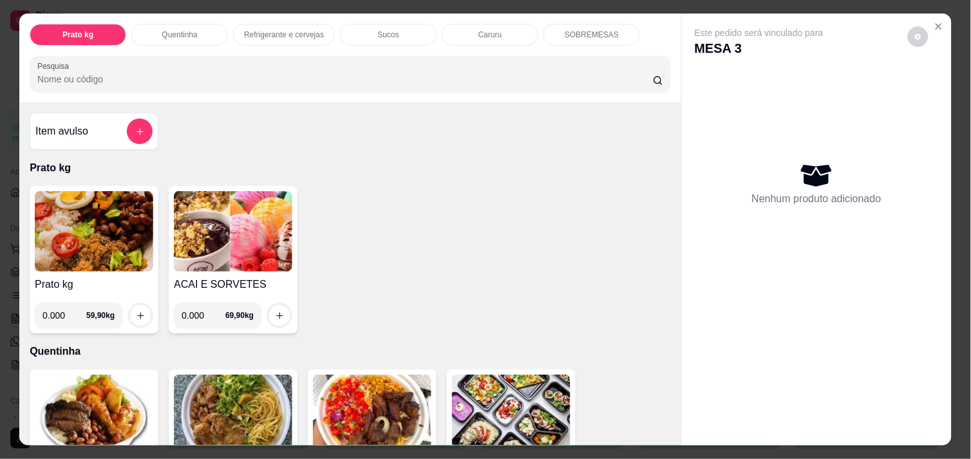
click at [55, 258] on img at bounding box center [94, 231] width 118 height 81
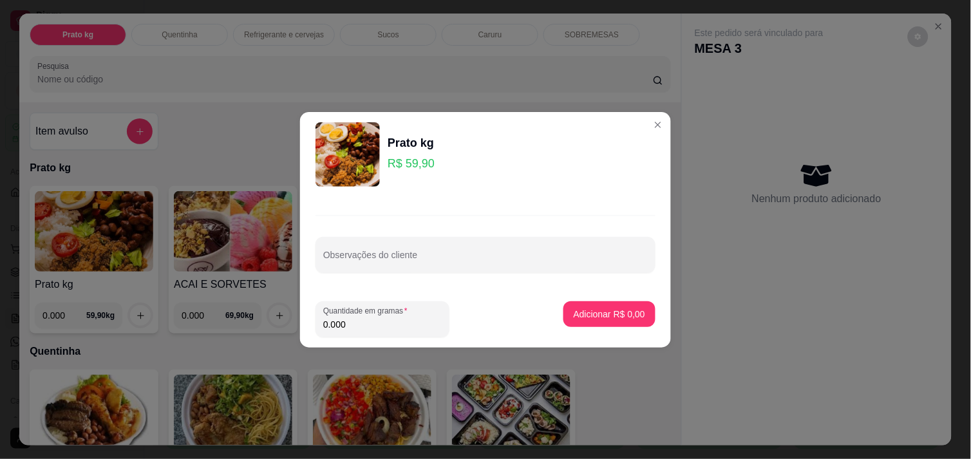
click at [382, 330] on input "0.000" at bounding box center [382, 324] width 118 height 13
type input "0.380"
click at [606, 311] on p "Adicionar R$ 22,76" at bounding box center [607, 314] width 75 height 12
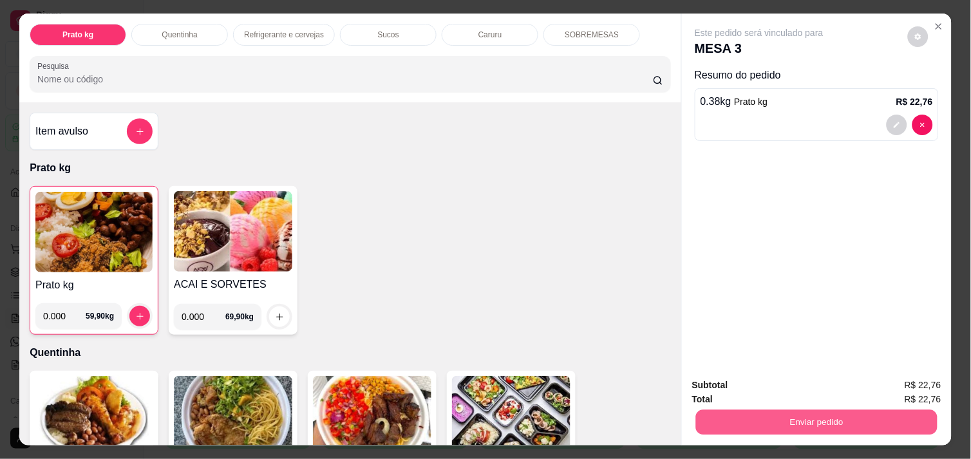
click at [788, 421] on button "Enviar pedido" at bounding box center [817, 422] width 242 height 25
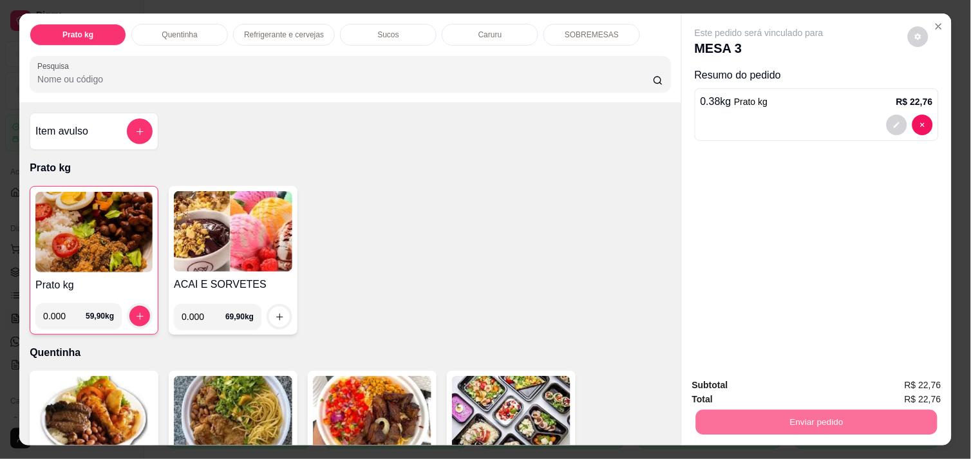
click at [811, 377] on button "Não registrar e enviar pedido" at bounding box center [774, 386] width 130 height 24
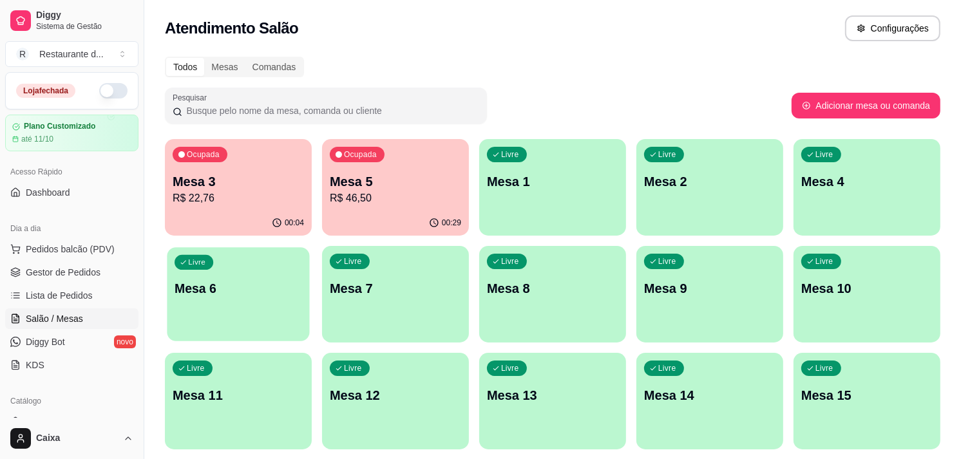
click at [272, 299] on div "Livre Mesa 6" at bounding box center [238, 286] width 142 height 79
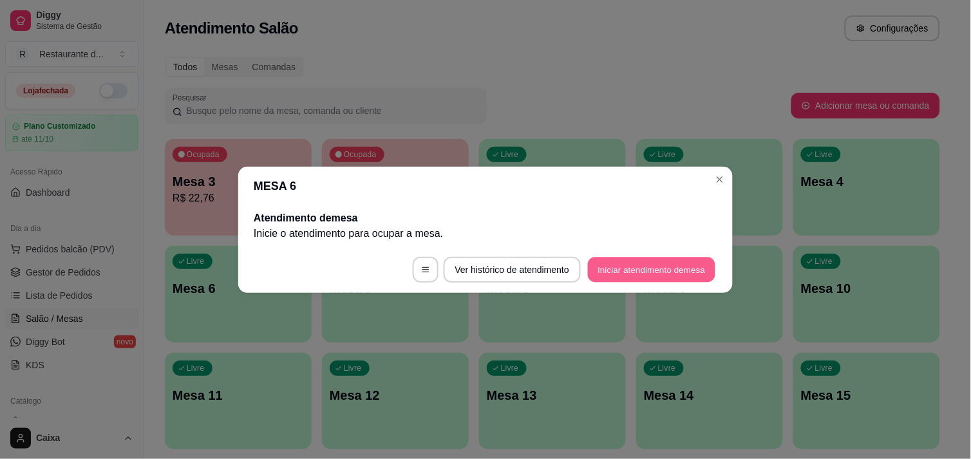
click at [622, 258] on button "Iniciar atendimento de mesa" at bounding box center [652, 269] width 128 height 25
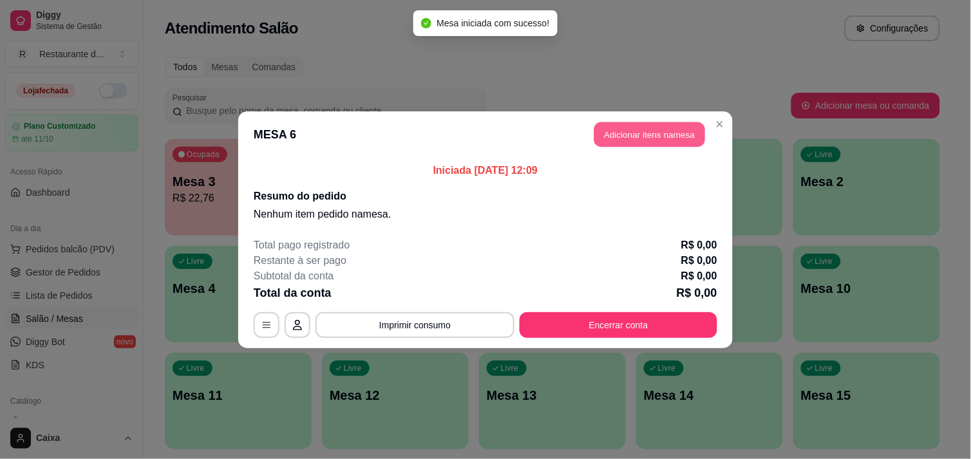
click at [633, 146] on button "Adicionar itens na mesa" at bounding box center [649, 134] width 111 height 25
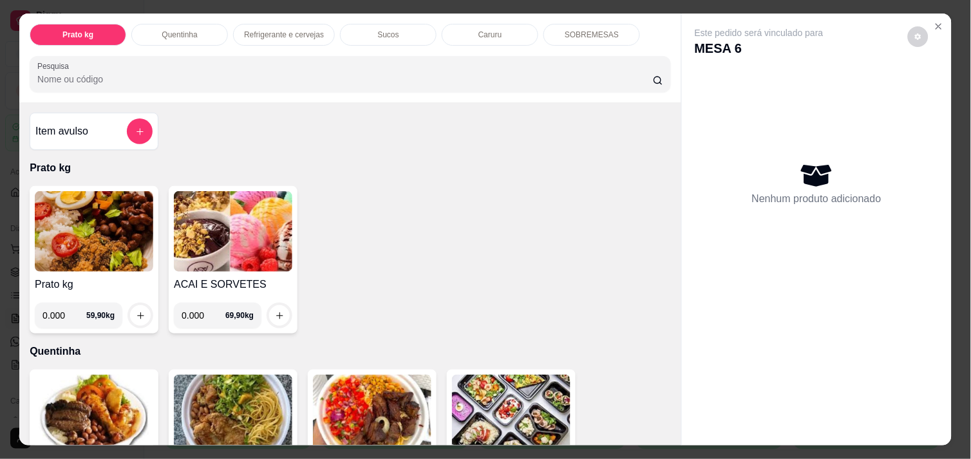
click at [58, 307] on input "0.000" at bounding box center [65, 316] width 44 height 26
type input "0.372"
click at [103, 243] on img at bounding box center [94, 231] width 118 height 81
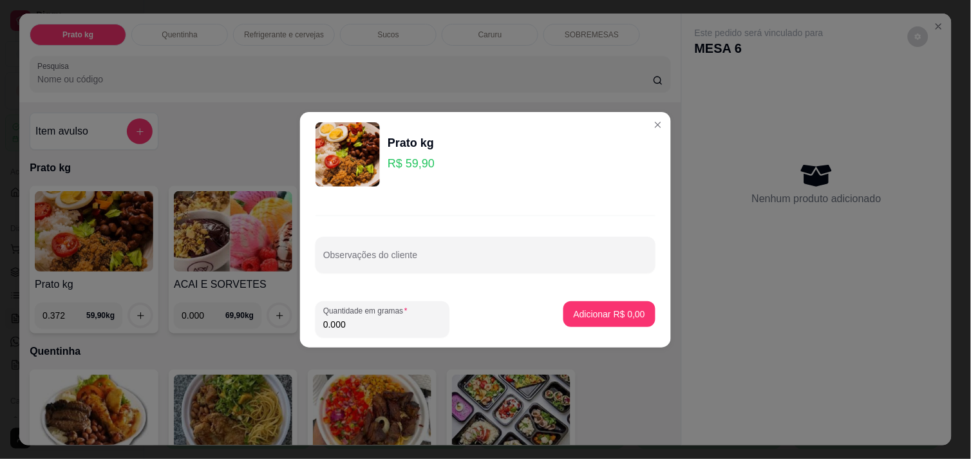
click at [352, 326] on input "0.000" at bounding box center [382, 324] width 118 height 13
type input "0.372"
click at [352, 326] on input "0.372" at bounding box center [382, 324] width 118 height 13
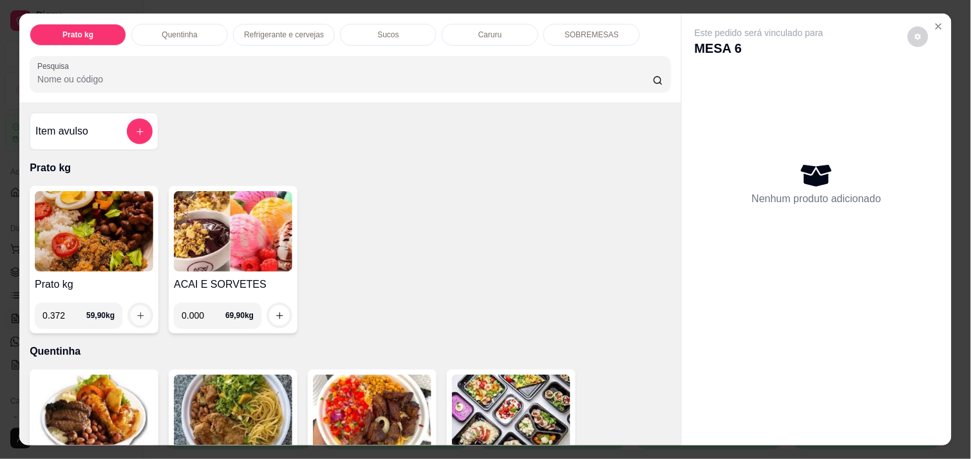
click at [136, 311] on icon "increase-product-quantity" at bounding box center [141, 316] width 10 height 10
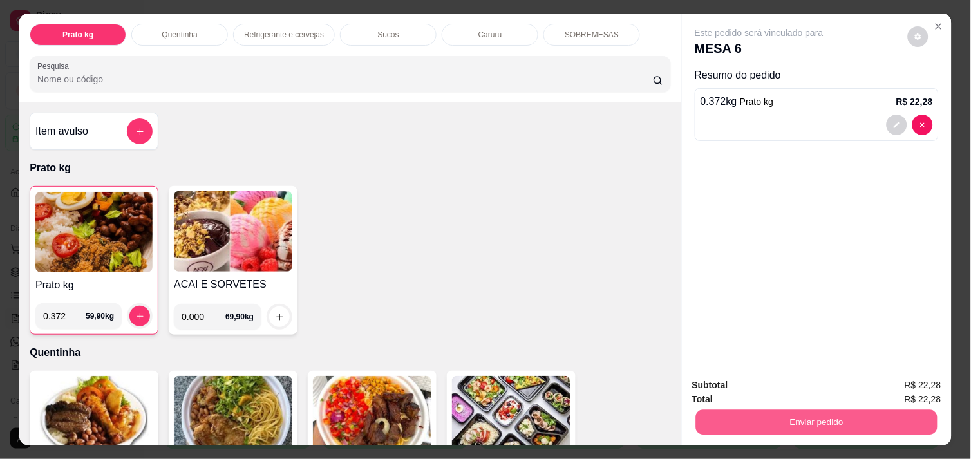
click at [808, 410] on button "Enviar pedido" at bounding box center [817, 422] width 242 height 25
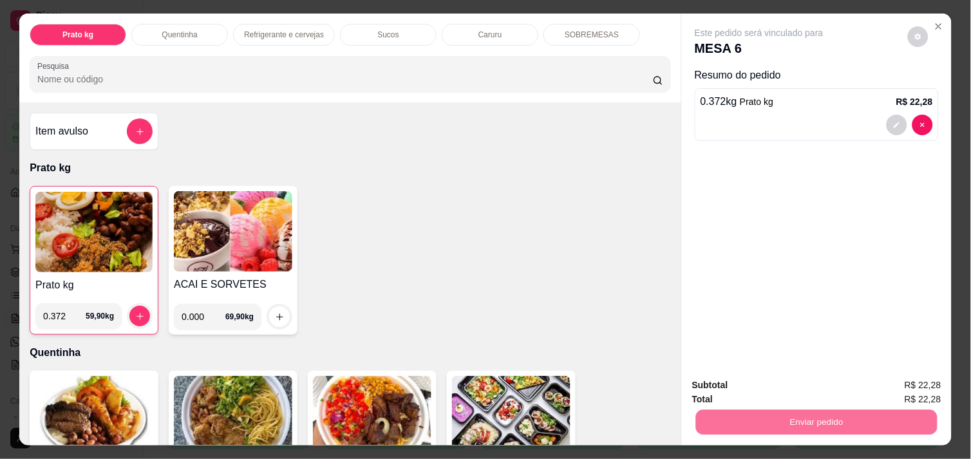
click at [784, 380] on button "Não registrar e enviar pedido" at bounding box center [774, 386] width 130 height 24
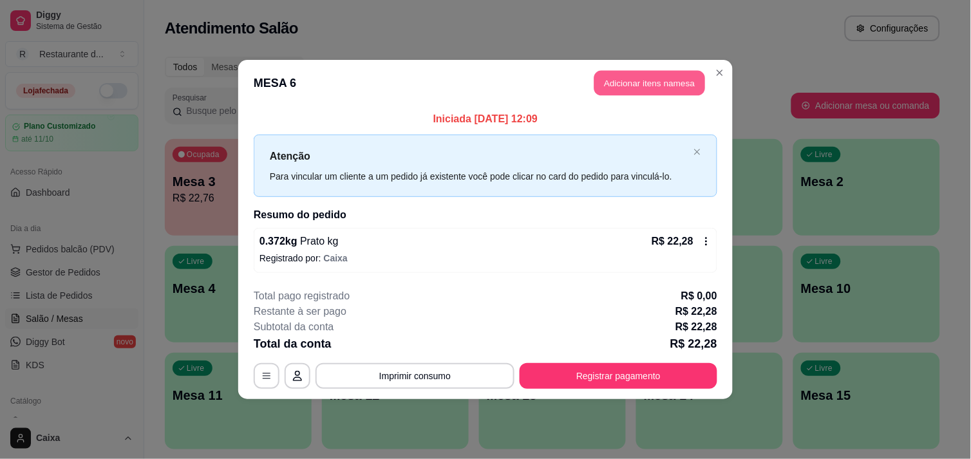
click at [640, 80] on button "Adicionar itens na mesa" at bounding box center [649, 83] width 111 height 25
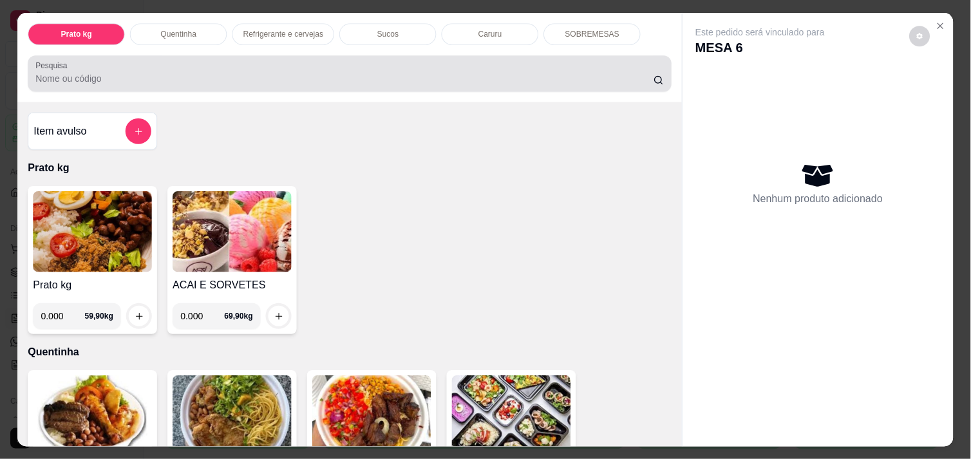
click at [640, 80] on div "Pesquisa" at bounding box center [350, 73] width 644 height 36
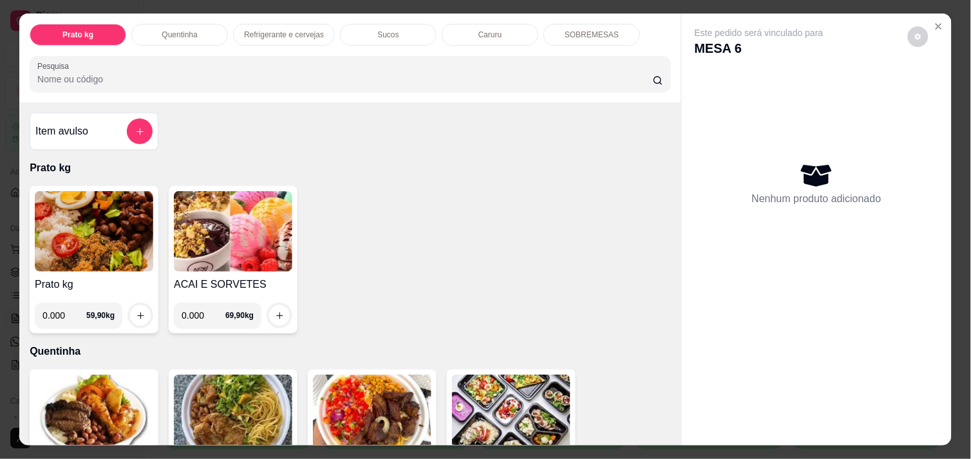
click at [92, 234] on img at bounding box center [94, 231] width 118 height 81
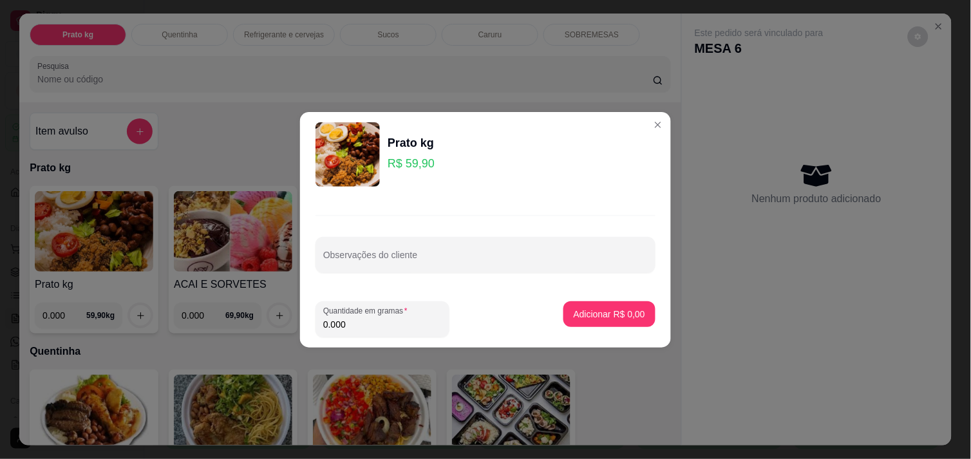
click at [362, 330] on input "0.000" at bounding box center [382, 324] width 118 height 13
type input "0.498"
click at [602, 312] on p "Adicionar R$ 29,83" at bounding box center [607, 314] width 75 height 12
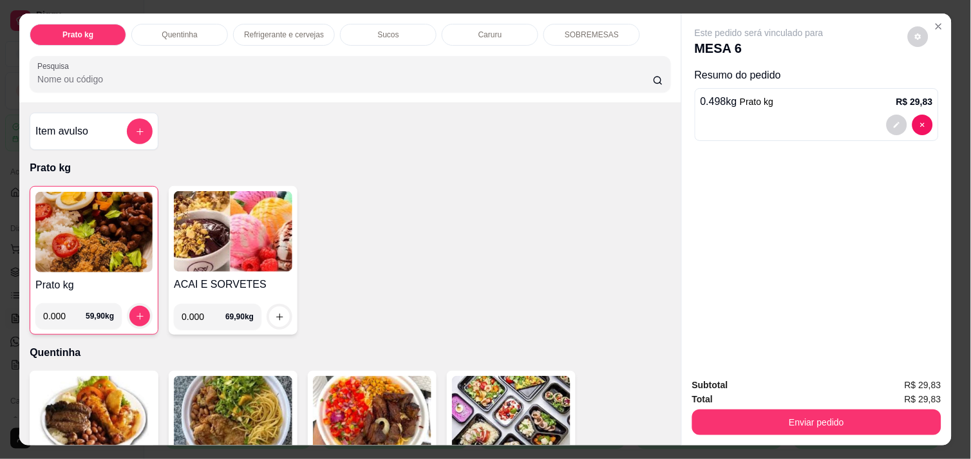
click at [120, 222] on img at bounding box center [93, 232] width 117 height 81
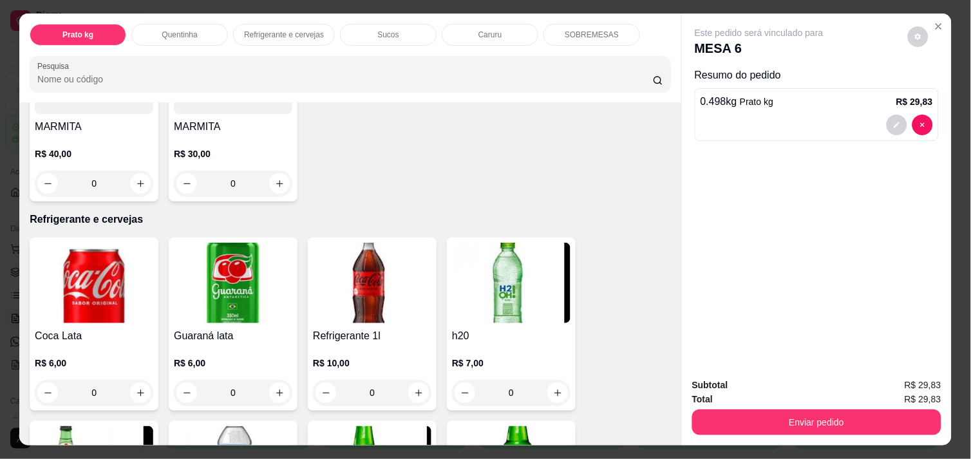
scroll to position [544, 0]
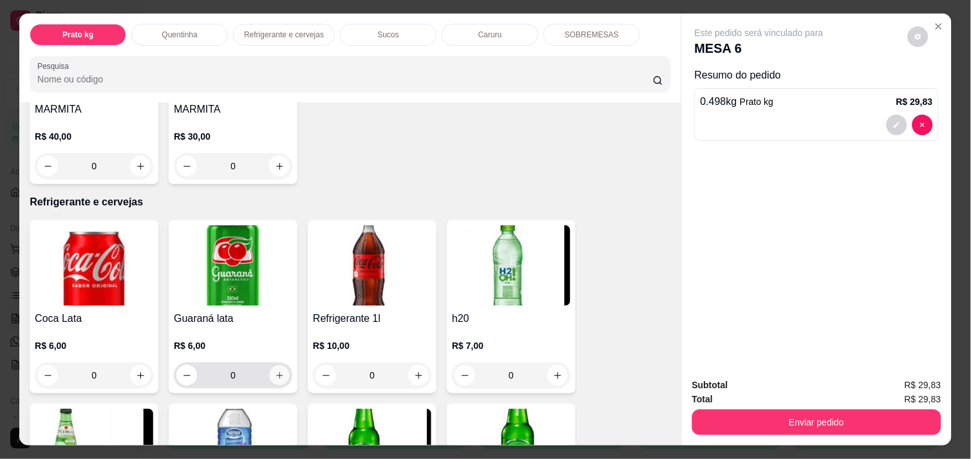
click at [276, 371] on icon "increase-product-quantity" at bounding box center [280, 376] width 10 height 10
type input "1"
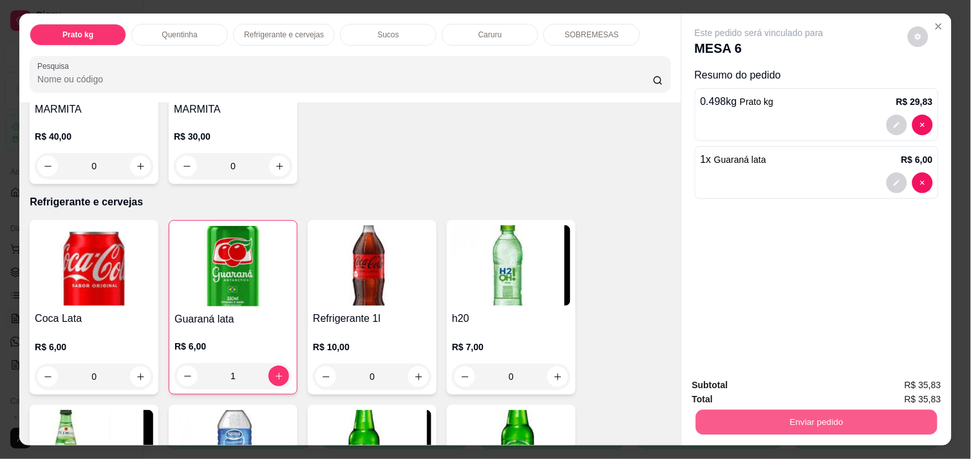
click at [747, 419] on button "Enviar pedido" at bounding box center [817, 422] width 242 height 25
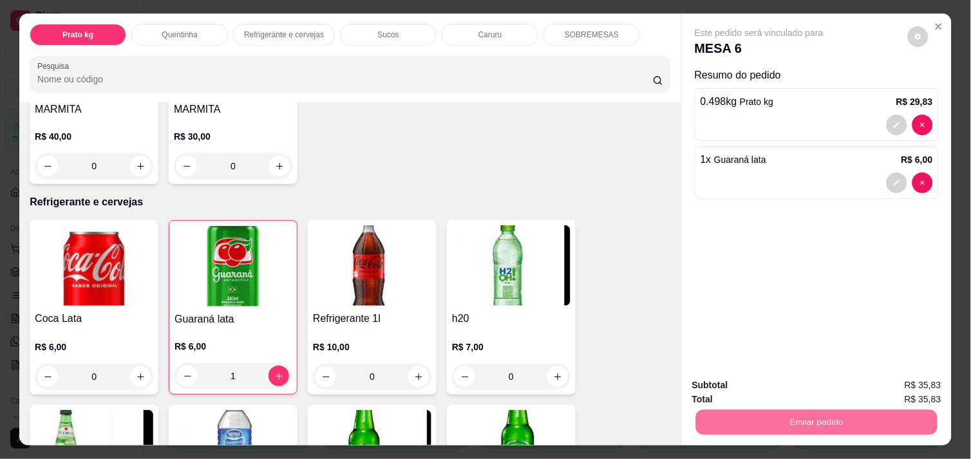
click at [764, 380] on button "Não registrar e enviar pedido" at bounding box center [774, 386] width 130 height 24
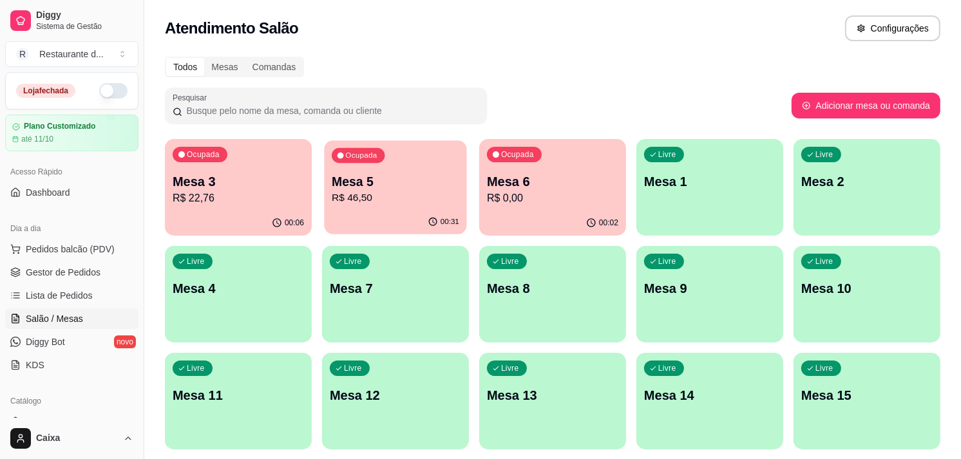
click at [355, 209] on div "Ocupada Mesa 5 R$ 46,50" at bounding box center [395, 175] width 142 height 70
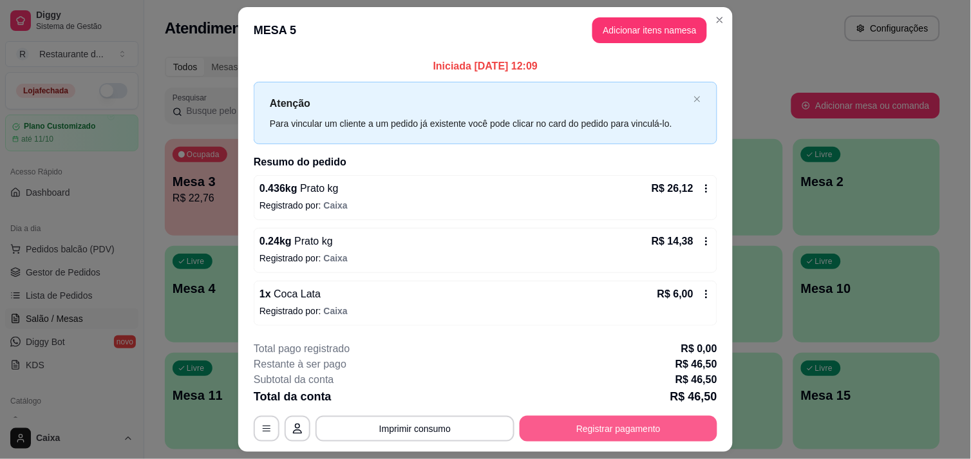
click at [587, 429] on button "Registrar pagamento" at bounding box center [619, 429] width 198 height 26
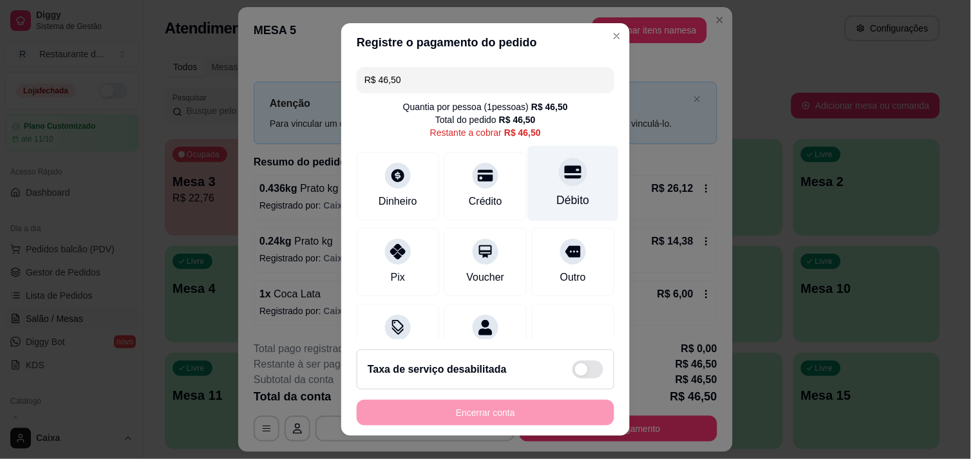
click at [538, 184] on div "Débito" at bounding box center [573, 183] width 91 height 75
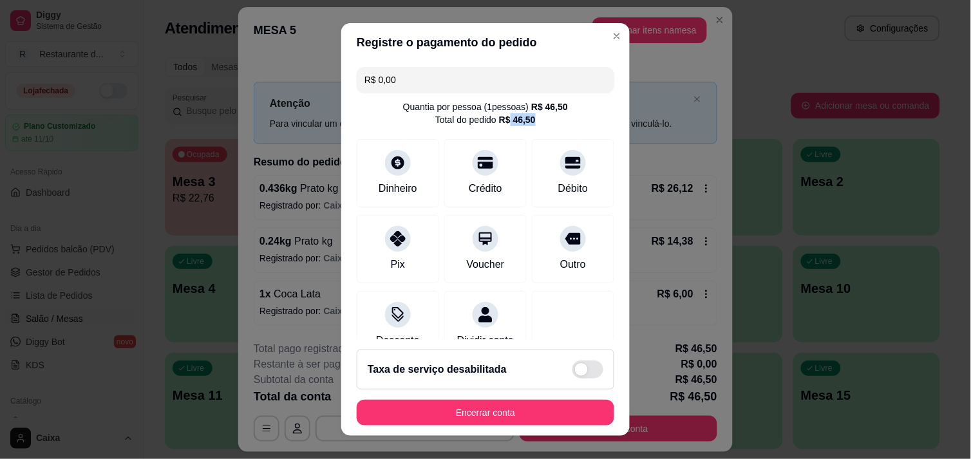
drag, startPoint x: 496, startPoint y: 117, endPoint x: 535, endPoint y: 126, distance: 39.7
click at [535, 126] on div "R$ 0,00 Quantia por pessoa ( 1 pessoas) R$ 46,50 Total do pedido R$ 46,50 Dinhe…" at bounding box center [485, 201] width 289 height 278
drag, startPoint x: 535, startPoint y: 126, endPoint x: 610, endPoint y: 197, distance: 103.4
click at [610, 197] on div "R$ 0,00 Quantia por pessoa ( 1 pessoas) R$ 46,50 Total do pedido R$ 46,50 Dinhe…" at bounding box center [485, 201] width 289 height 278
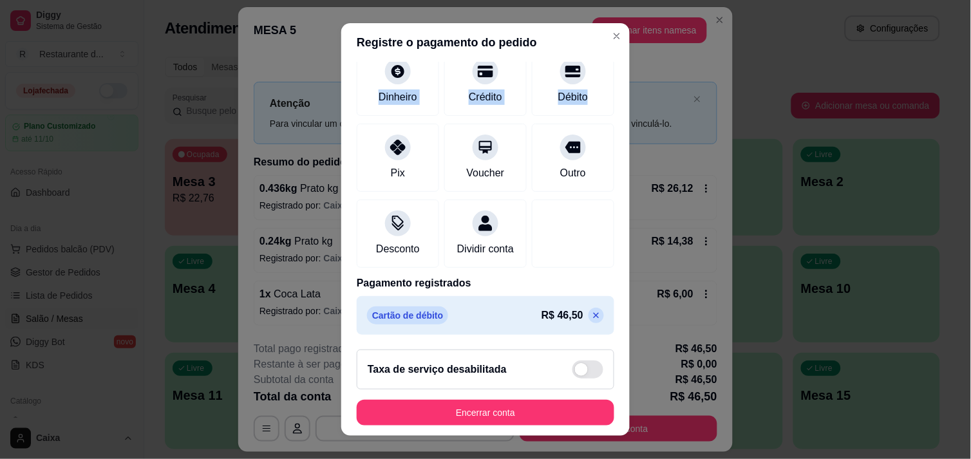
scroll to position [107, 0]
click at [549, 314] on p "R$ 46,50" at bounding box center [563, 315] width 42 height 15
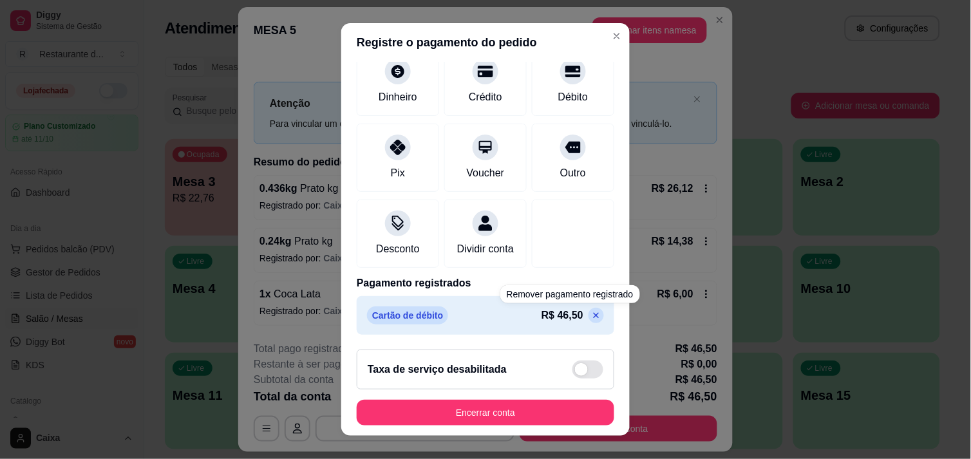
click at [591, 317] on icon at bounding box center [596, 315] width 10 height 10
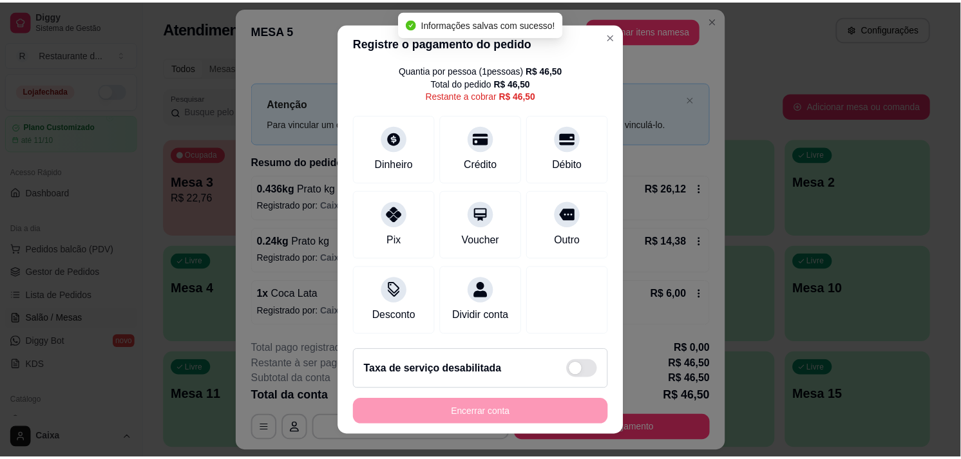
scroll to position [0, 0]
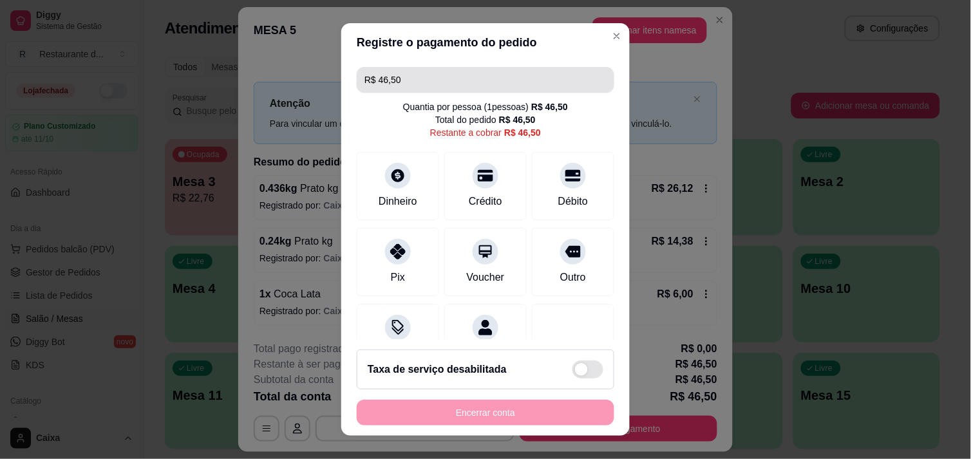
click at [455, 75] on input "R$ 46,50" at bounding box center [486, 80] width 242 height 26
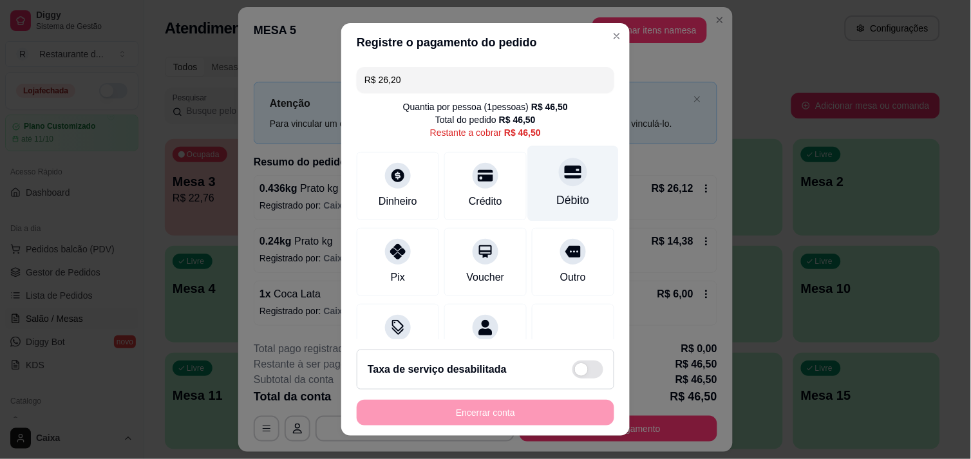
click at [559, 176] on div at bounding box center [573, 172] width 28 height 28
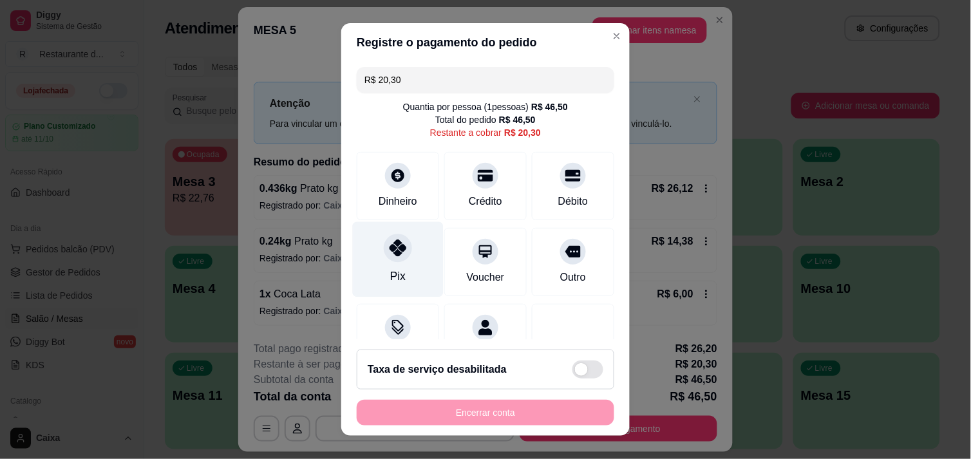
click at [399, 245] on div at bounding box center [398, 248] width 28 height 28
type input "R$ 0,00"
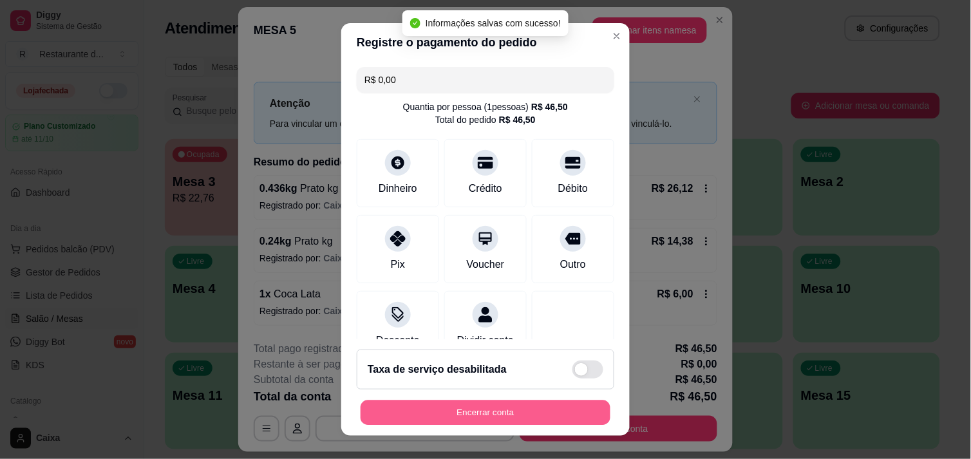
click at [520, 413] on button "Encerrar conta" at bounding box center [486, 413] width 250 height 25
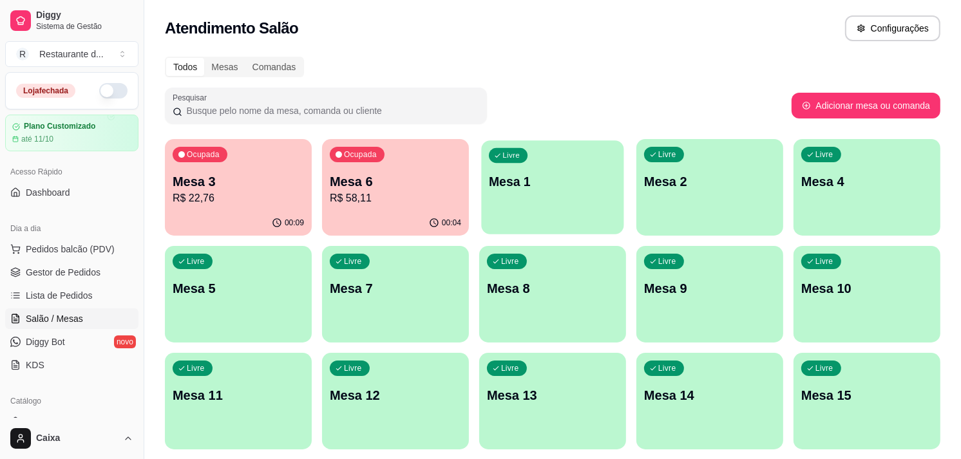
click at [512, 182] on p "Mesa 1" at bounding box center [553, 181] width 128 height 17
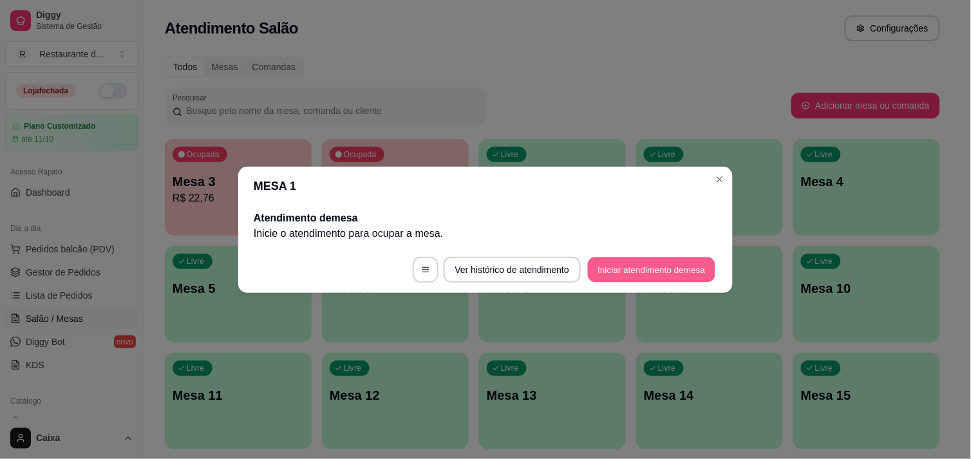
click at [665, 265] on button "Iniciar atendimento de mesa" at bounding box center [652, 269] width 128 height 25
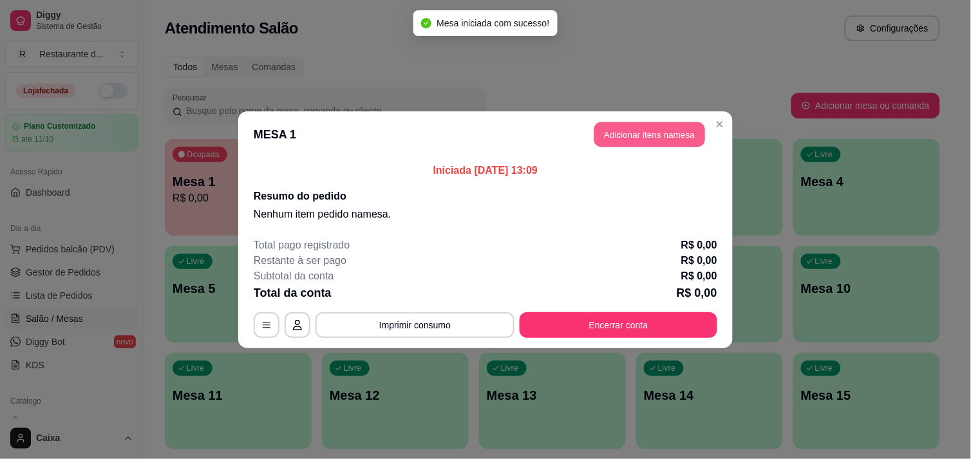
click at [654, 140] on button "Adicionar itens na mesa" at bounding box center [649, 134] width 111 height 25
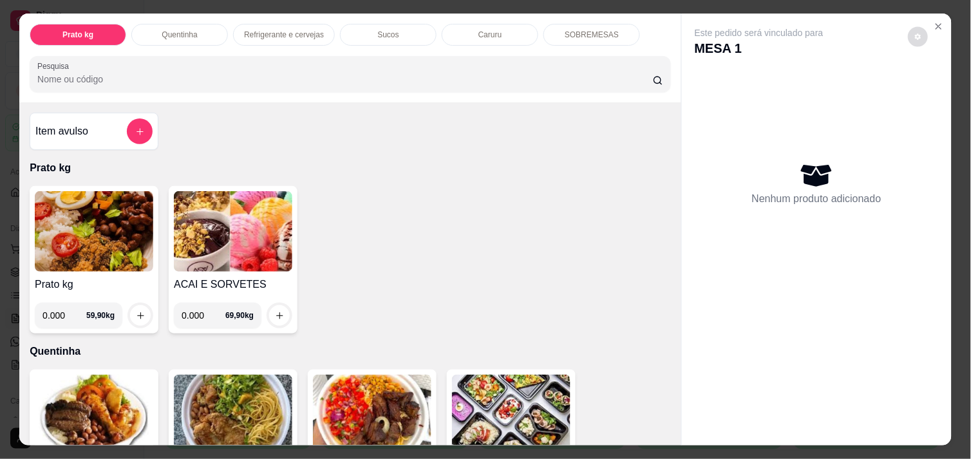
click at [913, 27] on button "decrease-product-quantity" at bounding box center [918, 37] width 20 height 20
click at [937, 80] on span "Automatic updates" at bounding box center [942, 83] width 10 height 10
click at [932, 83] on input "Automatic updates" at bounding box center [928, 87] width 8 height 8
checkbox input "false"
click at [874, 117] on div "Nenhum produto adicionado" at bounding box center [817, 183] width 244 height 252
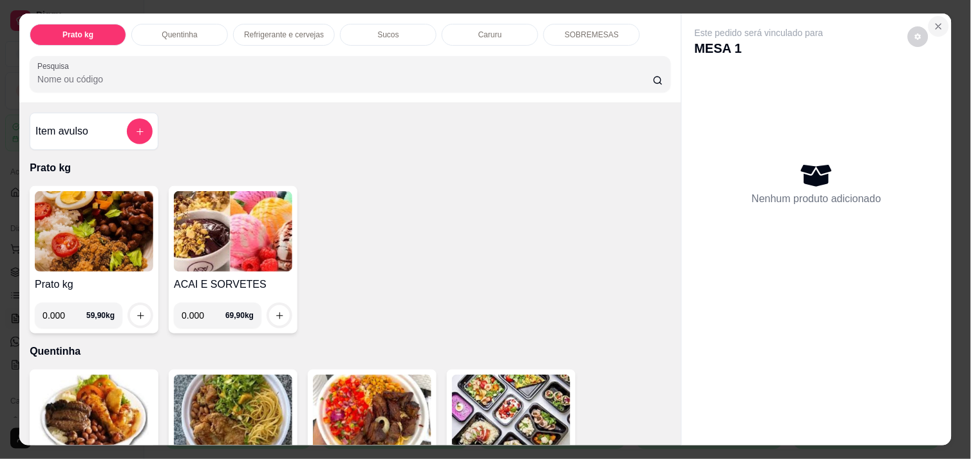
click at [934, 21] on icon "Close" at bounding box center [939, 26] width 10 height 10
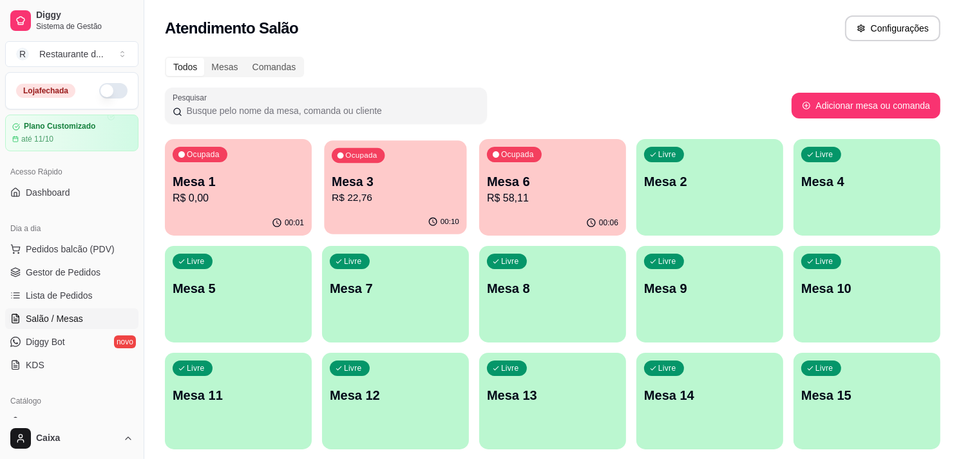
click at [408, 196] on p "R$ 22,76" at bounding box center [396, 198] width 128 height 15
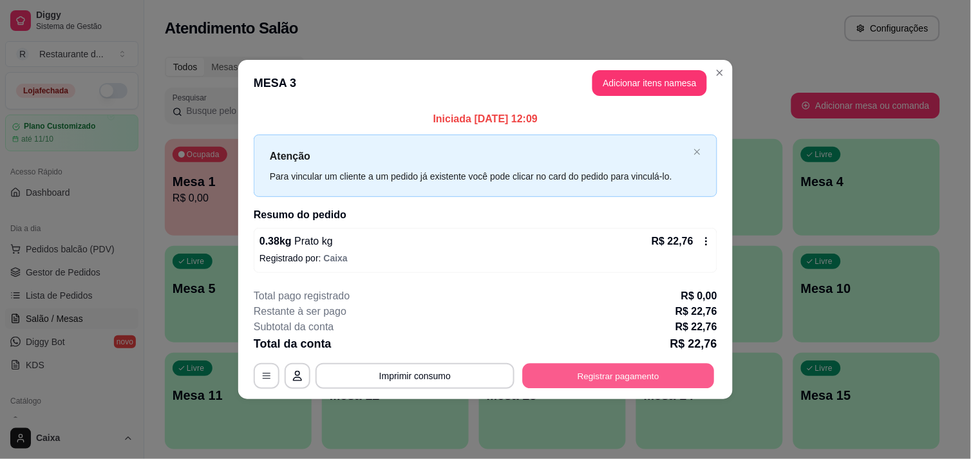
click at [648, 366] on button "Registrar pagamento" at bounding box center [619, 376] width 192 height 25
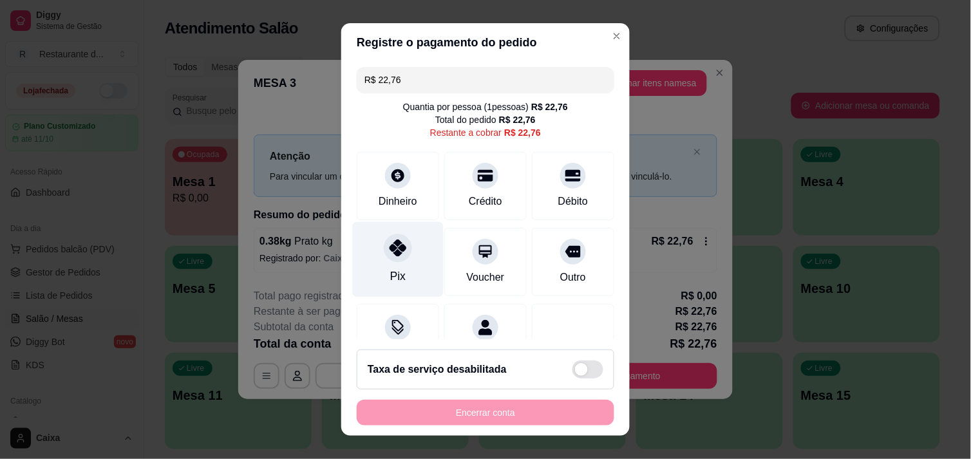
click at [408, 256] on div "Pix" at bounding box center [398, 259] width 91 height 75
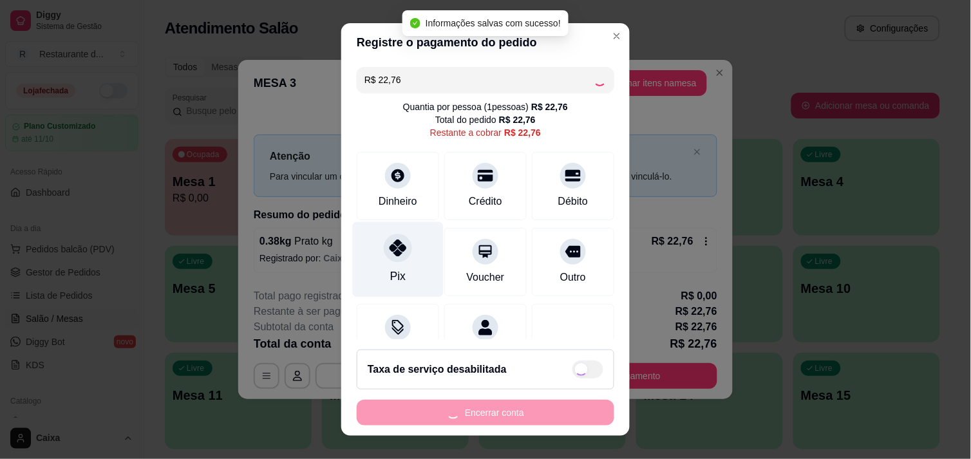
type input "R$ 0,00"
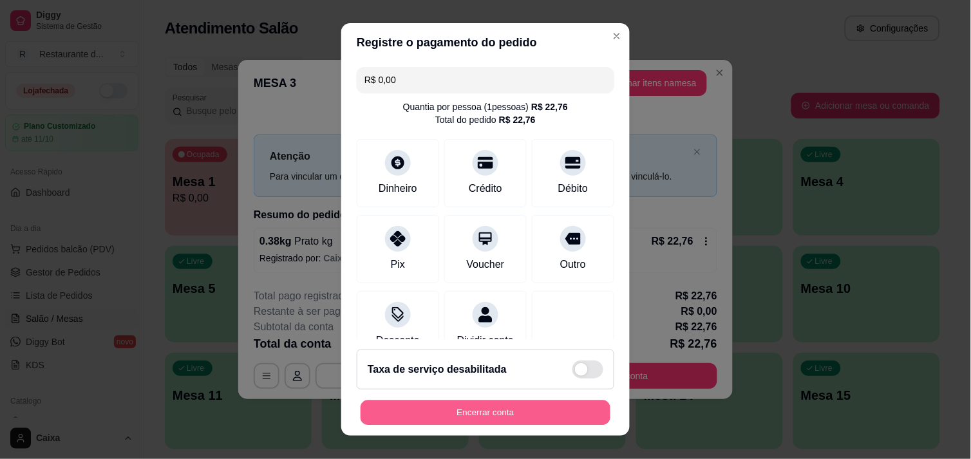
click at [511, 408] on button "Encerrar conta" at bounding box center [486, 413] width 250 height 25
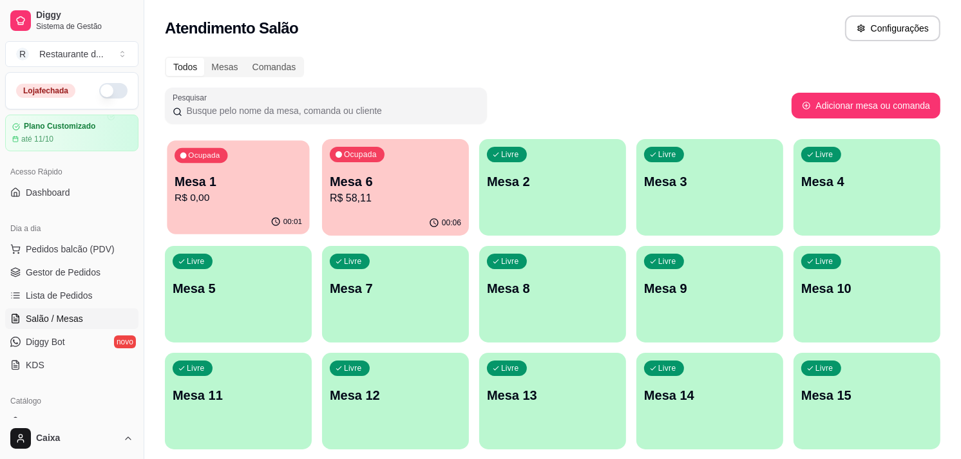
click at [254, 225] on div "00:01" at bounding box center [238, 222] width 142 height 24
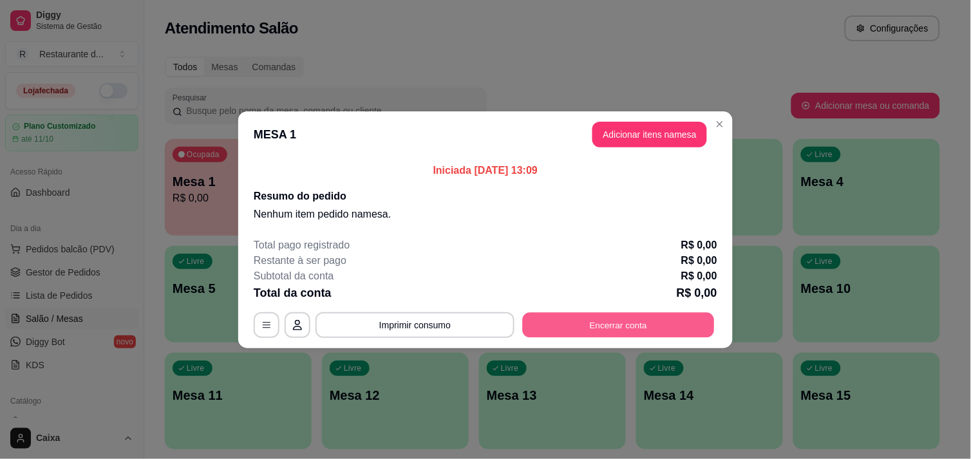
click at [674, 317] on button "Encerrar conta" at bounding box center [619, 324] width 192 height 25
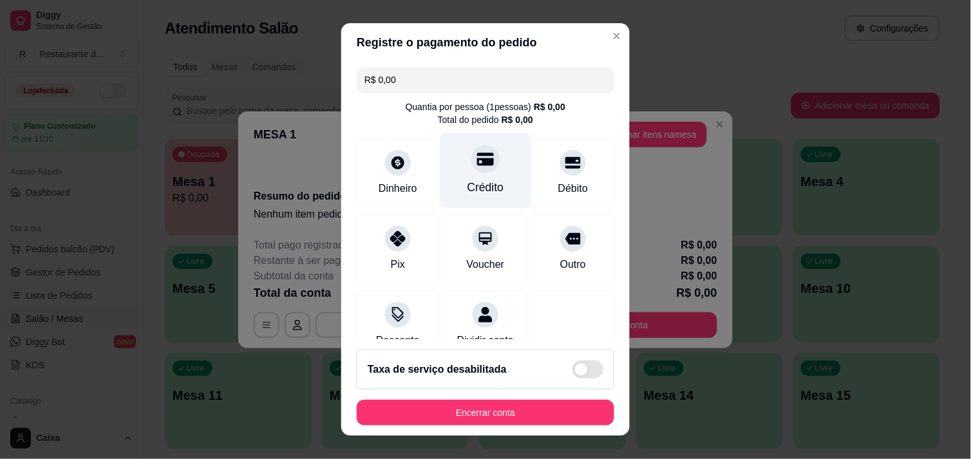
click at [477, 157] on icon at bounding box center [485, 159] width 17 height 17
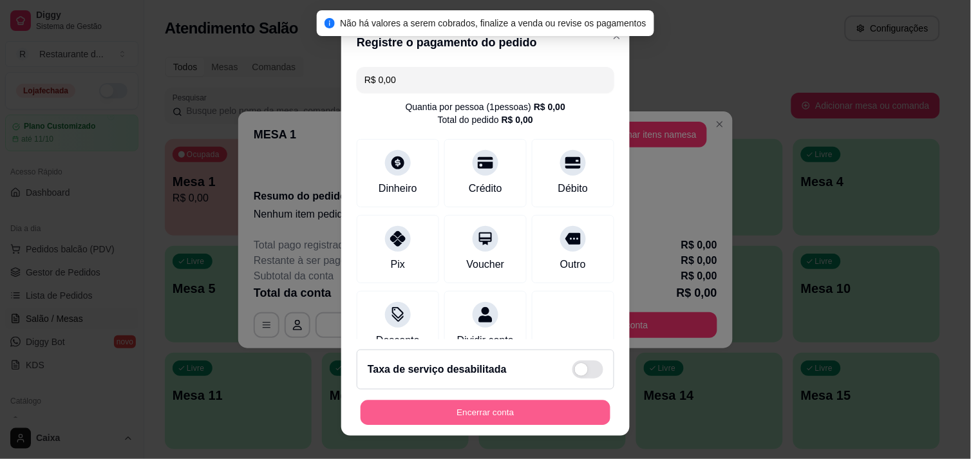
click at [511, 426] on button "Encerrar conta" at bounding box center [486, 413] width 250 height 25
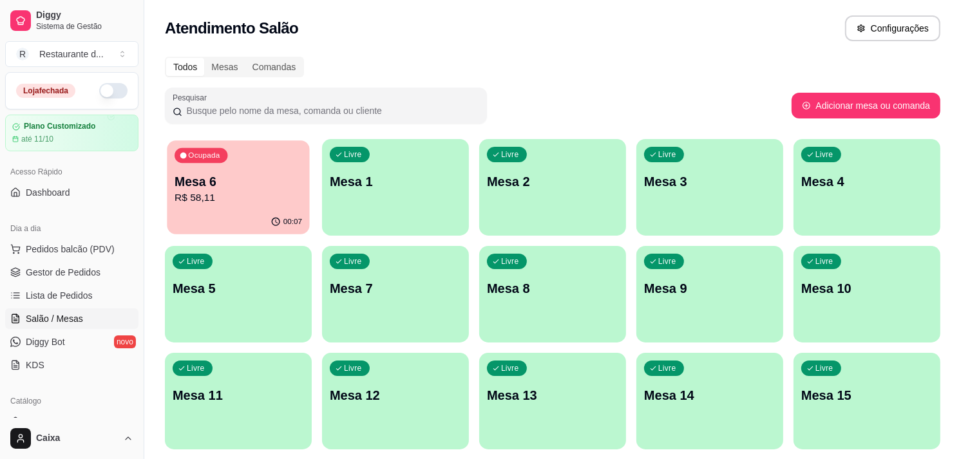
click at [247, 188] on p "Mesa 6" at bounding box center [239, 181] width 128 height 17
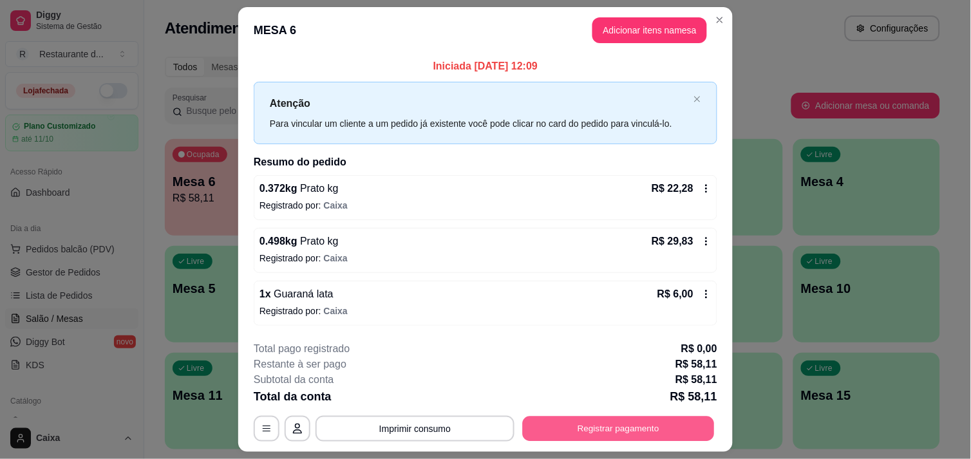
click at [617, 425] on button "Registrar pagamento" at bounding box center [619, 429] width 192 height 25
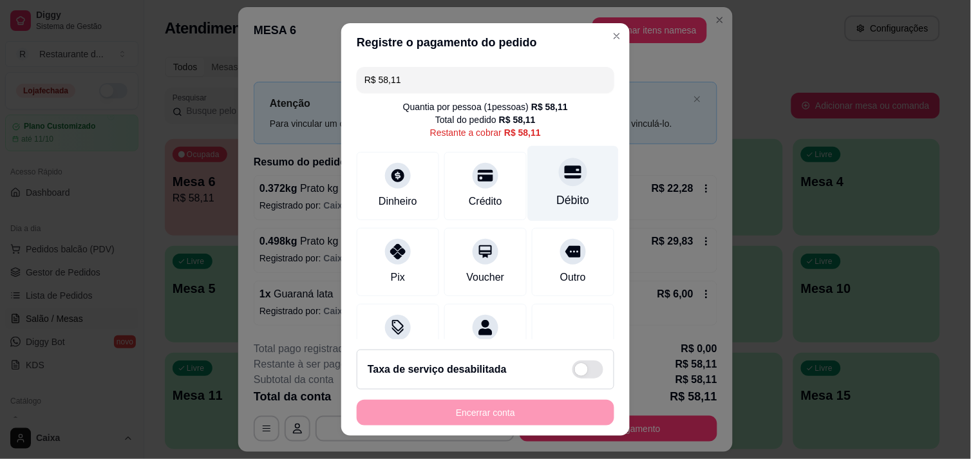
click at [565, 164] on icon at bounding box center [573, 172] width 17 height 17
type input "R$ 0,00"
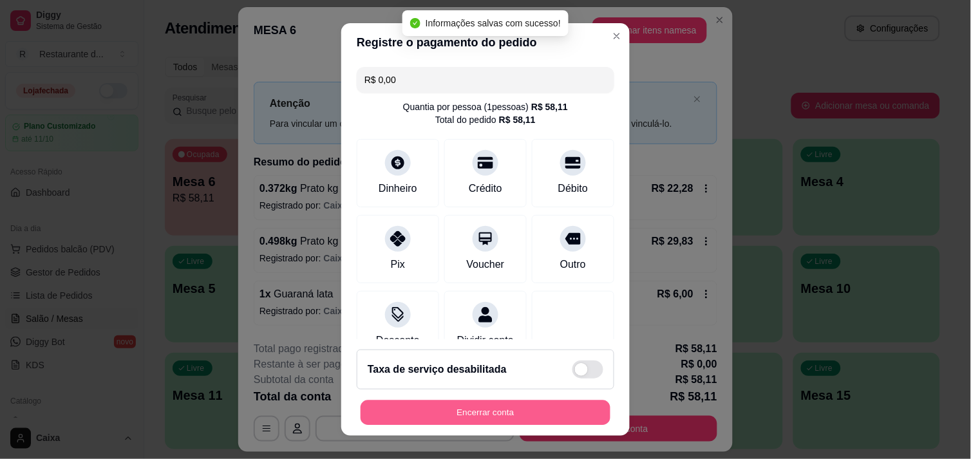
click at [510, 407] on button "Encerrar conta" at bounding box center [486, 413] width 250 height 25
